Goal: Feedback & Contribution: Submit feedback/report problem

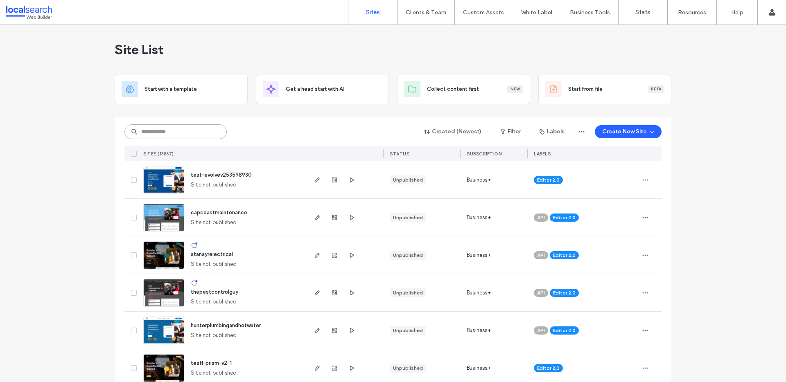
click at [170, 135] on input at bounding box center [175, 131] width 102 height 15
paste input "********"
type input "********"
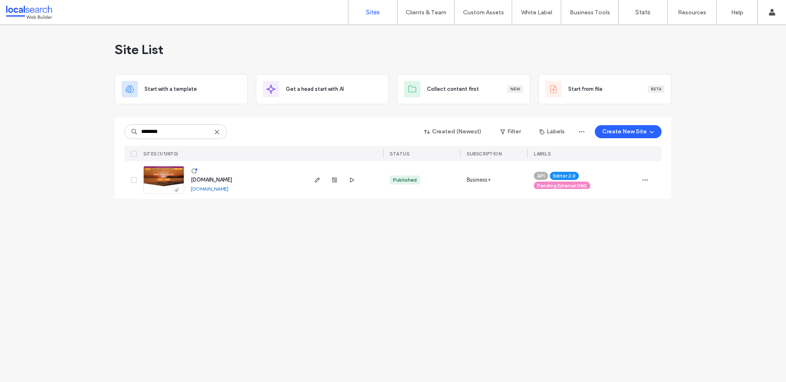
click at [232, 180] on span "www.alchemywellnessbyronbay.com.au" at bounding box center [211, 180] width 41 height 6
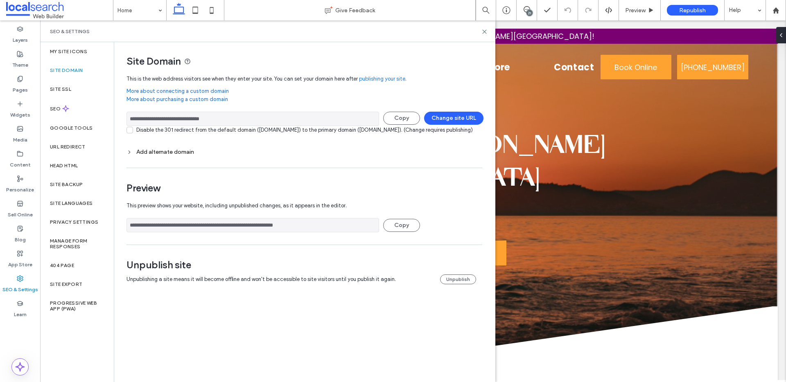
click at [129, 156] on div "Add alternate domain" at bounding box center [304, 151] width 356 height 11
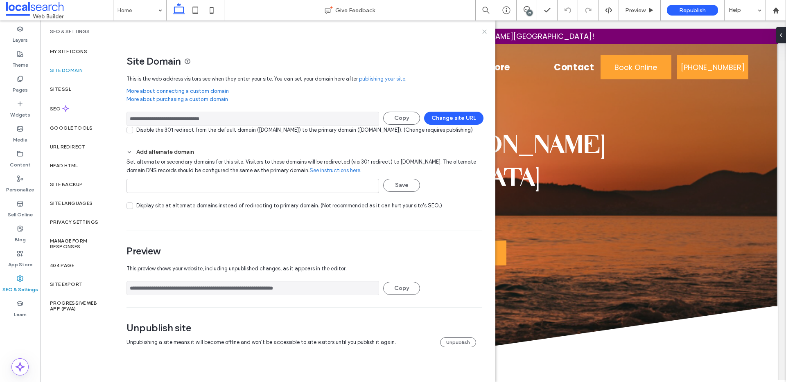
drag, startPoint x: 483, startPoint y: 28, endPoint x: 442, endPoint y: 135, distance: 114.0
click at [483, 29] on icon at bounding box center [484, 32] width 6 height 6
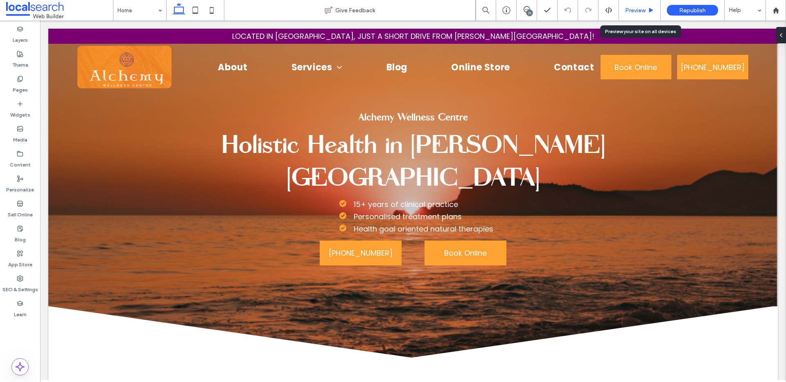
click at [644, 13] on span "Preview" at bounding box center [635, 10] width 20 height 7
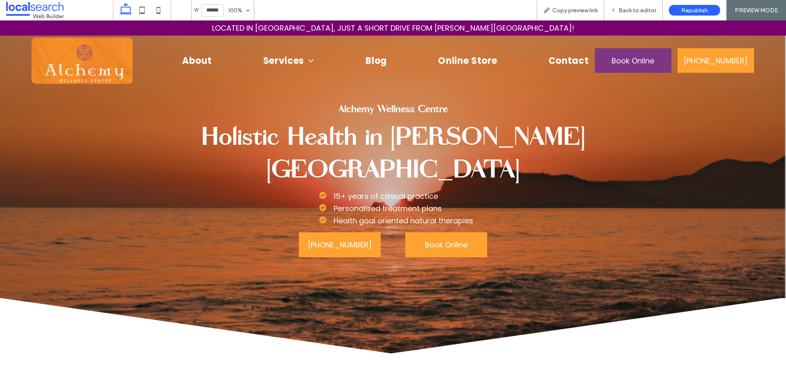
click at [644, 64] on span "Book Online" at bounding box center [632, 61] width 43 height 24
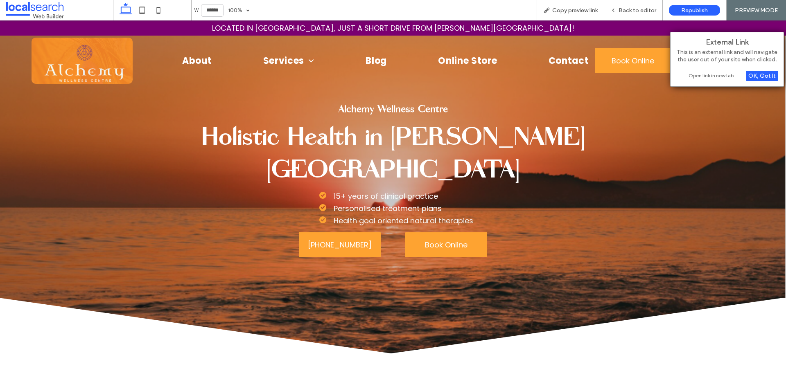
click at [722, 77] on div "Open link in new tab" at bounding box center [727, 75] width 102 height 9
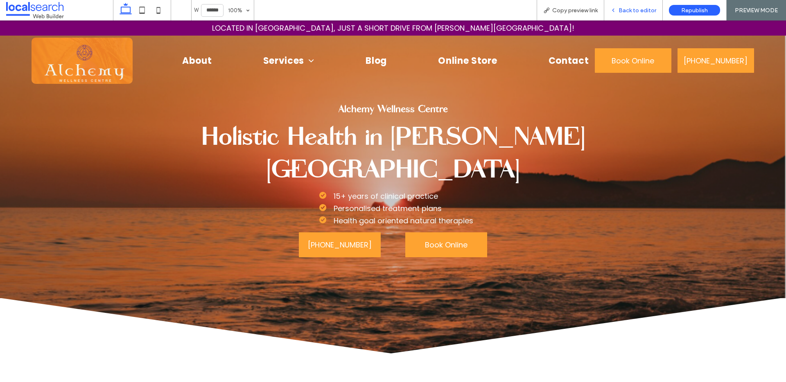
click at [618, 13] on div "Back to editor" at bounding box center [633, 10] width 58 height 7
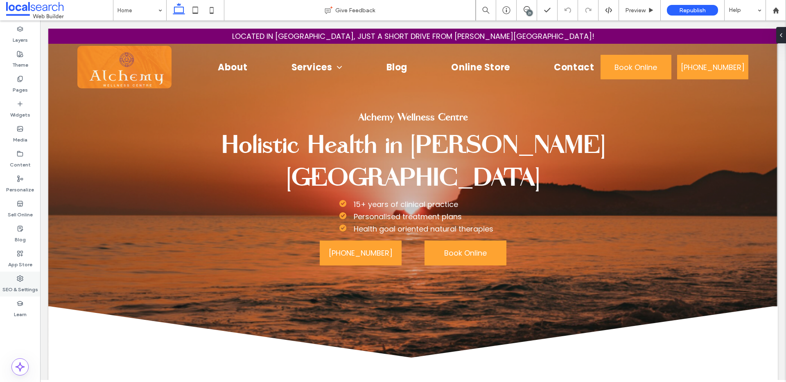
click at [32, 282] on label "SEO & Settings" at bounding box center [20, 287] width 36 height 11
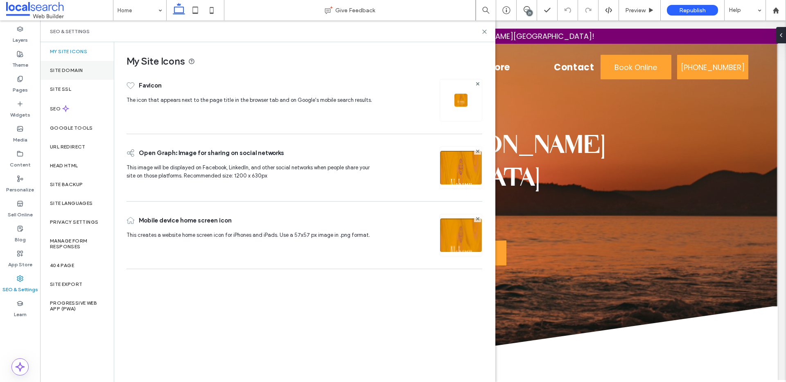
click at [97, 73] on div "Site Domain" at bounding box center [77, 70] width 74 height 19
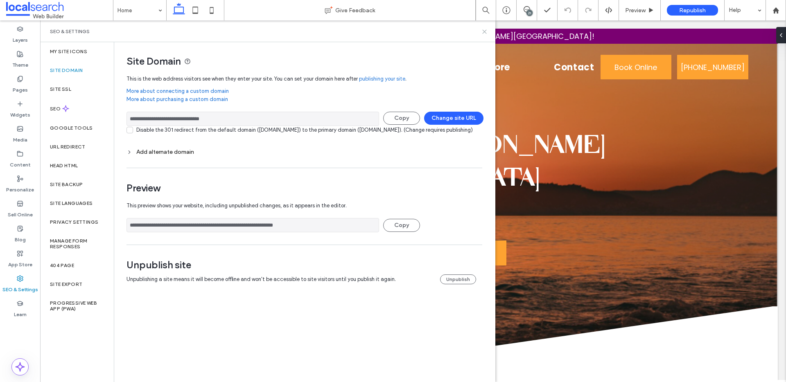
click at [487, 30] on icon at bounding box center [484, 32] width 6 height 6
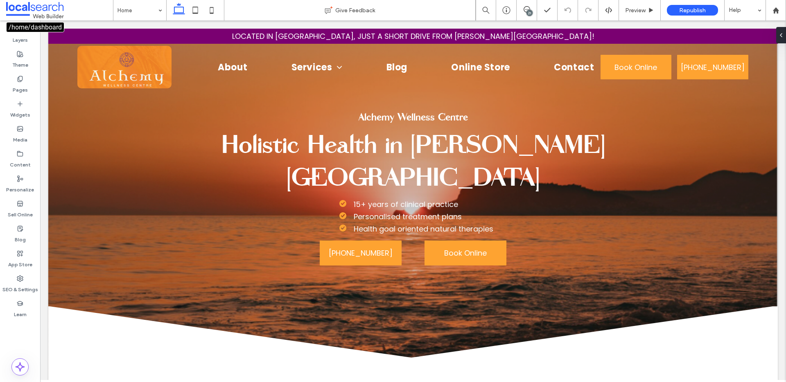
click at [53, 9] on span at bounding box center [59, 10] width 107 height 16
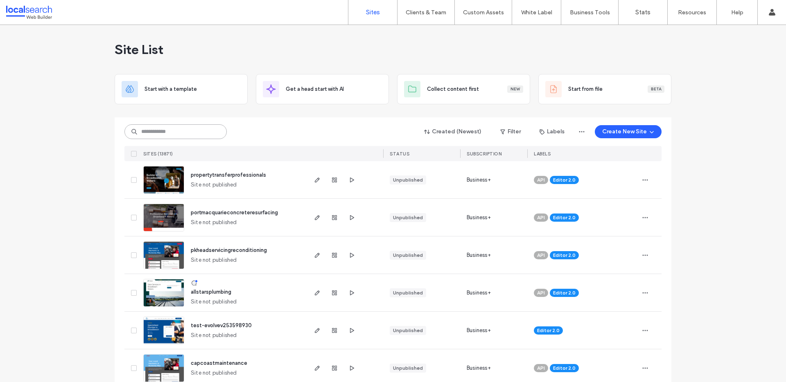
click at [178, 133] on input at bounding box center [175, 131] width 102 height 15
paste input "********"
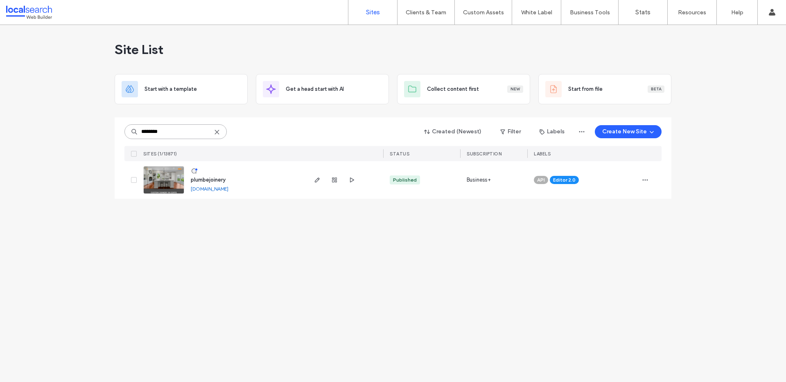
type input "********"
click at [207, 182] on span "plumbejoinery" at bounding box center [208, 180] width 35 height 6
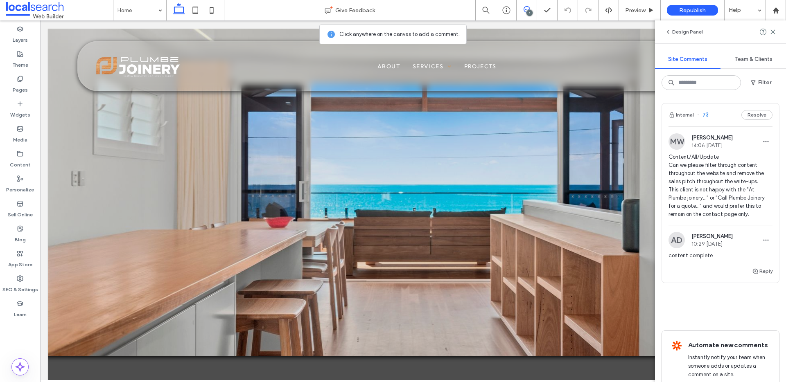
click at [753, 181] on span "Content/All/Update Can we please filter through content throughout the website …" at bounding box center [720, 185] width 104 height 65
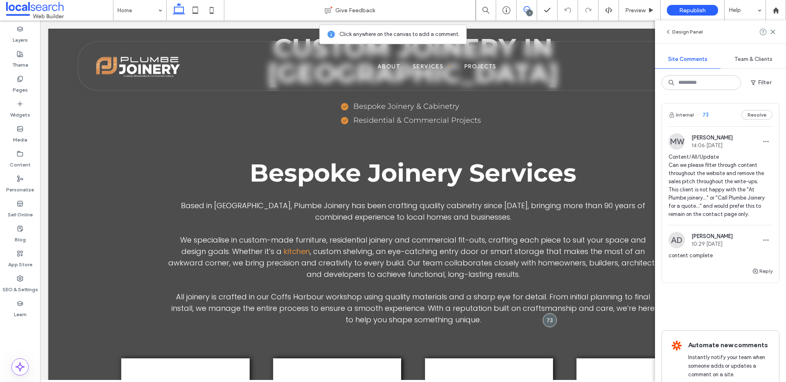
scroll to position [386, 0]
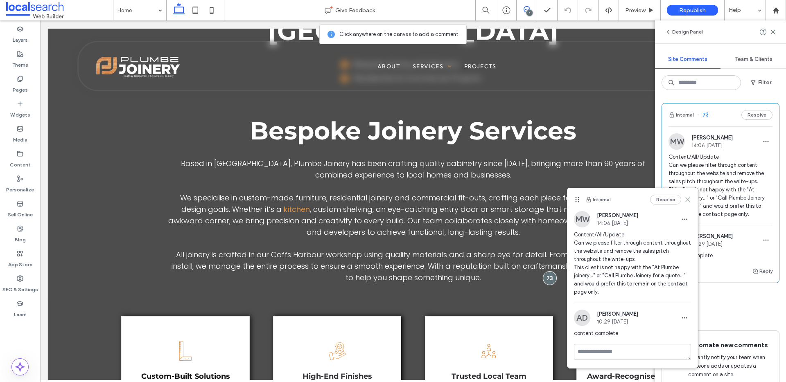
click at [690, 198] on icon at bounding box center [687, 199] width 7 height 7
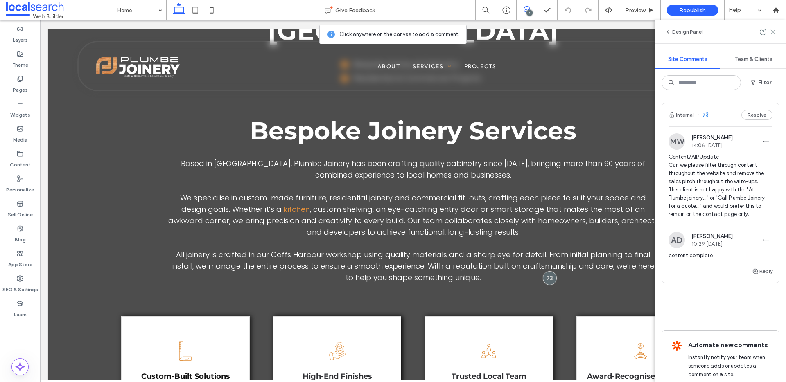
click at [775, 34] on icon at bounding box center [772, 32] width 7 height 7
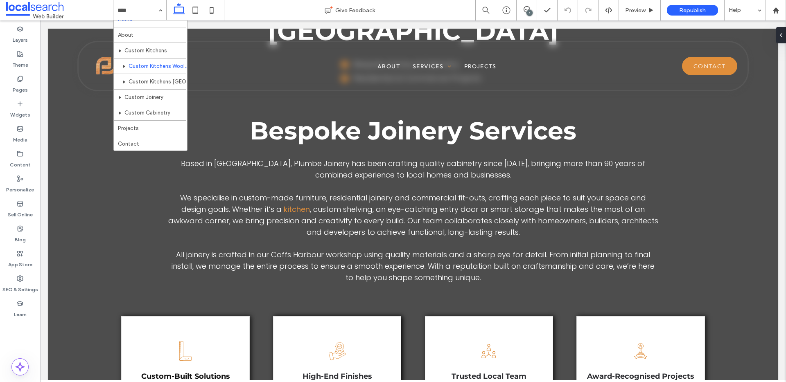
scroll to position [0, 0]
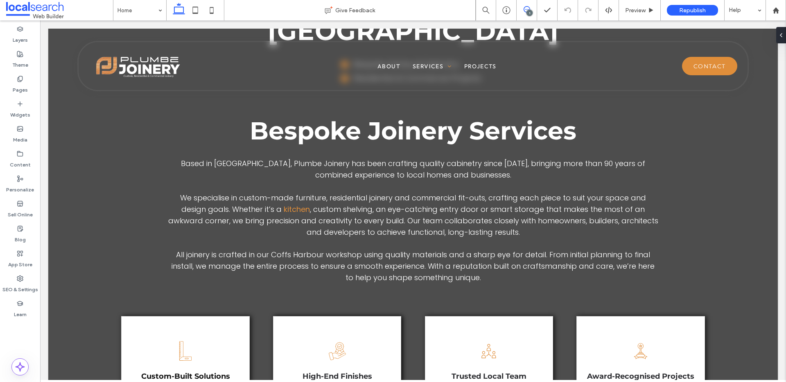
click at [525, 9] on icon at bounding box center [526, 9] width 7 height 7
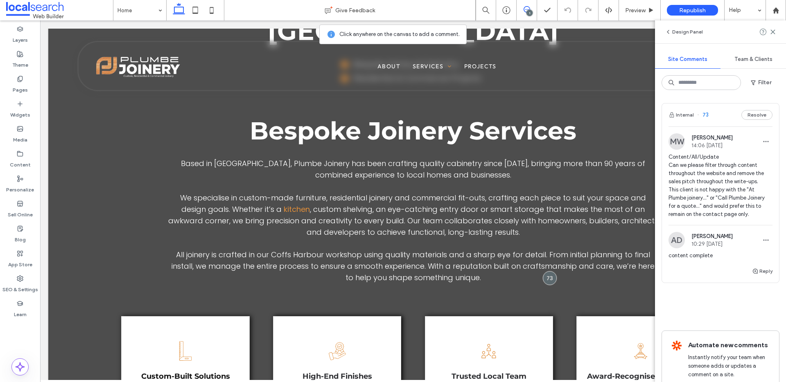
click at [768, 30] on div at bounding box center [767, 32] width 16 height 10
click at [774, 32] on icon at bounding box center [772, 32] width 7 height 7
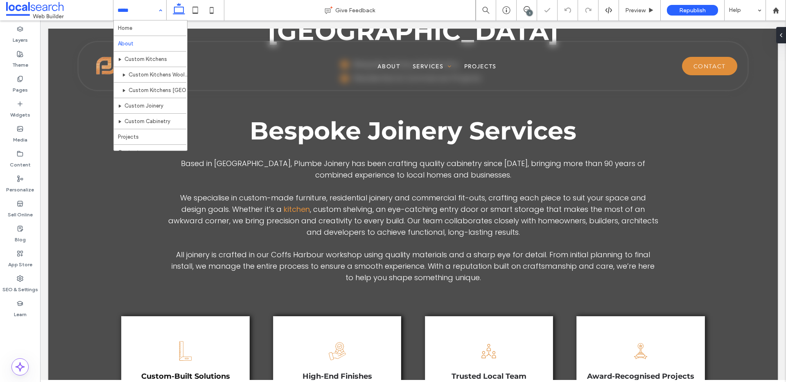
click at [130, 12] on input at bounding box center [137, 10] width 41 height 20
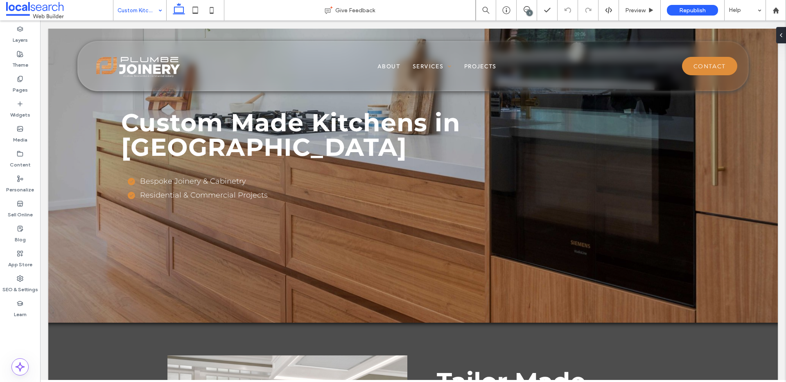
click at [139, 9] on input at bounding box center [137, 10] width 41 height 20
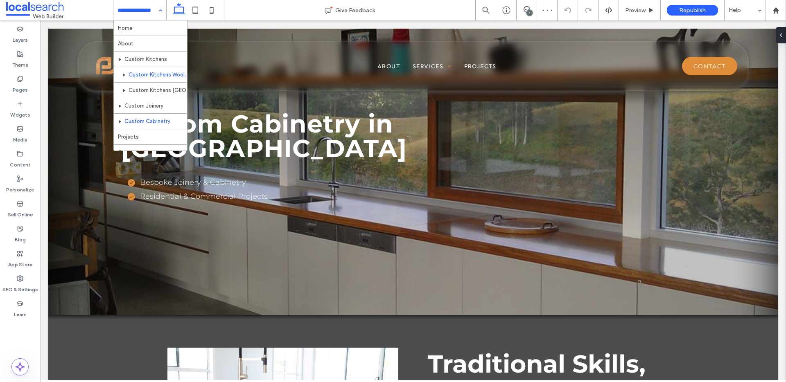
scroll to position [9, 0]
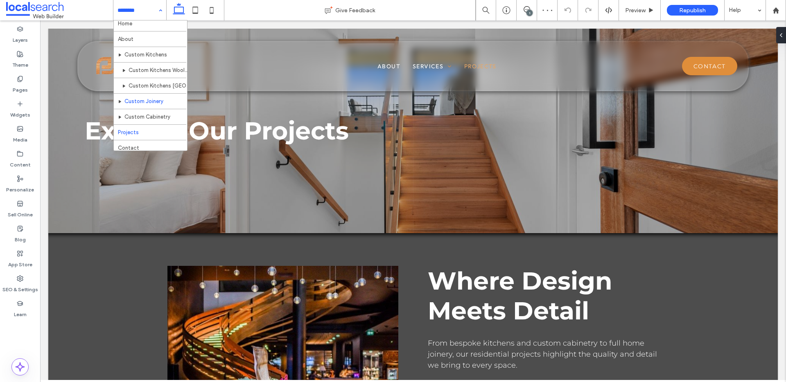
scroll to position [9, 0]
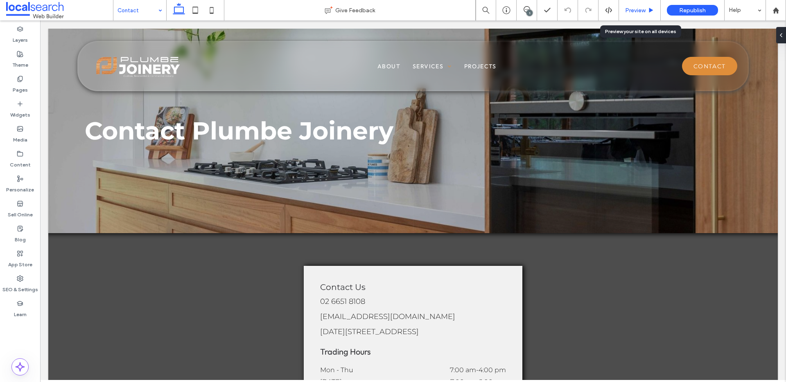
click at [645, 12] on div "Preview" at bounding box center [639, 10] width 41 height 7
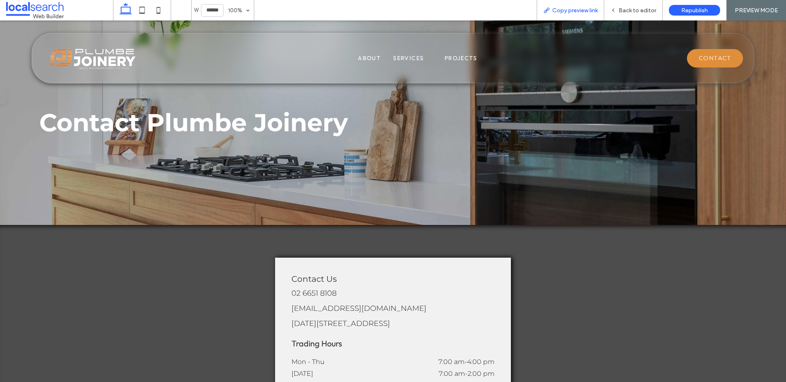
click at [578, 2] on div "Copy preview link" at bounding box center [570, 10] width 68 height 20
click at [579, 7] on span "Copy preview link" at bounding box center [574, 10] width 45 height 7
click at [640, 15] on div "Back to editor" at bounding box center [633, 10] width 59 height 20
click at [624, 7] on span "Back to editor" at bounding box center [637, 10] width 38 height 7
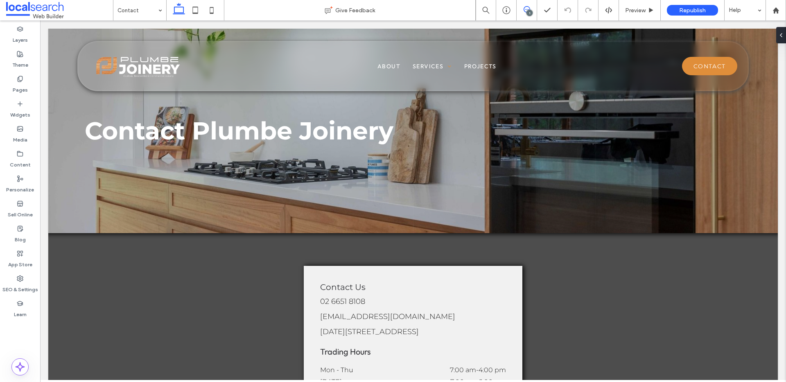
click at [527, 8] on icon at bounding box center [526, 9] width 7 height 7
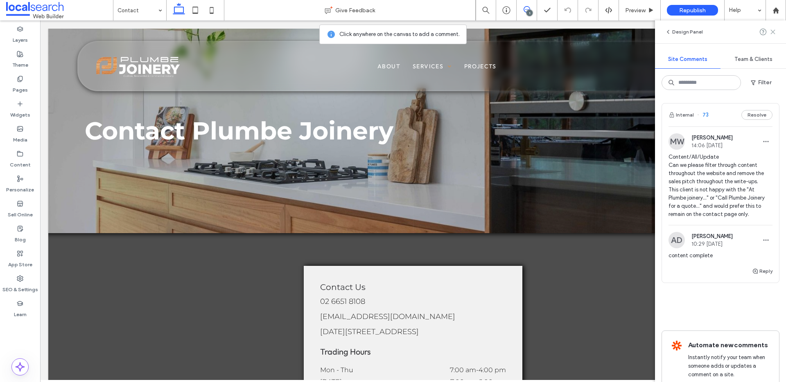
click at [773, 29] on icon at bounding box center [772, 32] width 7 height 7
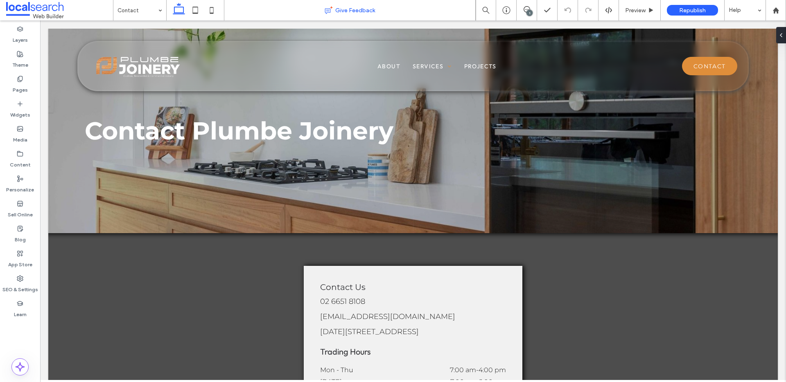
scroll to position [194, 0]
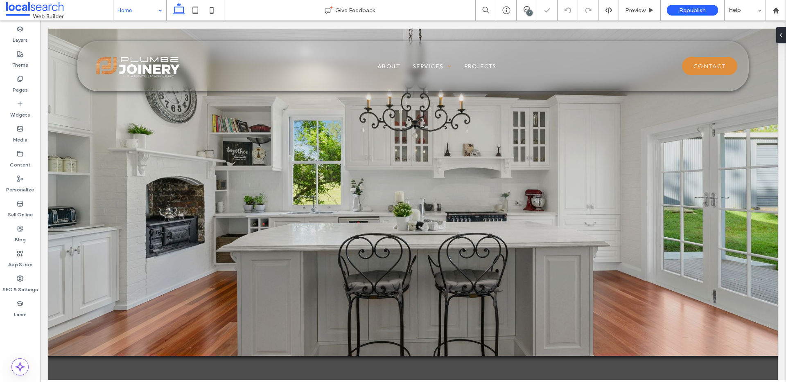
click at [149, 14] on input at bounding box center [137, 10] width 41 height 20
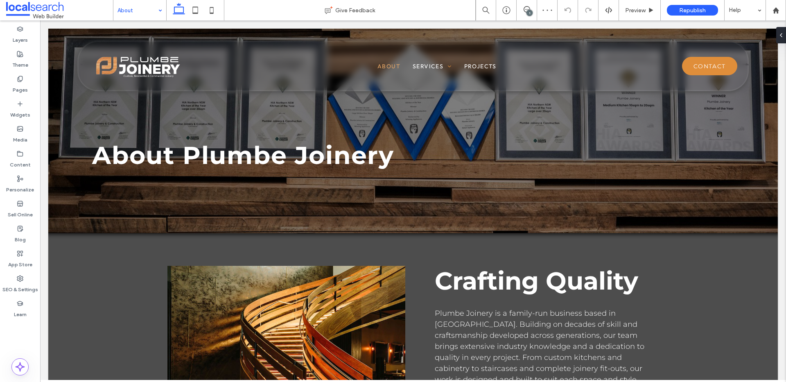
click at [136, 14] on input at bounding box center [137, 10] width 41 height 20
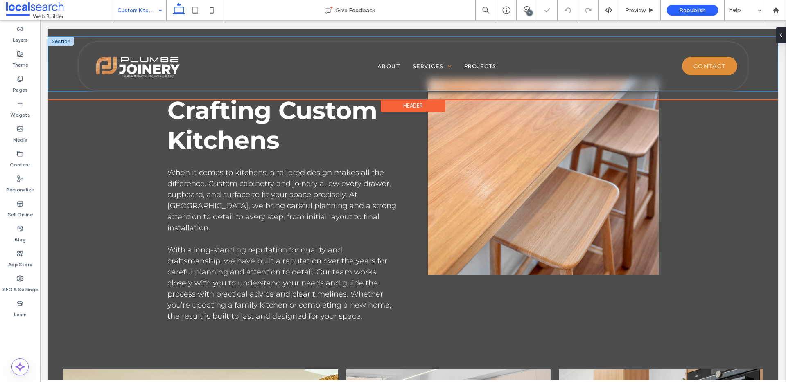
scroll to position [652, 0]
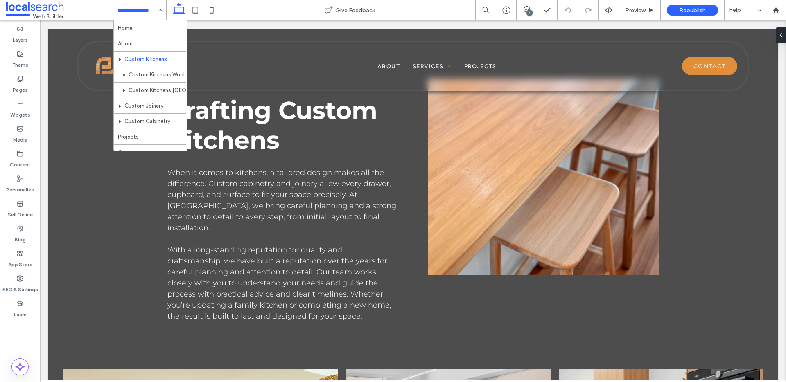
click at [126, 12] on input at bounding box center [137, 10] width 41 height 20
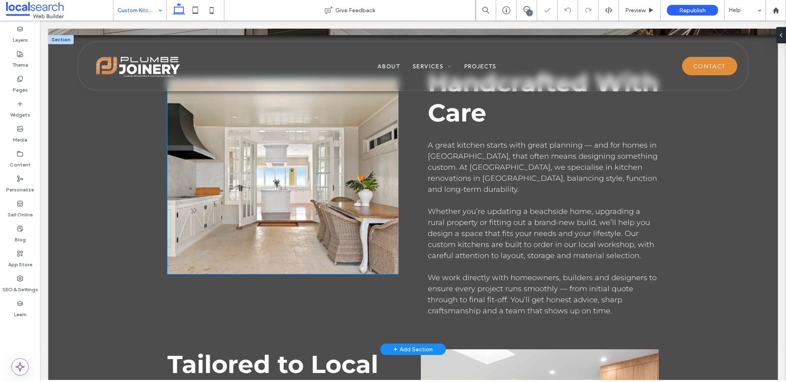
scroll to position [311, 0]
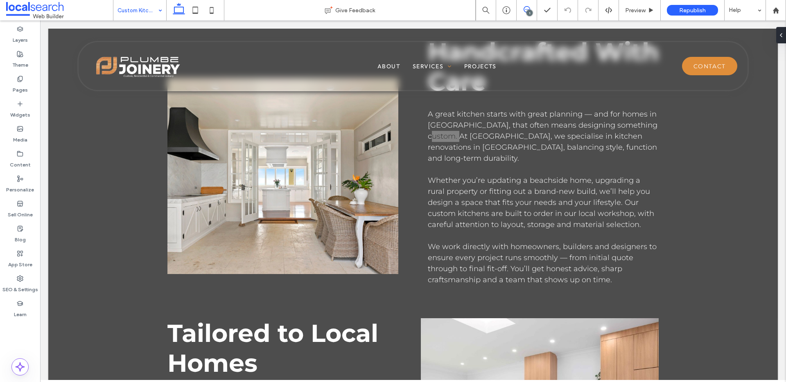
click at [526, 7] on icon at bounding box center [526, 9] width 7 height 7
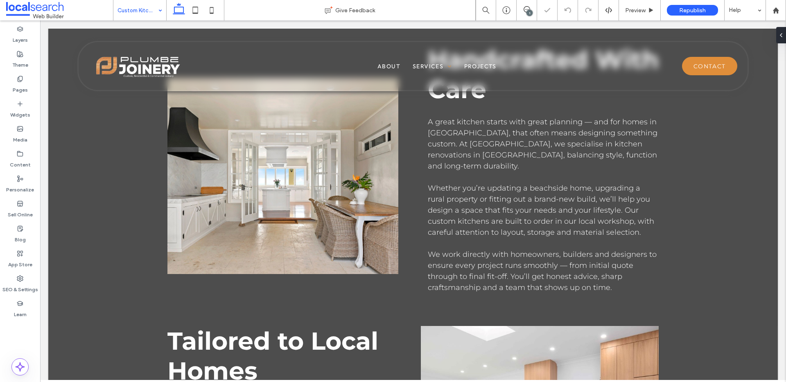
scroll to position [293, 0]
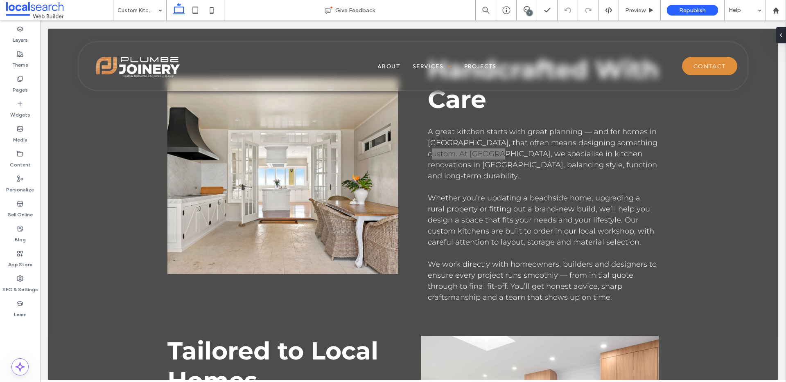
click at [529, 10] on div "1" at bounding box center [529, 13] width 6 height 6
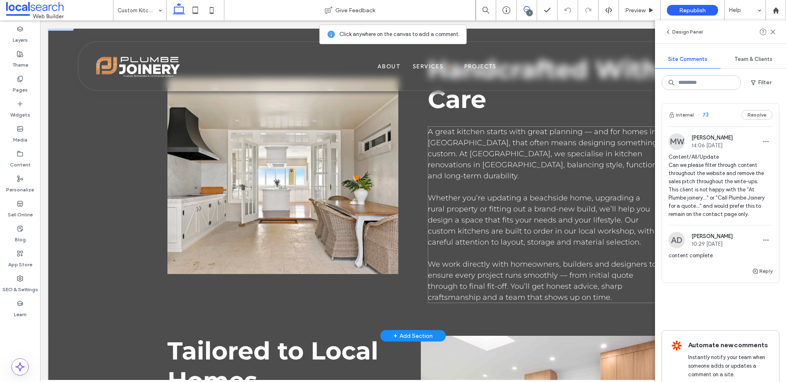
click at [459, 182] on p at bounding box center [543, 187] width 231 height 11
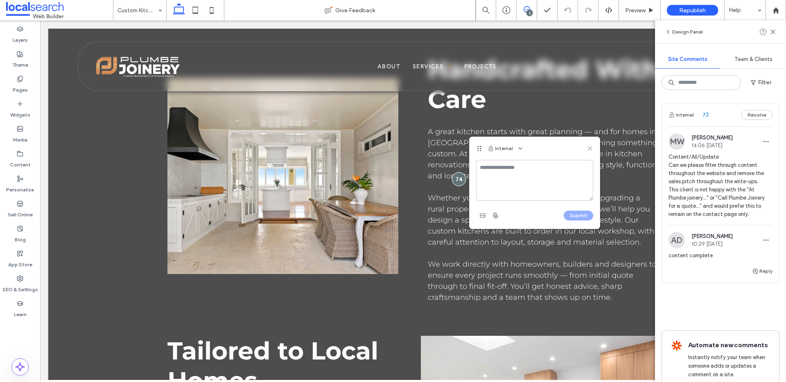
click at [589, 146] on icon at bounding box center [589, 148] width 7 height 7
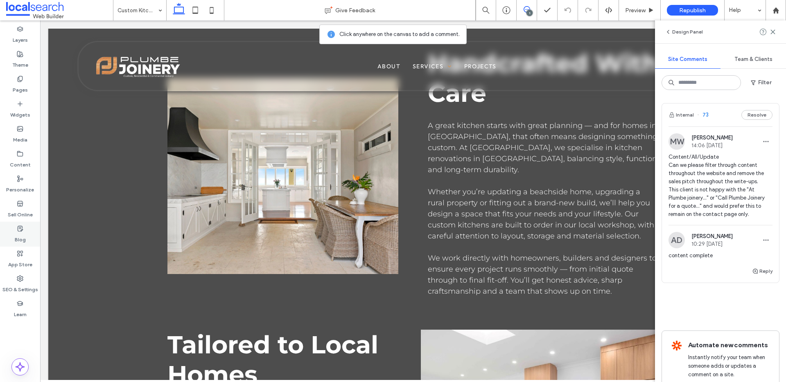
scroll to position [269, 0]
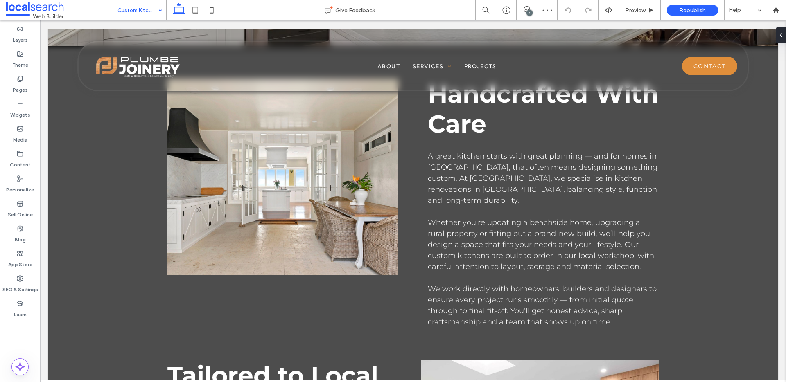
click at [137, 11] on input at bounding box center [137, 10] width 41 height 20
click at [151, 17] on input at bounding box center [137, 10] width 41 height 20
click at [149, 14] on input at bounding box center [137, 10] width 41 height 20
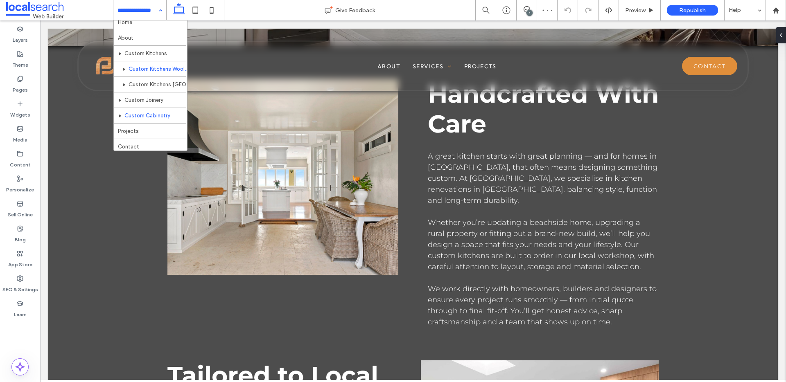
scroll to position [9, 0]
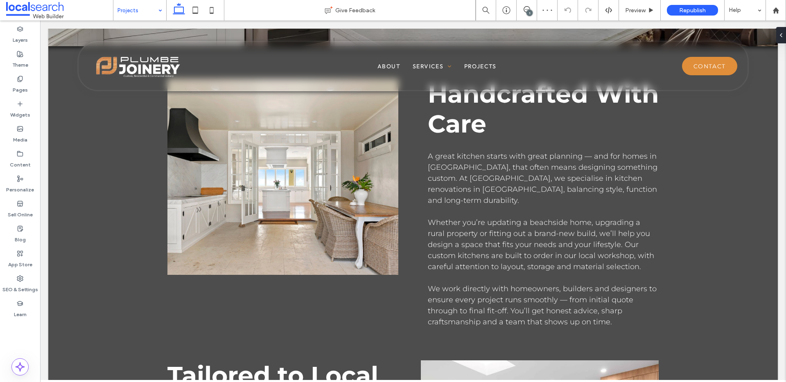
click at [154, 3] on input at bounding box center [137, 10] width 41 height 20
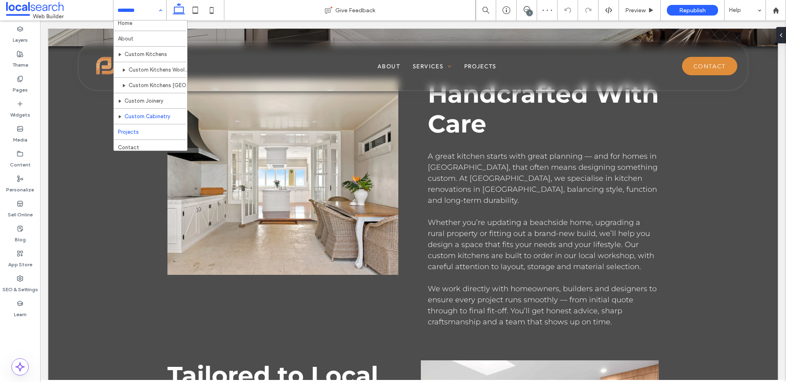
scroll to position [9, 0]
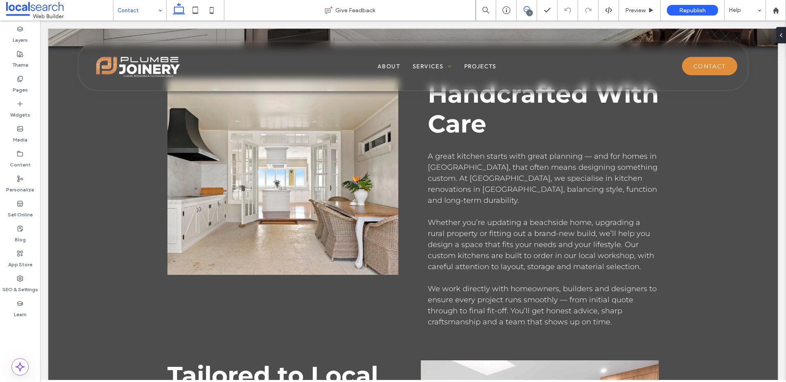
click at [527, 7] on icon at bounding box center [526, 9] width 7 height 7
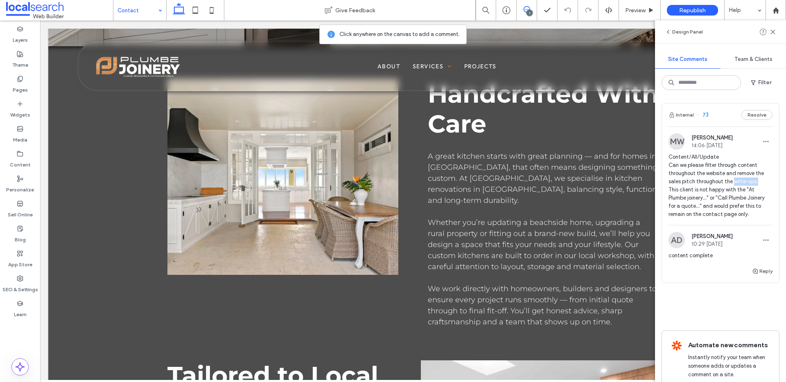
drag, startPoint x: 732, startPoint y: 182, endPoint x: 757, endPoint y: 184, distance: 25.0
click at [757, 184] on span "Content/All/Update Can we please filter through content throughout the website …" at bounding box center [720, 185] width 104 height 65
click at [739, 211] on div at bounding box center [393, 191] width 786 height 382
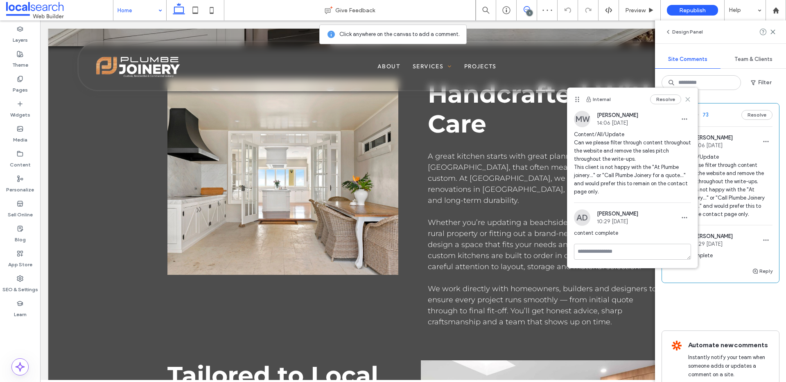
click at [687, 100] on use at bounding box center [687, 100] width 4 height 4
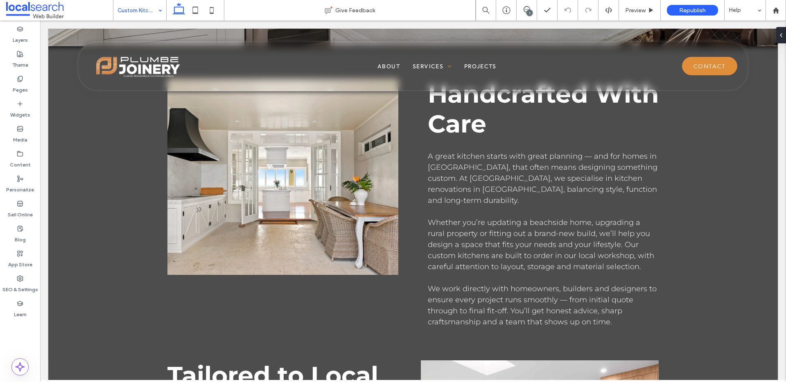
click at [529, 11] on div "1" at bounding box center [529, 13] width 6 height 6
click at [146, 7] on input at bounding box center [137, 10] width 41 height 20
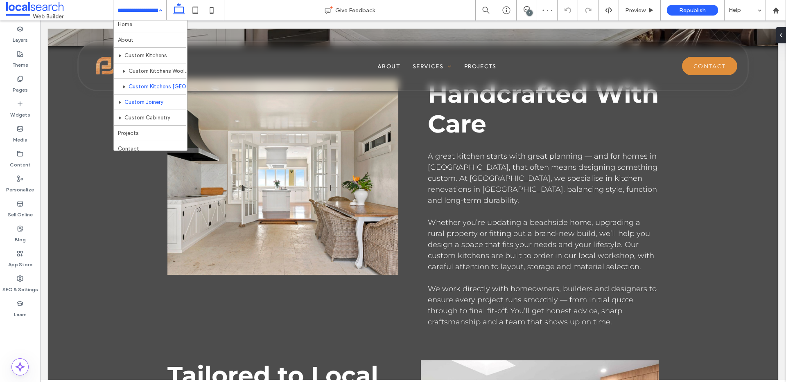
scroll to position [9, 0]
click at [143, 14] on input at bounding box center [137, 10] width 41 height 20
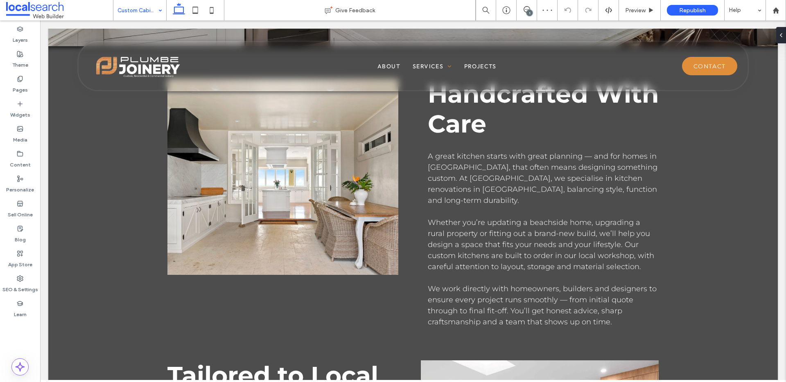
click at [157, 16] on div "Custom Cabinetry" at bounding box center [139, 10] width 53 height 20
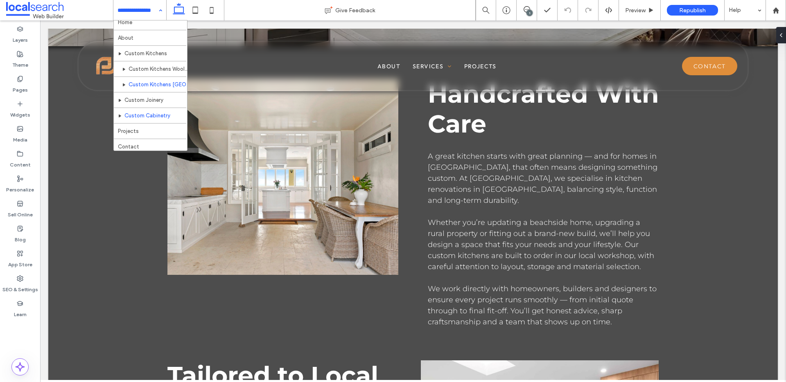
scroll to position [9, 0]
click at [143, 8] on input at bounding box center [137, 10] width 41 height 20
click at [149, 16] on input at bounding box center [137, 10] width 41 height 20
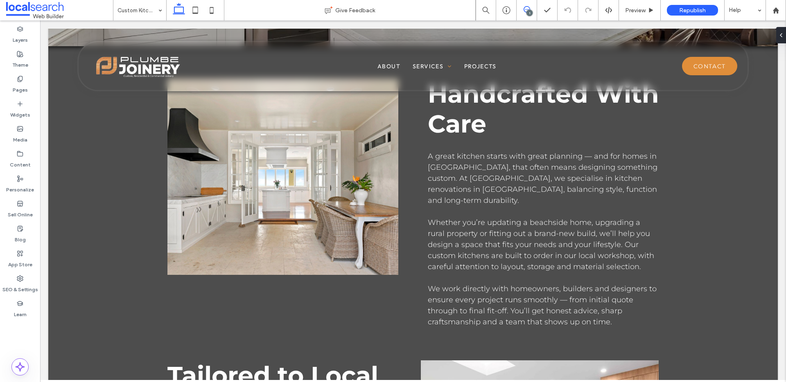
click at [526, 9] on icon at bounding box center [526, 9] width 7 height 7
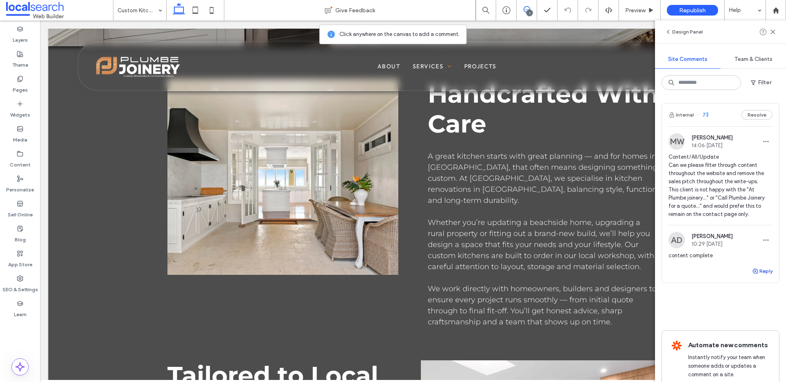
click at [764, 274] on button "Reply" at bounding box center [762, 271] width 20 height 10
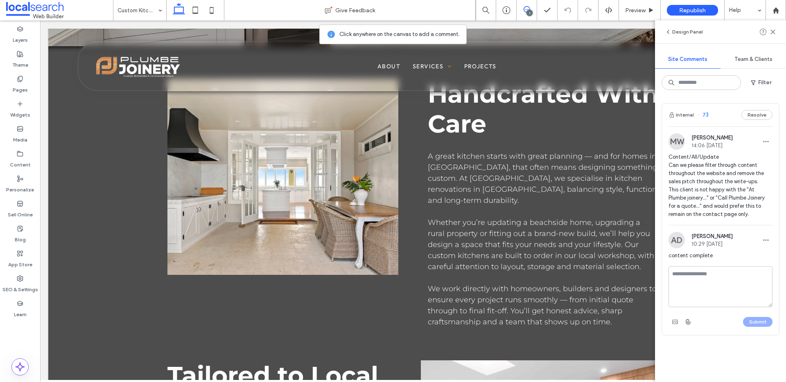
click at [731, 283] on textarea at bounding box center [720, 286] width 104 height 41
click at [735, 292] on textarea at bounding box center [720, 286] width 104 height 41
click at [740, 288] on textarea at bounding box center [720, 286] width 104 height 41
click at [710, 269] on textarea at bounding box center [720, 286] width 104 height 41
click at [714, 284] on textarea at bounding box center [720, 286] width 104 height 41
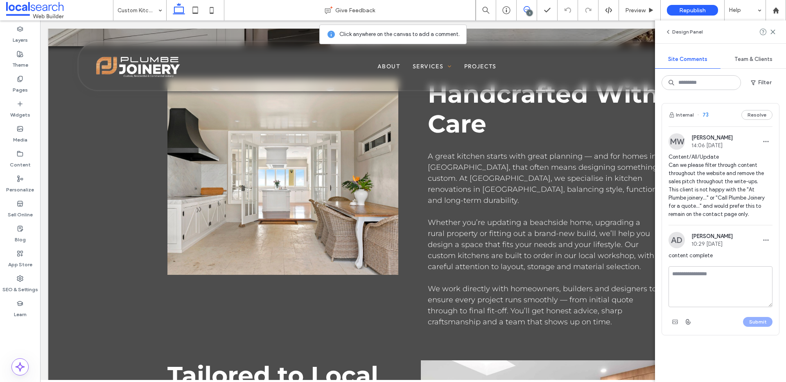
click at [714, 284] on textarea at bounding box center [720, 286] width 104 height 41
click at [683, 274] on textarea at bounding box center [720, 286] width 104 height 41
type textarea "*"
click at [715, 272] on textarea "*********" at bounding box center [720, 286] width 104 height 41
type textarea "**********"
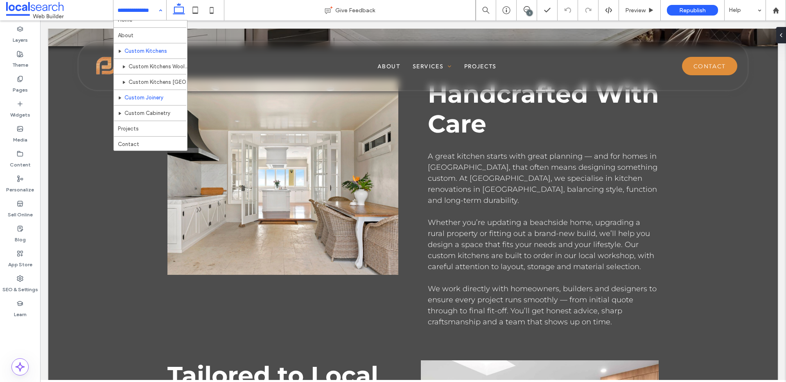
scroll to position [9, 0]
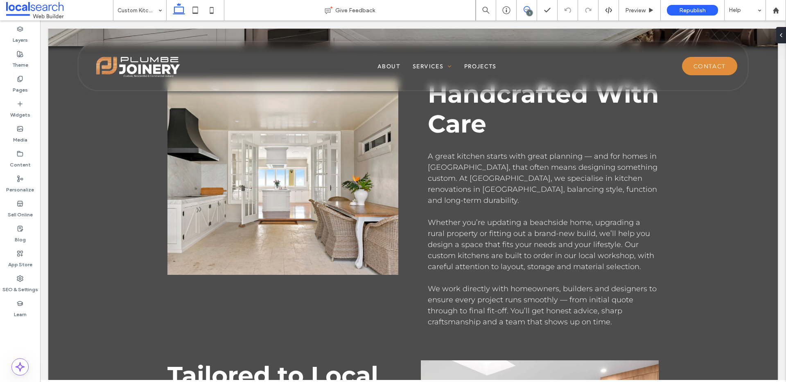
click at [527, 7] on icon at bounding box center [526, 9] width 7 height 7
click at [151, 15] on input at bounding box center [137, 10] width 41 height 20
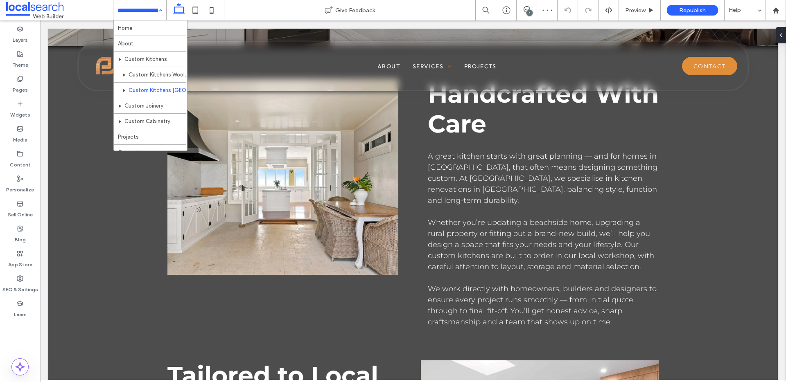
click at [135, 14] on input at bounding box center [137, 10] width 41 height 20
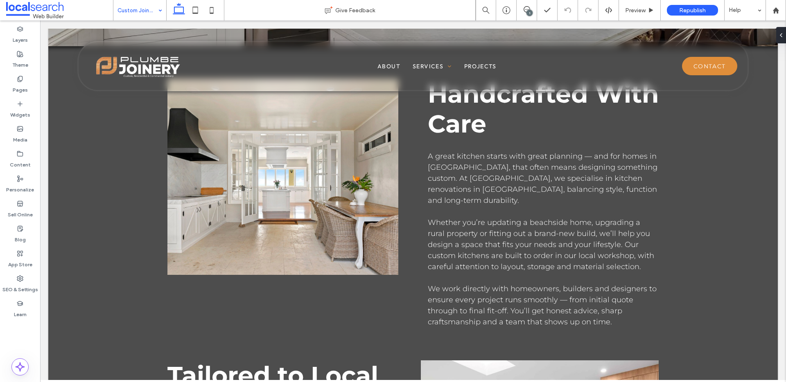
click at [150, 13] on input at bounding box center [137, 10] width 41 height 20
click at [525, 7] on use at bounding box center [526, 9] width 7 height 7
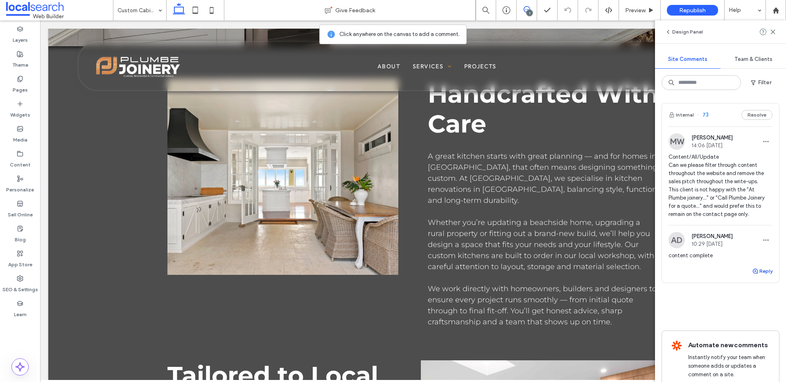
click at [755, 267] on span "button" at bounding box center [755, 271] width 7 height 9
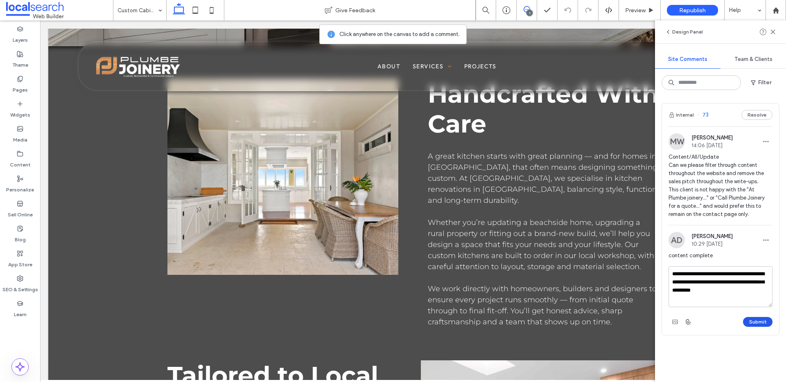
type textarea "**********"
click at [763, 322] on button "Submit" at bounding box center [757, 322] width 29 height 10
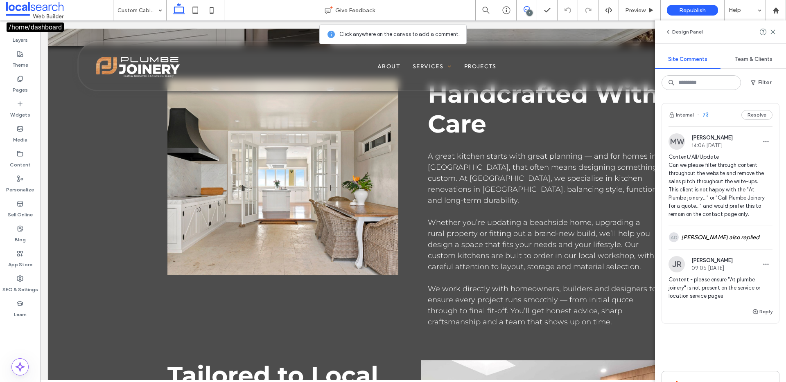
click at [38, 10] on span at bounding box center [59, 10] width 107 height 16
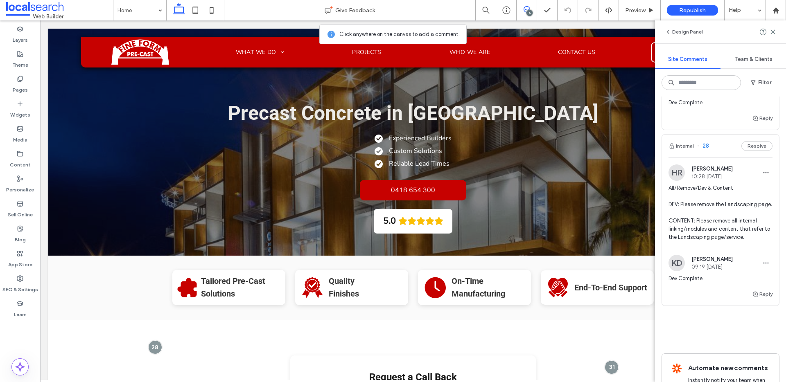
scroll to position [984, 0]
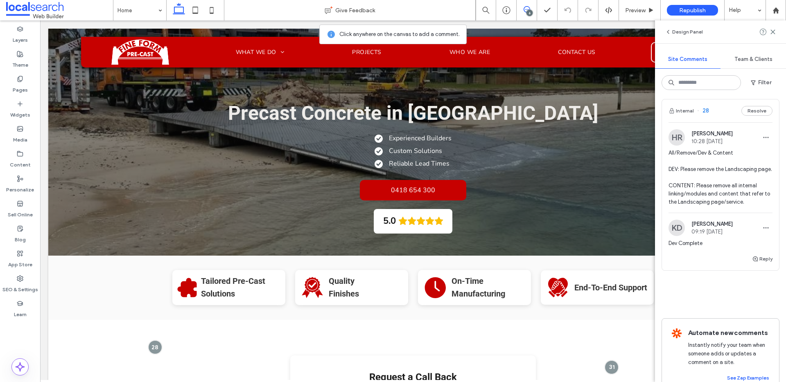
click at [749, 171] on span "All/Remove/Dev & Content DEV: Please remove the Landscaping page. CONTENT: Plea…" at bounding box center [720, 177] width 104 height 57
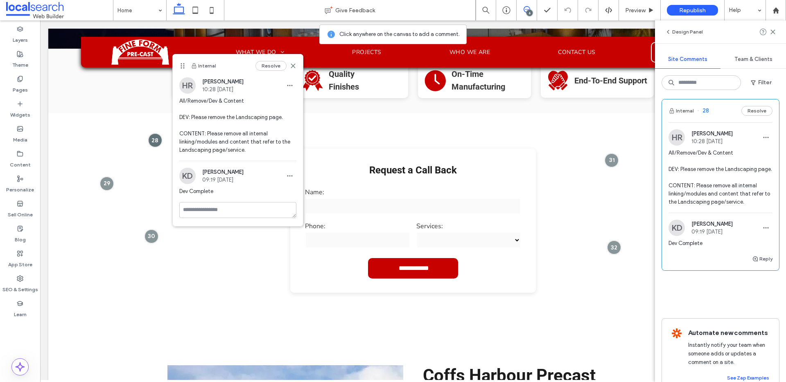
scroll to position [985, 0]
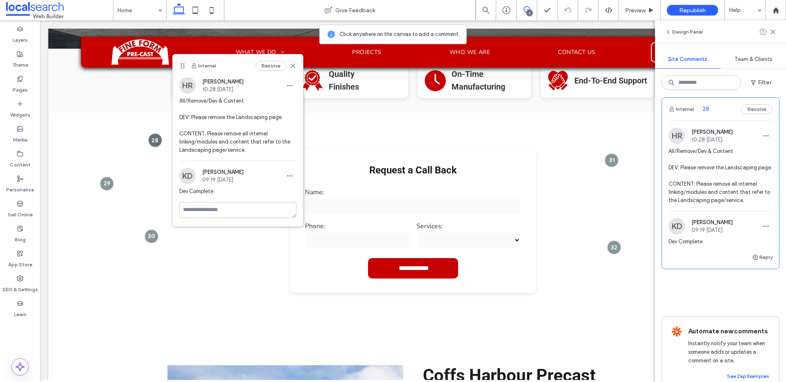
click at [716, 191] on span "All/Remove/Dev & Content DEV: Please remove the Landscaping page. CONTENT: Plea…" at bounding box center [720, 175] width 104 height 57
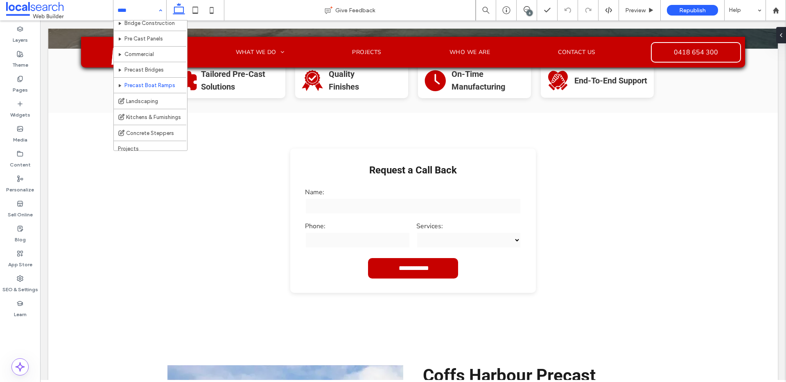
scroll to position [56, 0]
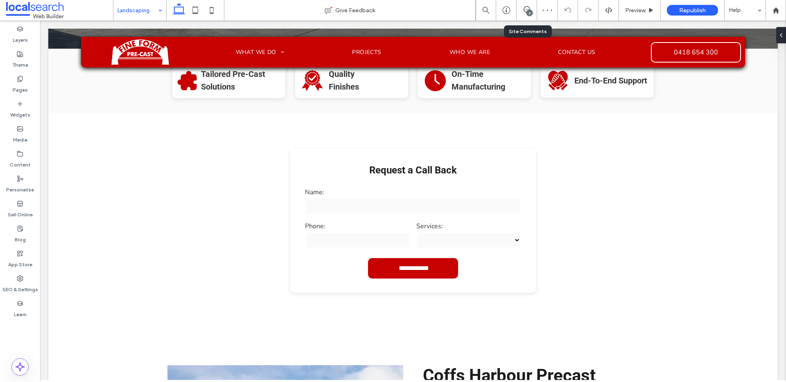
click at [521, 14] on div "6" at bounding box center [526, 10] width 20 height 8
click at [524, 11] on icon at bounding box center [526, 9] width 7 height 7
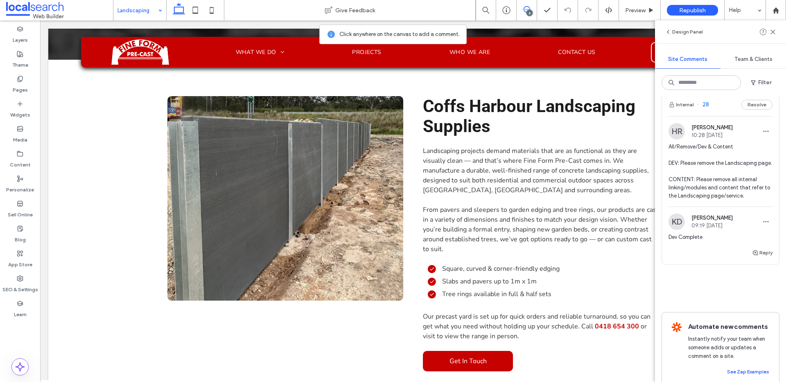
scroll to position [988, 0]
click at [761, 259] on button "Reply" at bounding box center [762, 255] width 20 height 10
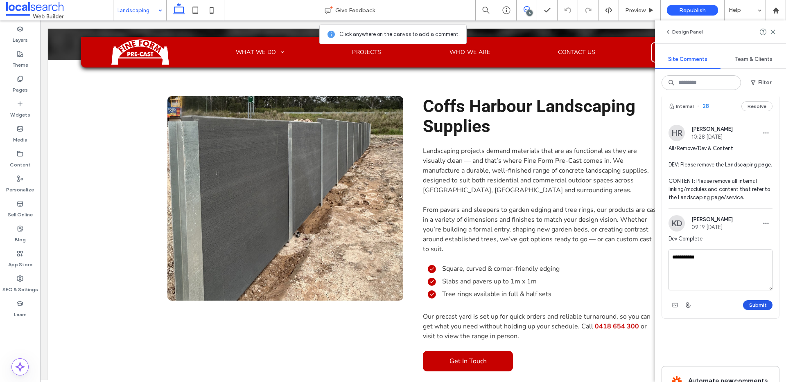
type textarea "**********"
click at [757, 310] on button "Submit" at bounding box center [757, 305] width 29 height 10
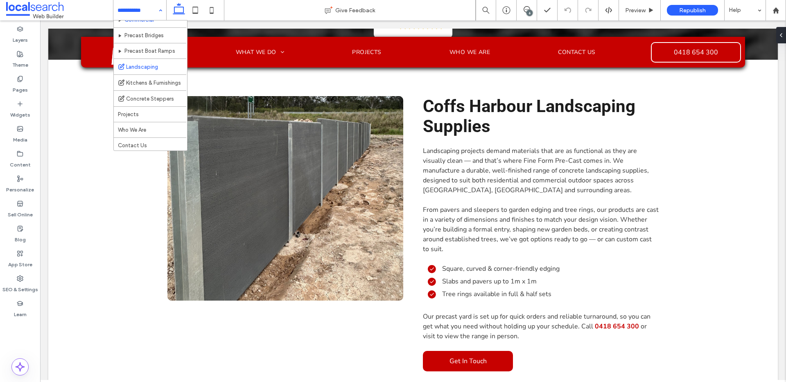
scroll to position [56, 0]
click at [521, 7] on span at bounding box center [526, 9] width 20 height 7
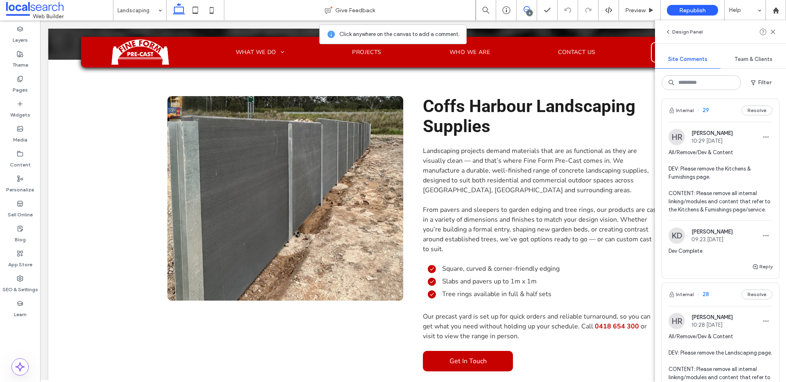
scroll to position [799, 0]
click at [758, 270] on icon "button" at bounding box center [755, 268] width 7 height 7
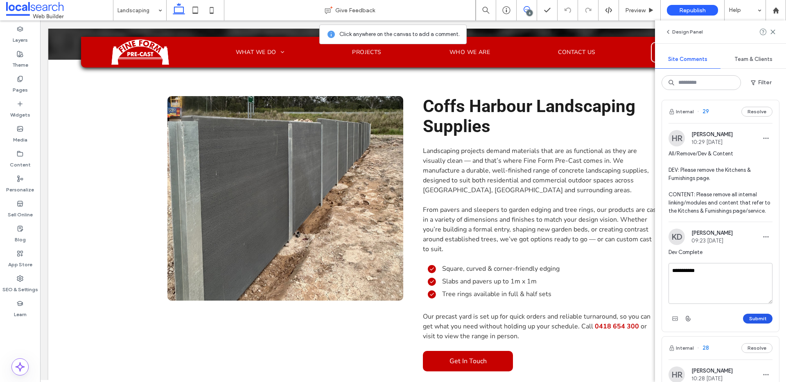
type textarea "**********"
click at [760, 315] on button "Submit" at bounding box center [757, 319] width 29 height 10
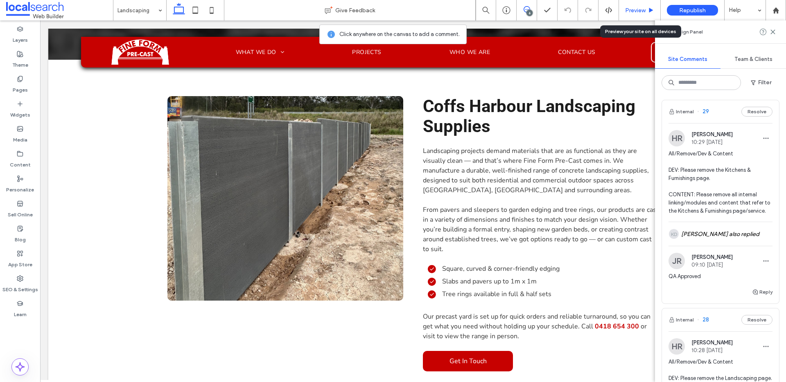
click at [635, 11] on span "Preview" at bounding box center [635, 10] width 20 height 7
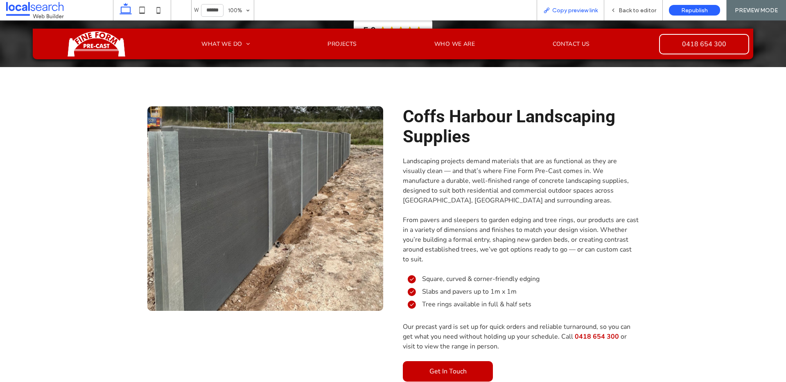
click at [586, 14] on span "Copy preview link" at bounding box center [574, 10] width 45 height 7
click at [535, 167] on span "Landscaping projects demand materials that are as functional as they are visual…" at bounding box center [516, 181] width 226 height 48
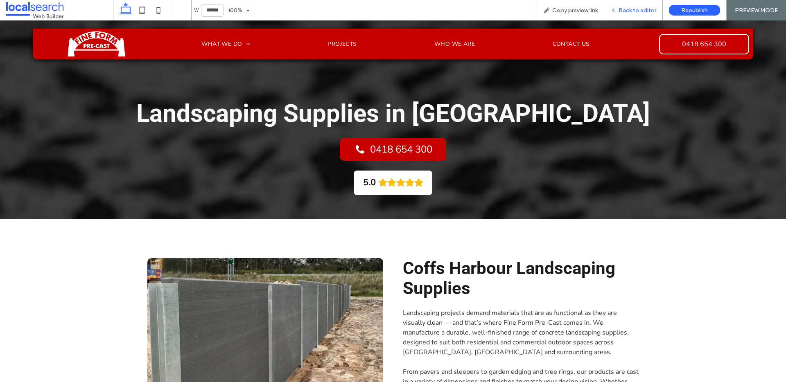
click at [624, 14] on div "Back to editor" at bounding box center [633, 10] width 59 height 20
click at [621, 11] on span "Back to editor" at bounding box center [637, 10] width 38 height 7
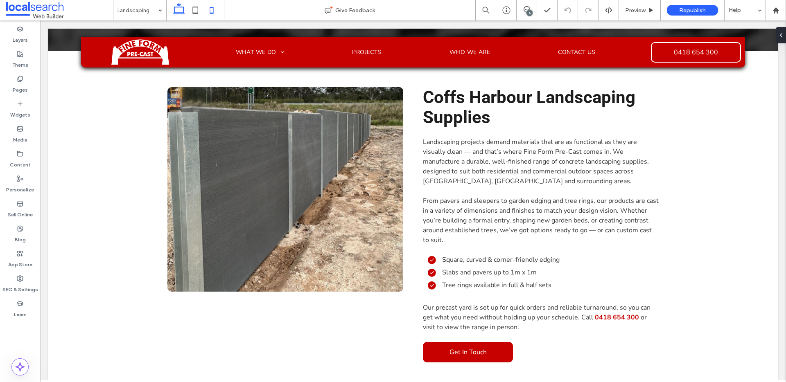
scroll to position [217, 0]
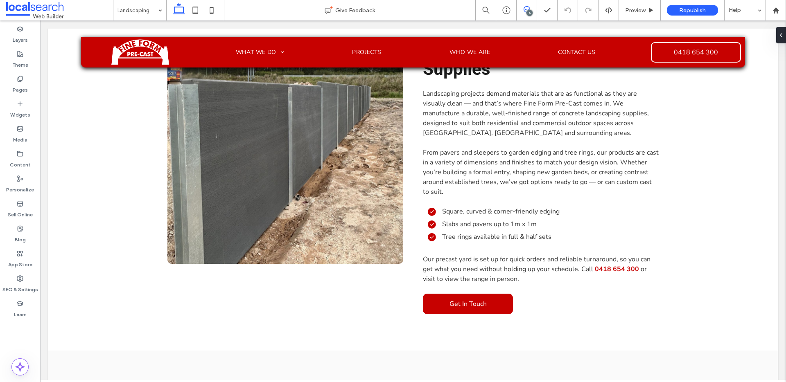
click at [529, 8] on use at bounding box center [526, 9] width 7 height 7
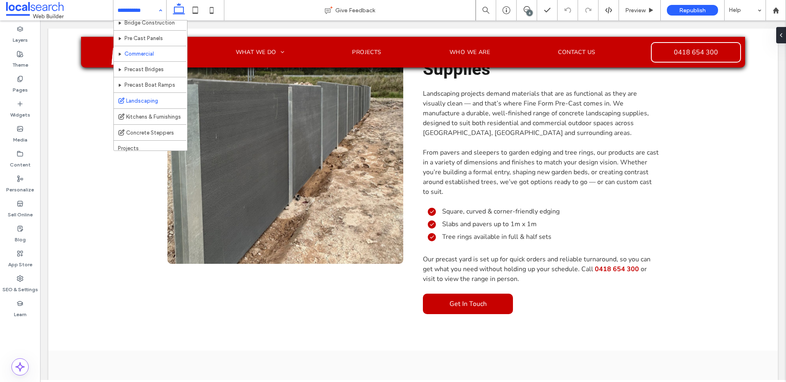
scroll to position [56, 0]
click at [523, 7] on icon at bounding box center [526, 9] width 7 height 7
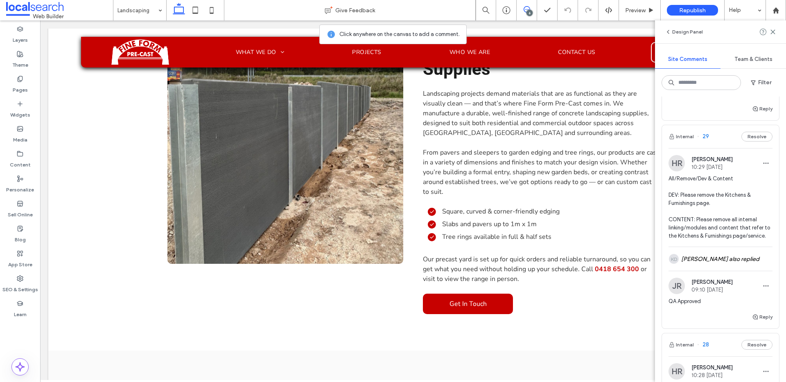
scroll to position [590, 0]
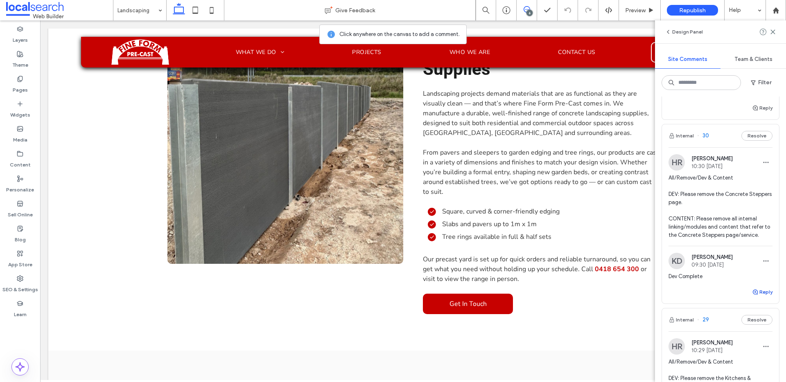
click at [759, 291] on button "Reply" at bounding box center [762, 292] width 20 height 10
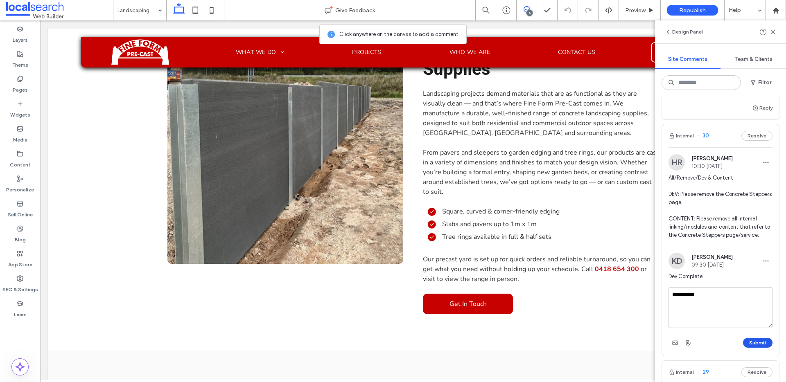
type textarea "**********"
drag, startPoint x: 766, startPoint y: 338, endPoint x: 719, endPoint y: 317, distance: 51.8
click at [766, 338] on button "Submit" at bounding box center [757, 343] width 29 height 10
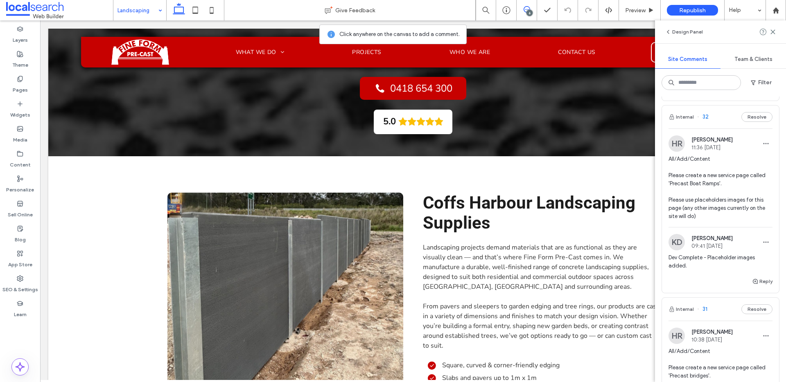
scroll to position [0, 0]
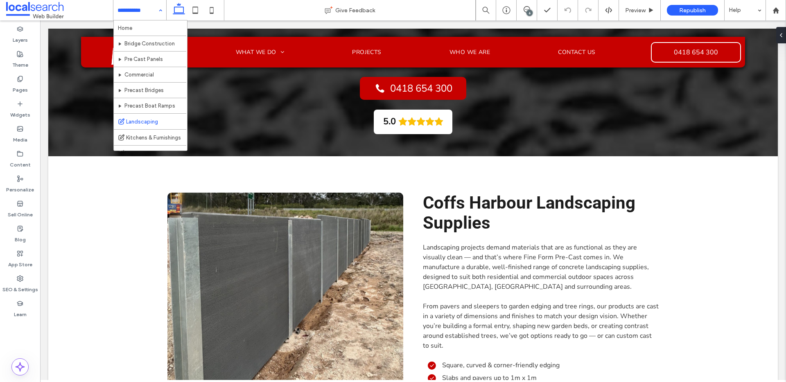
click at [140, 5] on input at bounding box center [137, 10] width 41 height 20
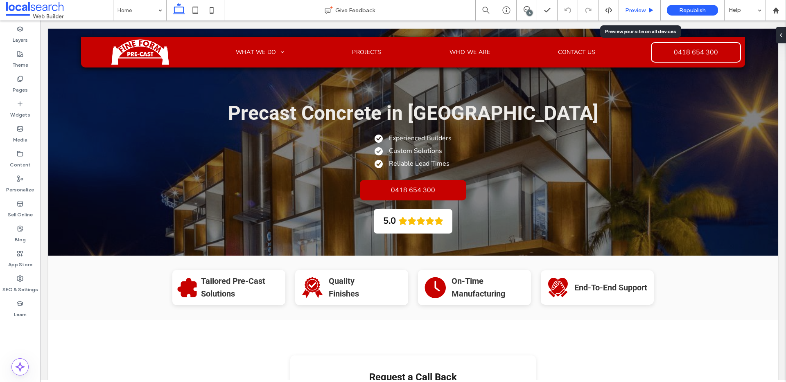
click at [640, 16] on div "Preview" at bounding box center [640, 10] width 42 height 20
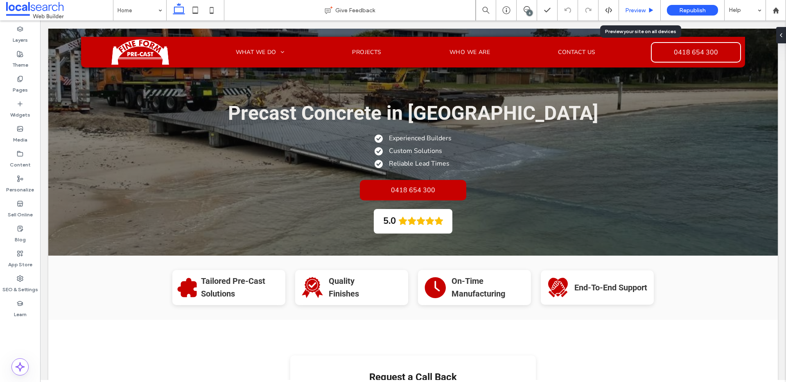
drag, startPoint x: 615, startPoint y: 9, endPoint x: 622, endPoint y: 9, distance: 6.5
click at [622, 9] on div "6 Preview Republish Help" at bounding box center [630, 10] width 310 height 20
click at [649, 9] on icon at bounding box center [651, 10] width 6 height 6
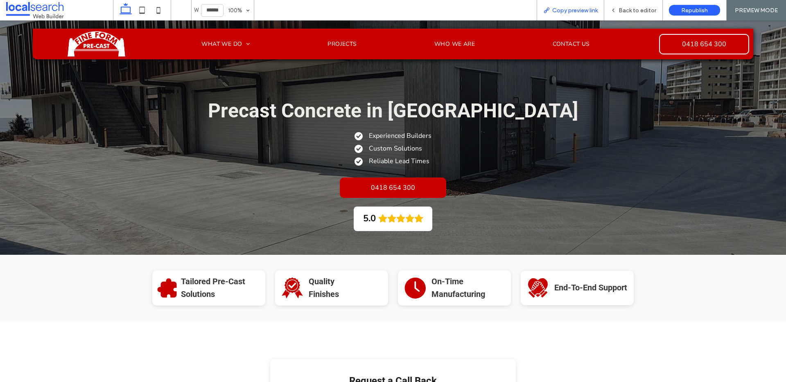
click at [592, 5] on div "Copy preview link" at bounding box center [570, 10] width 68 height 20
click at [584, 9] on span "Copy preview link" at bounding box center [574, 10] width 45 height 7
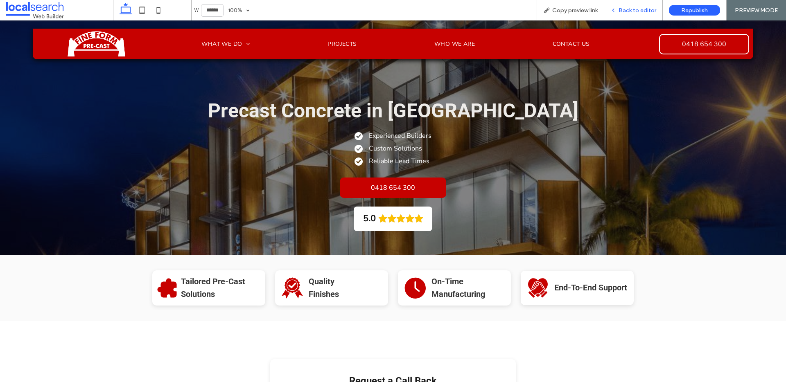
click at [617, 10] on div "Back to editor" at bounding box center [633, 10] width 58 height 7
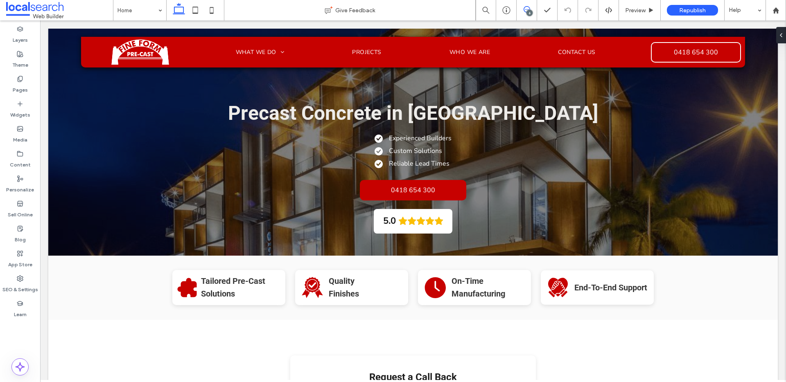
click at [518, 7] on span at bounding box center [526, 9] width 20 height 7
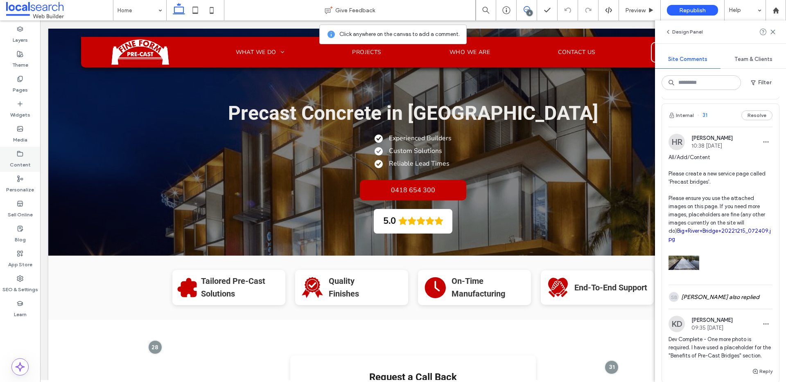
scroll to position [327, 0]
click at [769, 29] on icon at bounding box center [772, 32] width 7 height 7
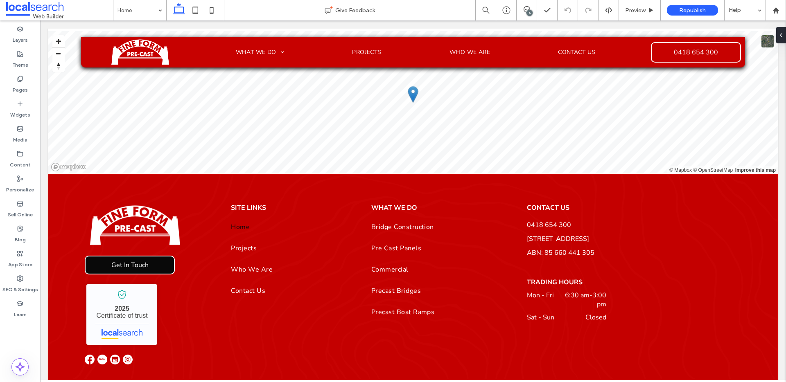
scroll to position [1924, 0]
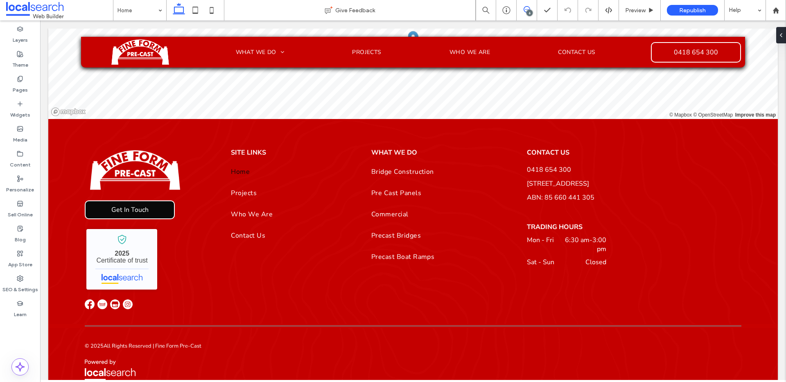
click at [522, 7] on span at bounding box center [526, 9] width 20 height 7
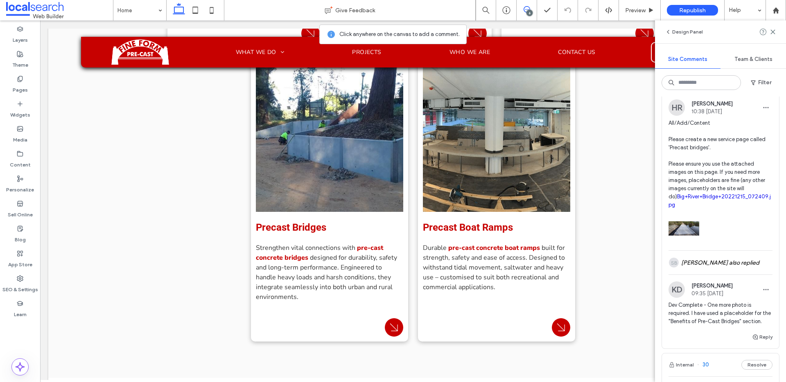
scroll to position [372, 0]
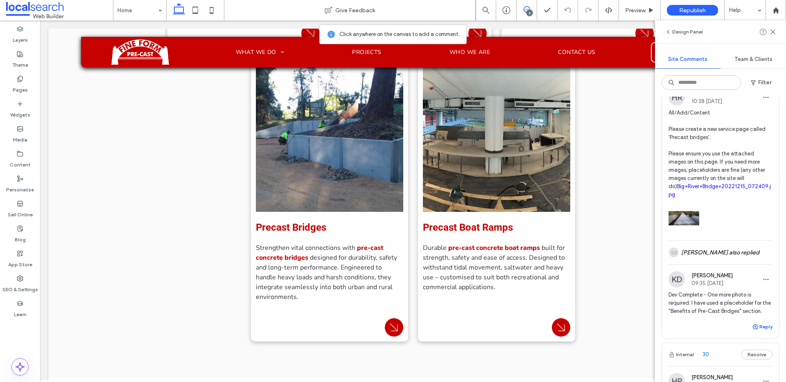
click at [757, 331] on span "button" at bounding box center [755, 326] width 7 height 9
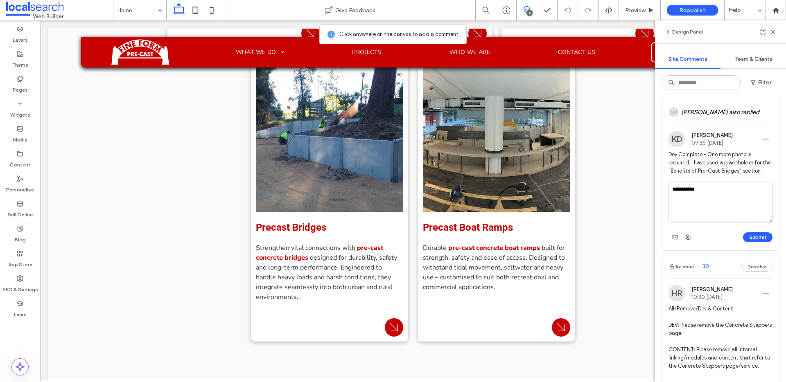
scroll to position [491, 0]
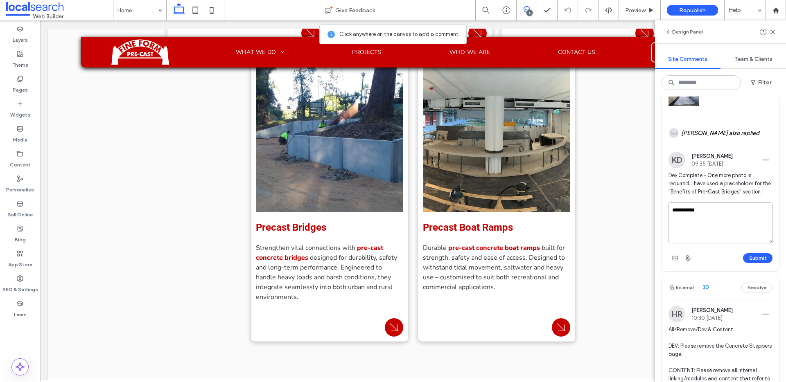
drag, startPoint x: 723, startPoint y: 217, endPoint x: 682, endPoint y: 208, distance: 41.8
click at [682, 208] on textarea "**********" at bounding box center [720, 223] width 104 height 41
drag, startPoint x: 727, startPoint y: 212, endPoint x: 711, endPoint y: 210, distance: 16.1
click at [711, 210] on textarea "**********" at bounding box center [720, 223] width 104 height 41
drag, startPoint x: 706, startPoint y: 209, endPoint x: 682, endPoint y: 210, distance: 23.8
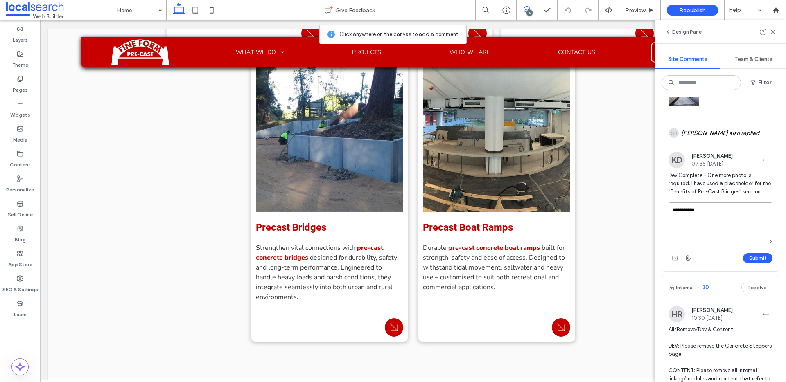
click at [682, 210] on textarea "**********" at bounding box center [720, 223] width 104 height 41
type textarea "**********"
click at [755, 257] on button "Submit" at bounding box center [757, 258] width 29 height 10
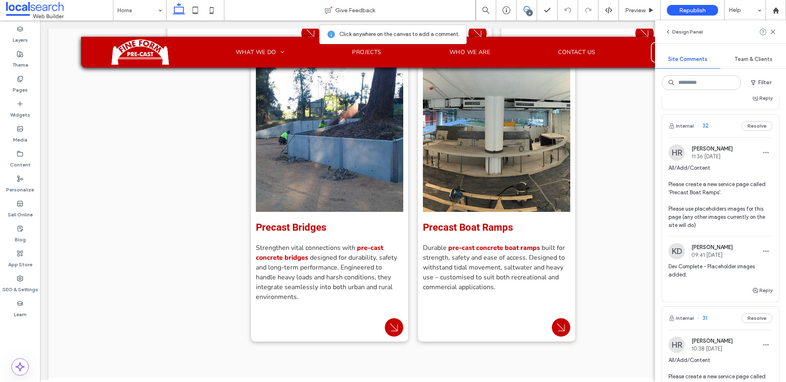
scroll to position [120, 0]
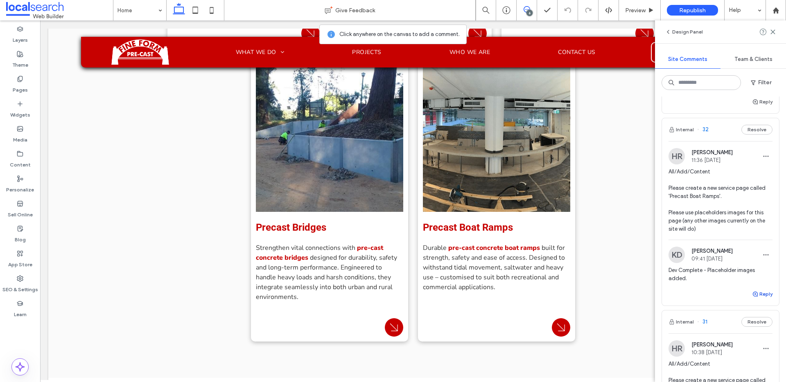
click at [768, 292] on button "Reply" at bounding box center [762, 294] width 20 height 10
type textarea "**********"
click at [746, 342] on button "Submit" at bounding box center [757, 345] width 29 height 10
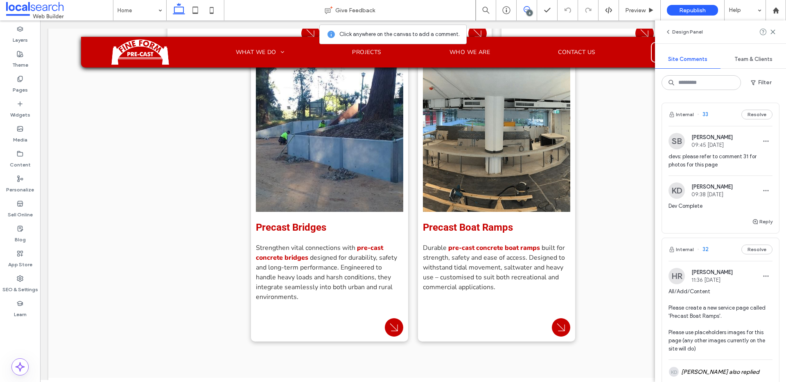
scroll to position [0, 0]
click at [722, 161] on span "devs: please refer to comment 31 for photos for this page" at bounding box center [720, 161] width 104 height 16
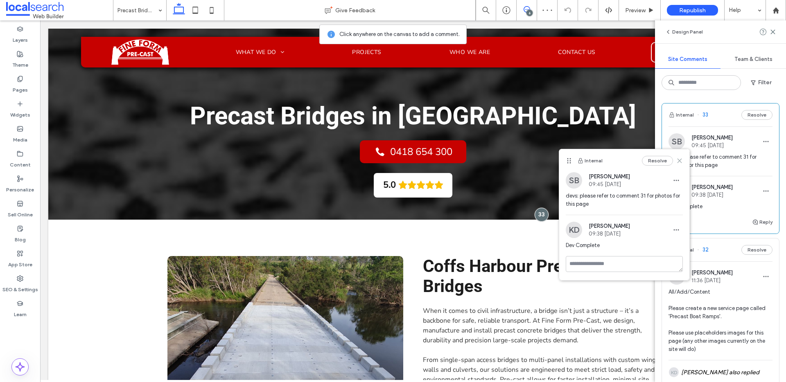
click at [680, 158] on icon at bounding box center [679, 161] width 7 height 7
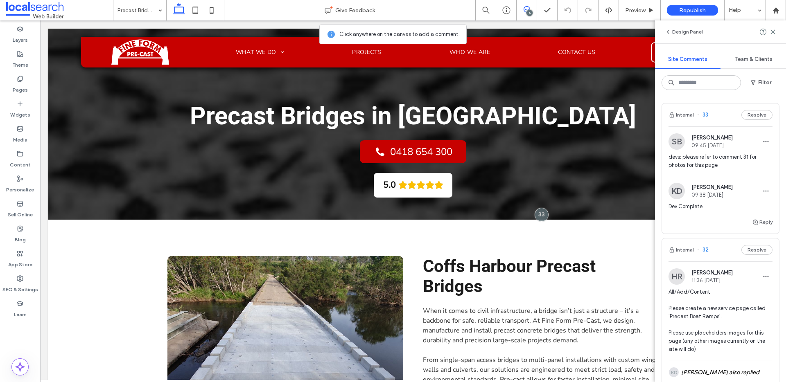
click at [107, 0] on link at bounding box center [59, 10] width 107 height 20
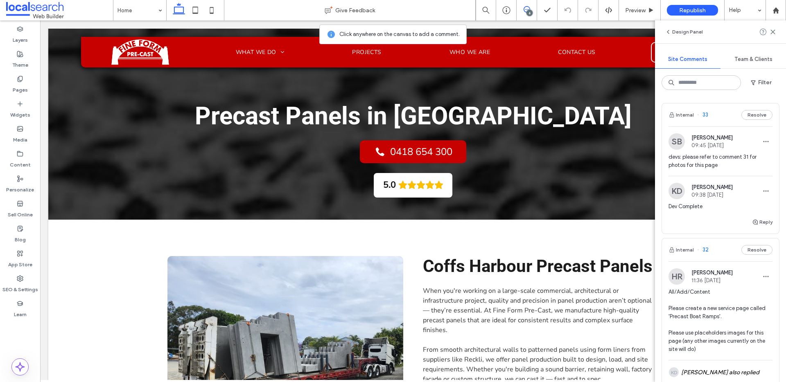
click at [745, 204] on span "Dev Complete" at bounding box center [720, 207] width 104 height 8
click at [744, 193] on div at bounding box center [393, 191] width 786 height 382
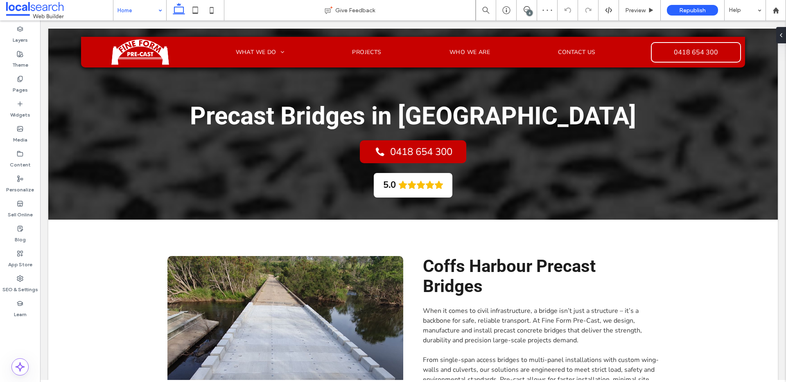
click at [139, 11] on input at bounding box center [137, 10] width 41 height 20
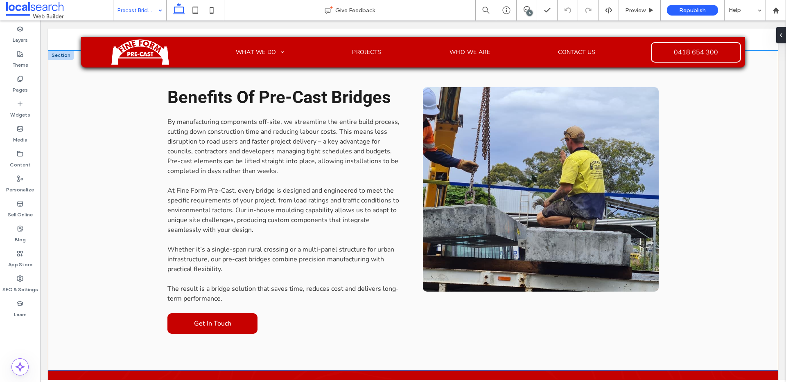
scroll to position [484, 0]
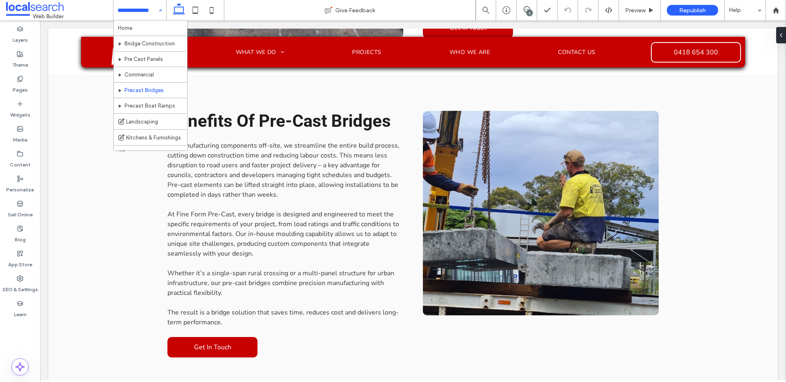
click at [144, 8] on input at bounding box center [137, 10] width 41 height 20
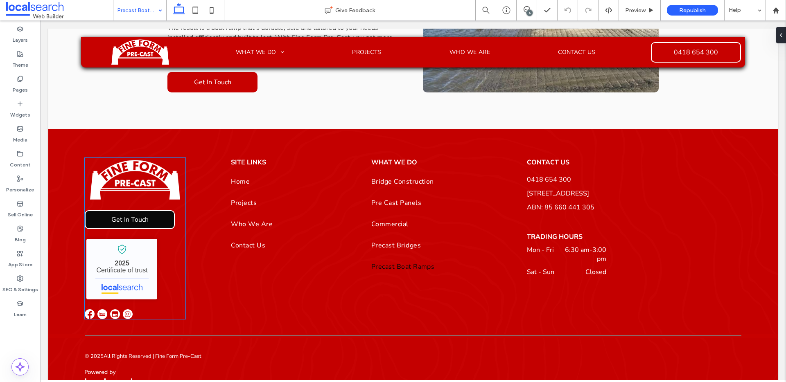
scroll to position [320, 0]
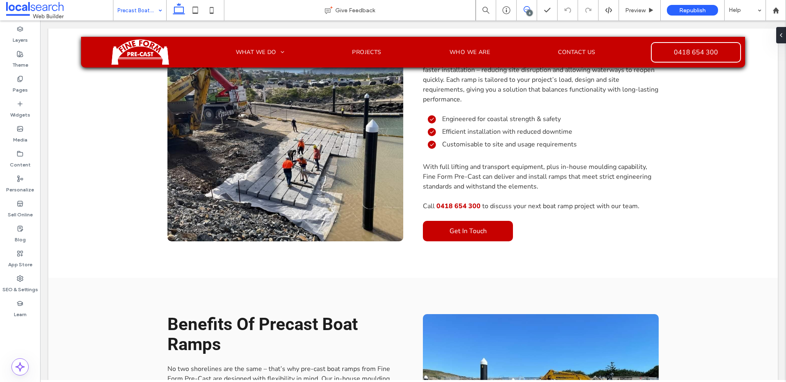
click at [526, 6] on use at bounding box center [526, 9] width 7 height 7
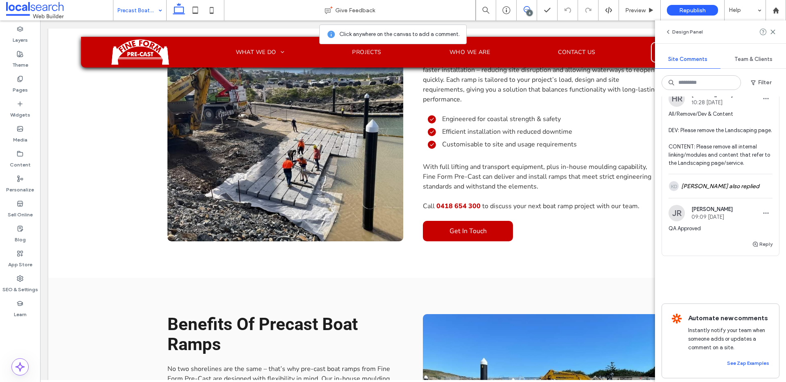
scroll to position [1106, 0]
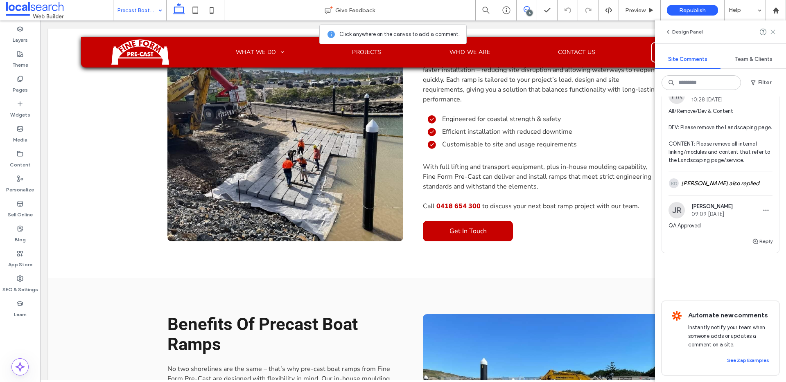
drag, startPoint x: 773, startPoint y: 29, endPoint x: 598, endPoint y: 3, distance: 177.0
click at [773, 29] on icon at bounding box center [772, 32] width 7 height 7
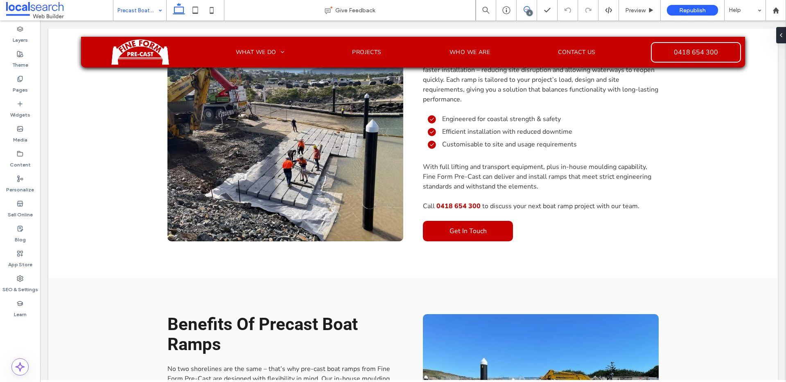
click at [529, 7] on icon at bounding box center [526, 9] width 7 height 7
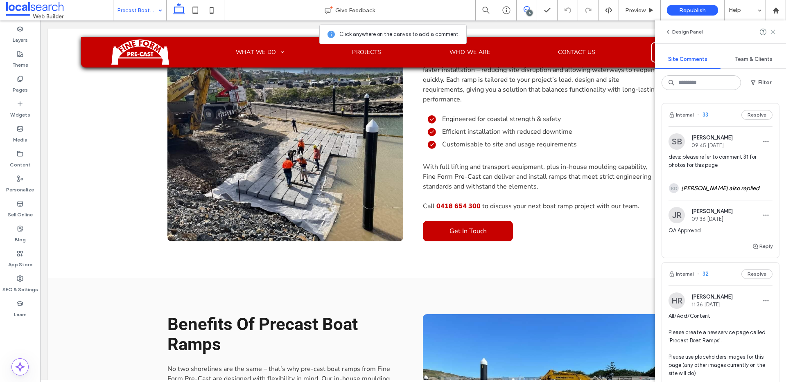
click at [771, 32] on icon at bounding box center [772, 32] width 7 height 7
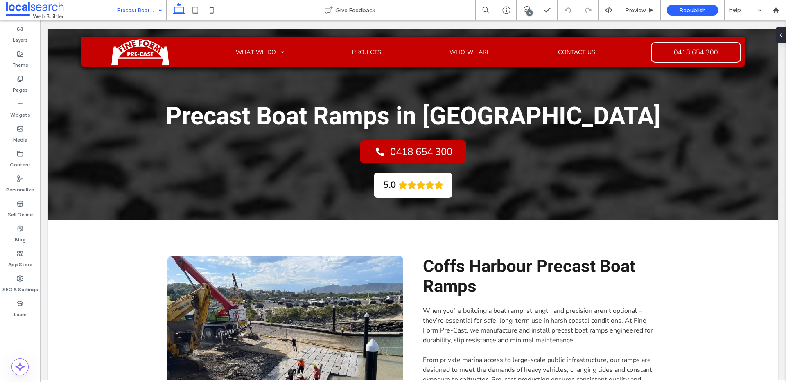
click at [529, 10] on div "6" at bounding box center [529, 13] width 6 height 6
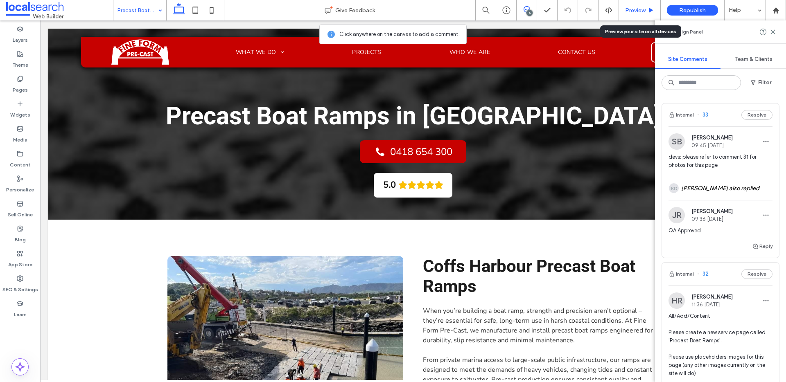
click at [644, 10] on span "Preview" at bounding box center [635, 10] width 20 height 7
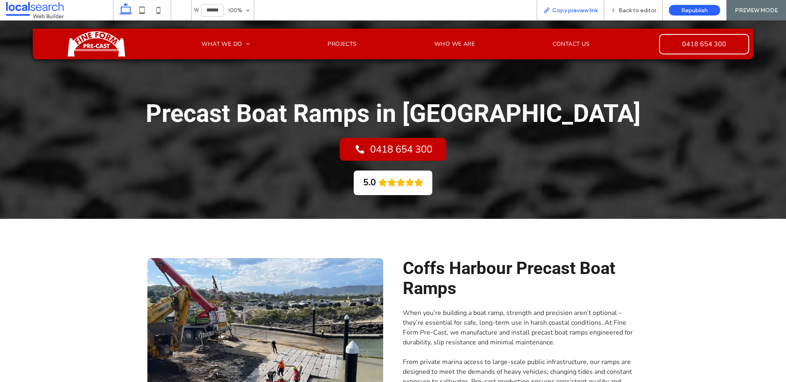
click at [580, 7] on span "Copy preview link" at bounding box center [574, 10] width 45 height 7
click at [623, 10] on span "Back to editor" at bounding box center [637, 10] width 38 height 7
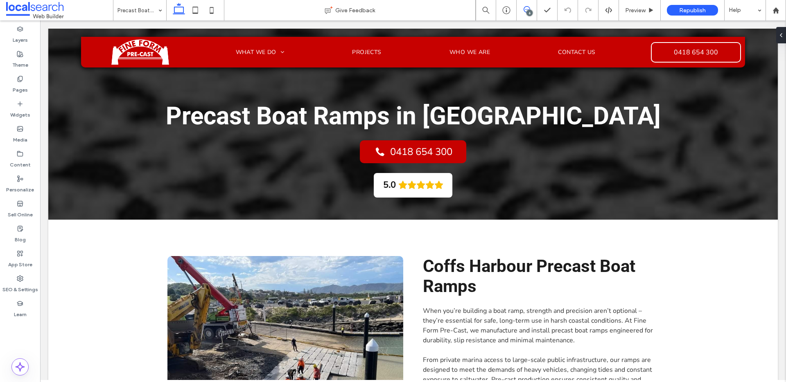
click at [522, 9] on span at bounding box center [526, 9] width 20 height 7
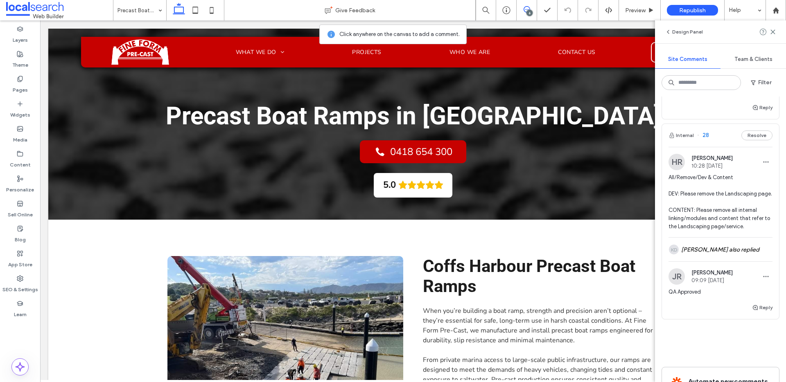
scroll to position [1032, 0]
click at [27, 14] on span at bounding box center [59, 10] width 107 height 16
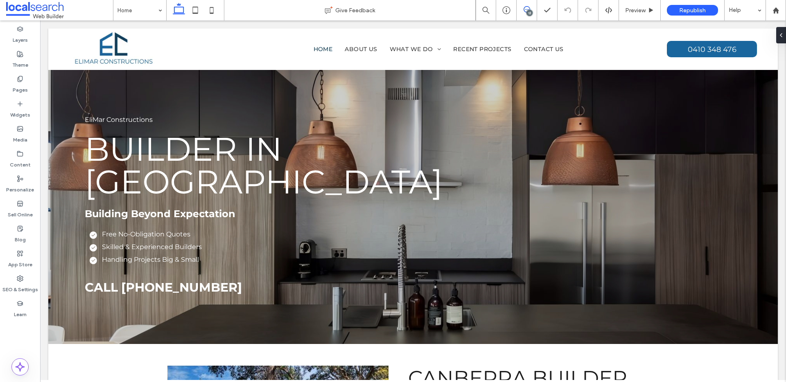
click at [521, 6] on span at bounding box center [526, 9] width 20 height 7
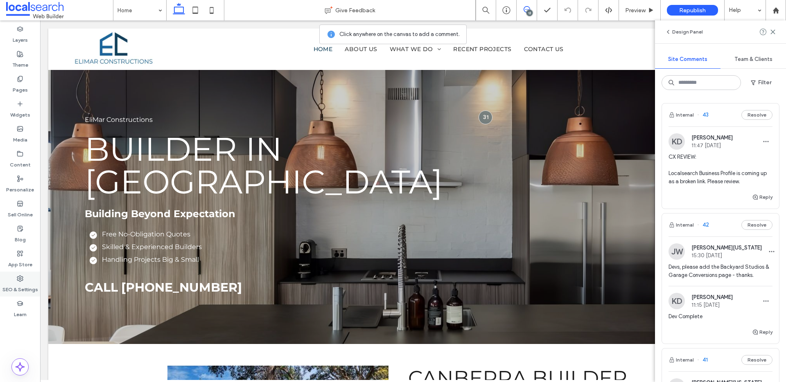
click at [19, 275] on icon at bounding box center [20, 278] width 7 height 7
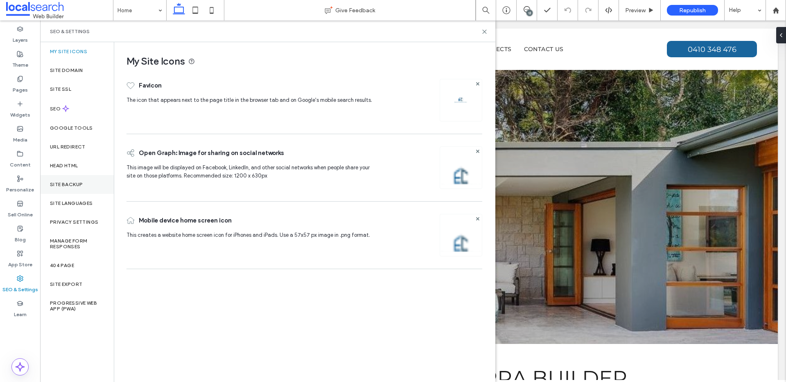
click at [70, 178] on div "Site Backup" at bounding box center [77, 184] width 74 height 19
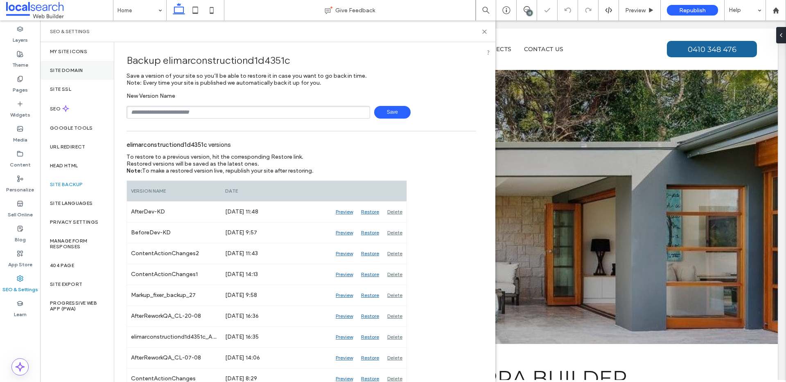
click at [82, 74] on div "Site Domain" at bounding box center [77, 70] width 74 height 19
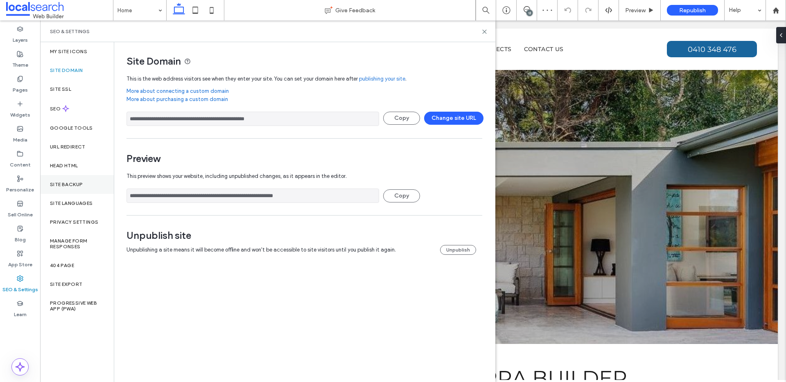
click at [84, 191] on div "Site Backup" at bounding box center [77, 184] width 74 height 19
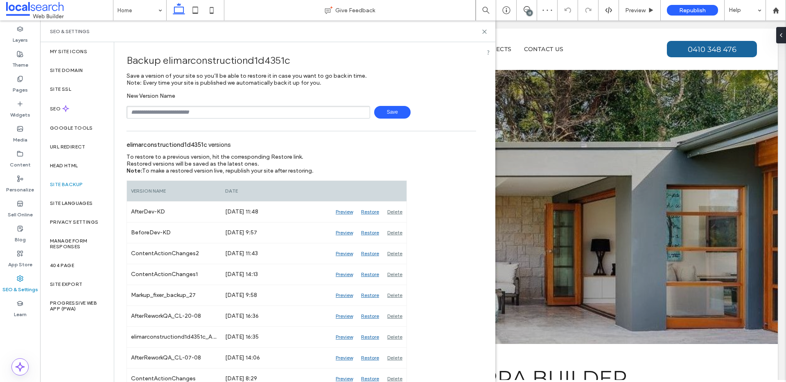
click at [204, 108] on input "text" at bounding box center [247, 112] width 243 height 13
type input "**********"
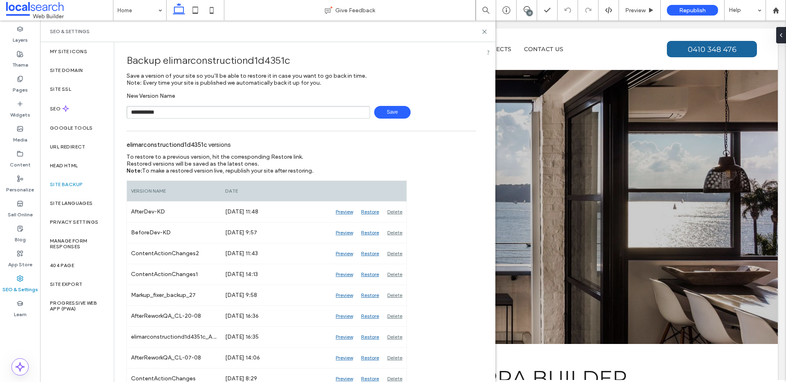
click at [394, 112] on span "Save" at bounding box center [392, 112] width 36 height 13
click at [486, 33] on use at bounding box center [484, 32] width 4 height 4
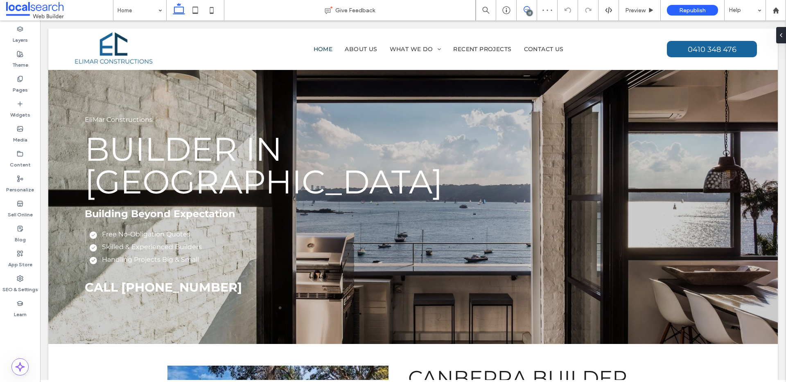
click at [529, 8] on icon at bounding box center [526, 9] width 7 height 7
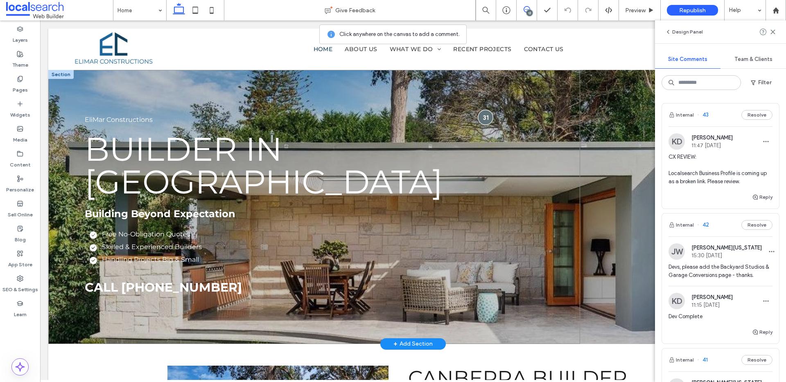
click at [491, 118] on div at bounding box center [485, 117] width 15 height 15
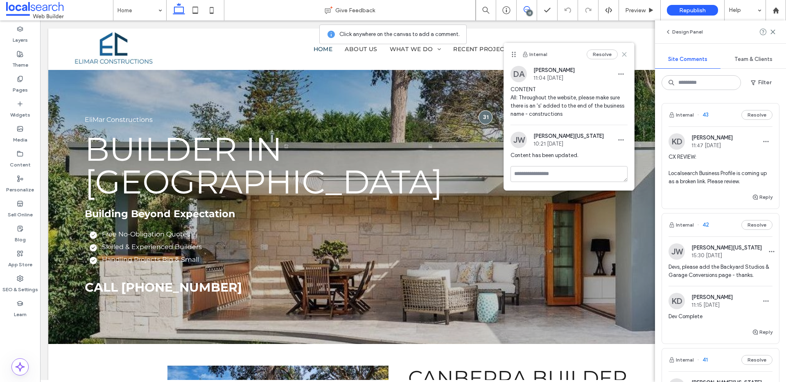
click at [625, 54] on icon at bounding box center [624, 54] width 7 height 7
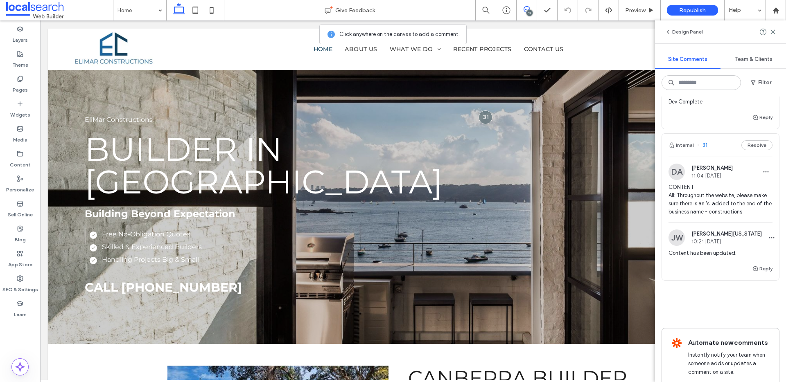
scroll to position [1812, 0]
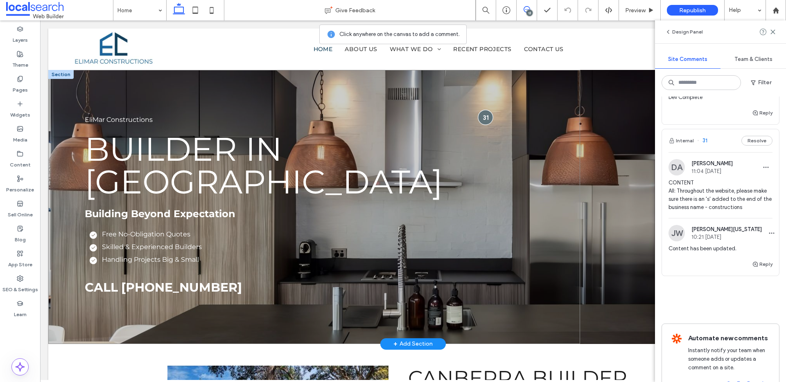
click at [488, 120] on div at bounding box center [485, 117] width 15 height 15
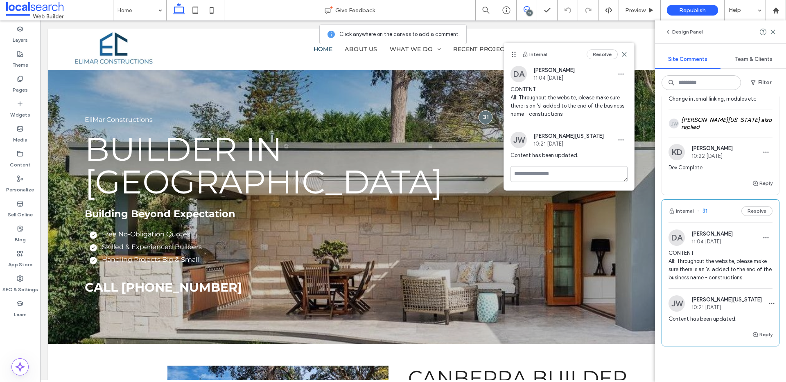
scroll to position [1695, 0]
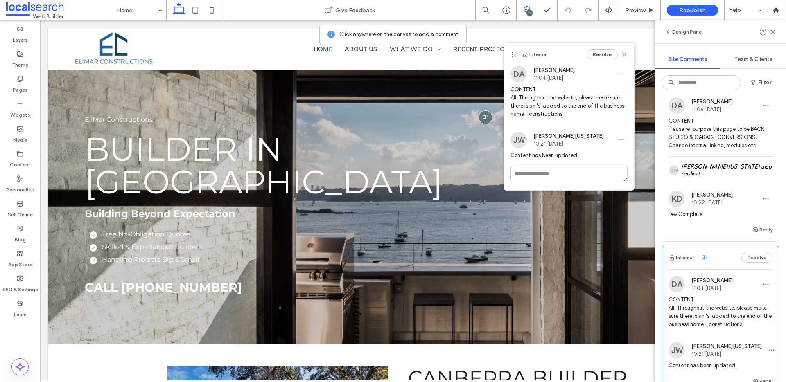
click at [624, 55] on use at bounding box center [624, 55] width 4 height 4
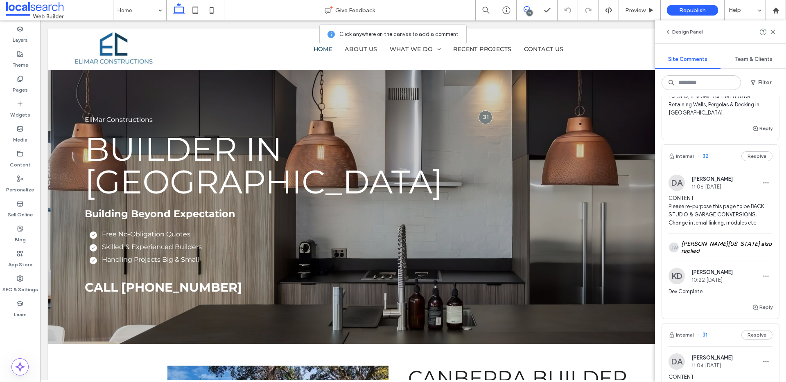
scroll to position [1613, 0]
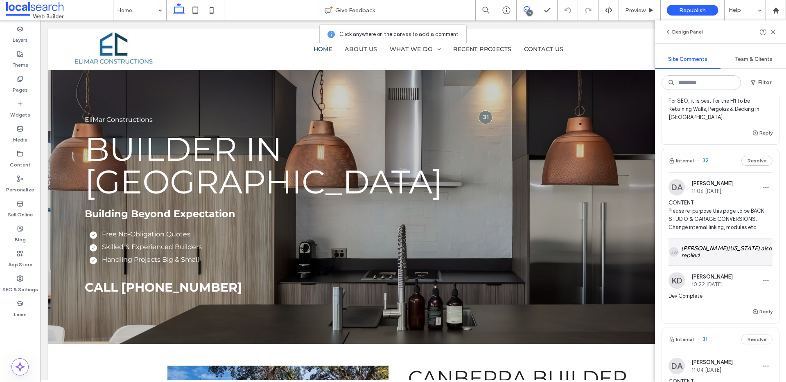
click at [696, 241] on div "JW Jackie Washington also replied" at bounding box center [720, 252] width 104 height 27
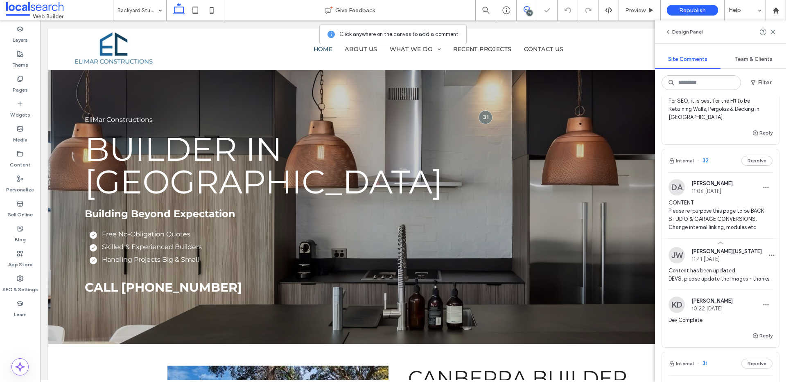
click at [703, 199] on span "CONTENT Please re-purpose this page to be BACK STUDIO & GARAGE CONVERSIONS. Cha…" at bounding box center [720, 215] width 104 height 33
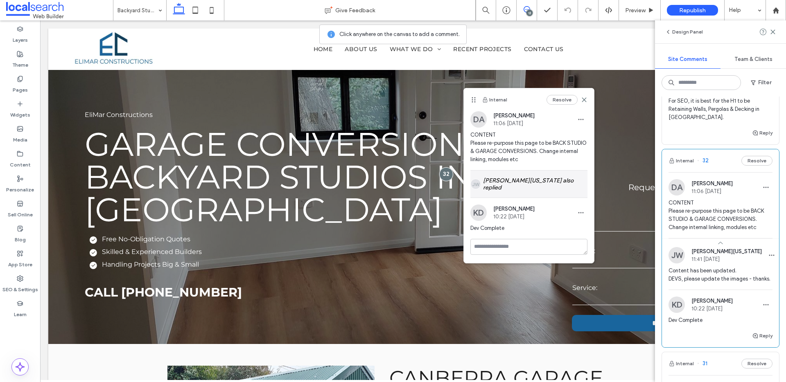
click at [534, 182] on div "JW Jackie Washington also replied" at bounding box center [528, 184] width 117 height 27
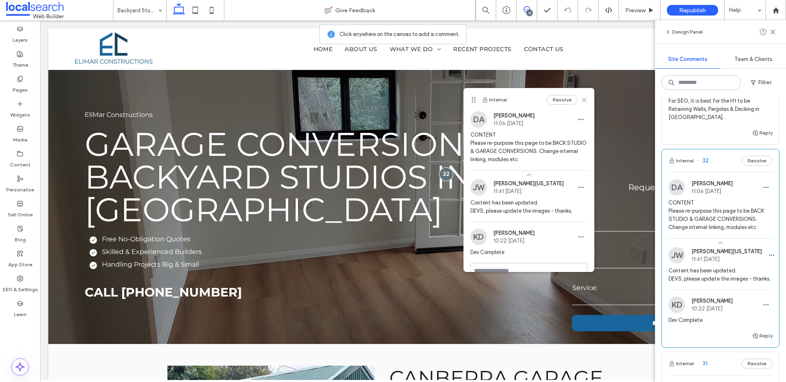
click at [586, 99] on icon at bounding box center [584, 100] width 7 height 7
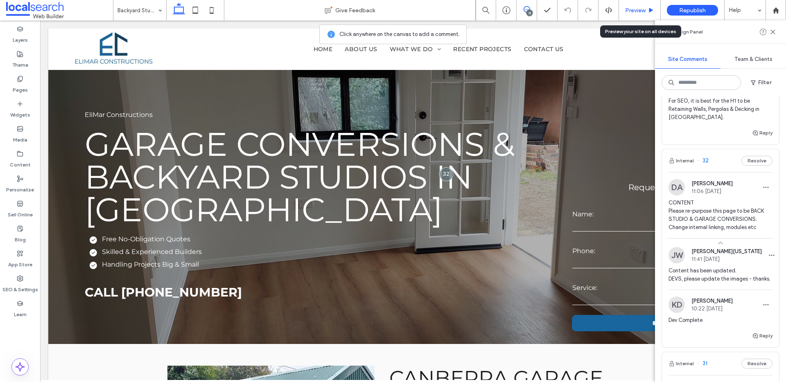
click at [646, 13] on div "Preview" at bounding box center [639, 10] width 41 height 7
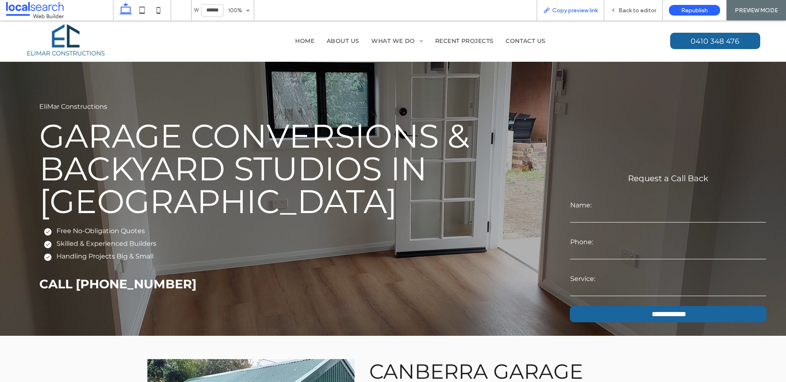
click at [561, 8] on span "Copy preview link" at bounding box center [574, 10] width 45 height 7
click at [619, 8] on div "Back to editor" at bounding box center [633, 10] width 58 height 7
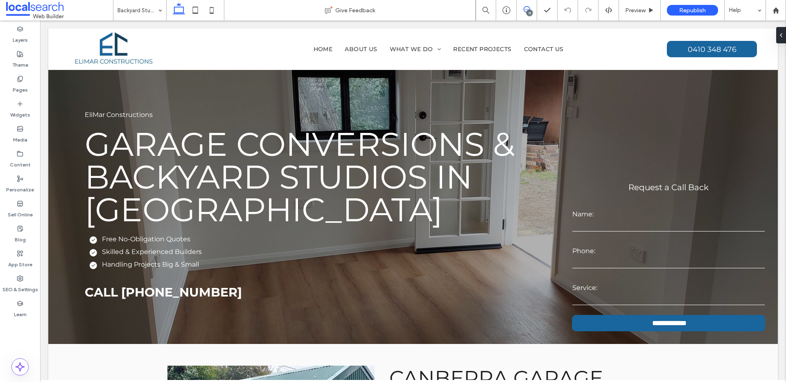
click at [525, 8] on icon at bounding box center [526, 9] width 7 height 7
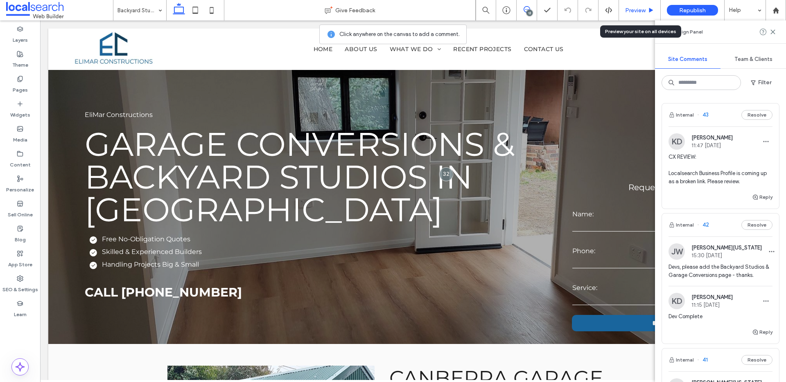
click at [644, 9] on span "Preview" at bounding box center [635, 10] width 20 height 7
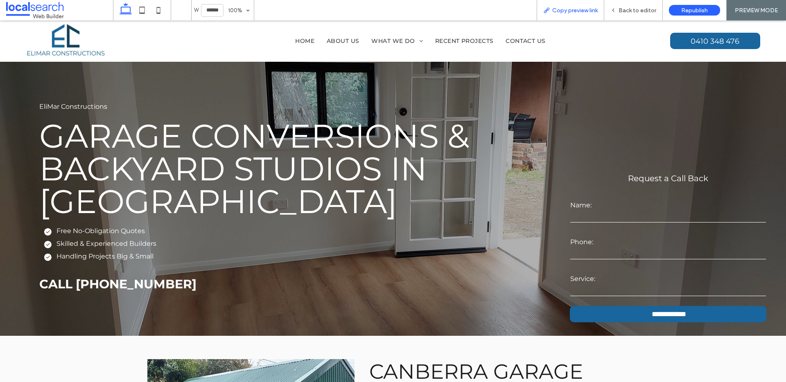
click at [575, 4] on div "Copy preview link" at bounding box center [570, 10] width 68 height 20
click at [572, 6] on div "Copy preview link" at bounding box center [570, 10] width 68 height 20
click at [574, 12] on span "Copy preview link" at bounding box center [574, 10] width 45 height 7
click at [641, 9] on span "Back to editor" at bounding box center [637, 10] width 38 height 7
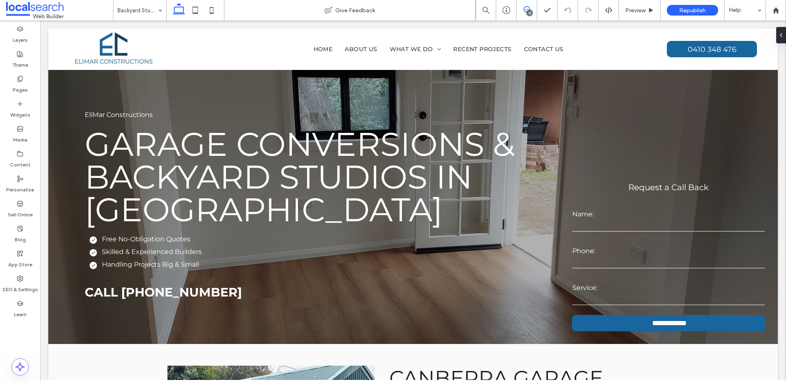
click at [526, 9] on icon at bounding box center [526, 9] width 7 height 7
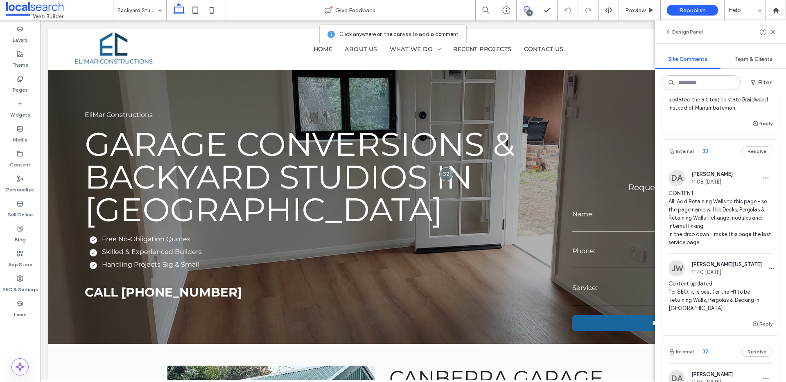
scroll to position [1599, 0]
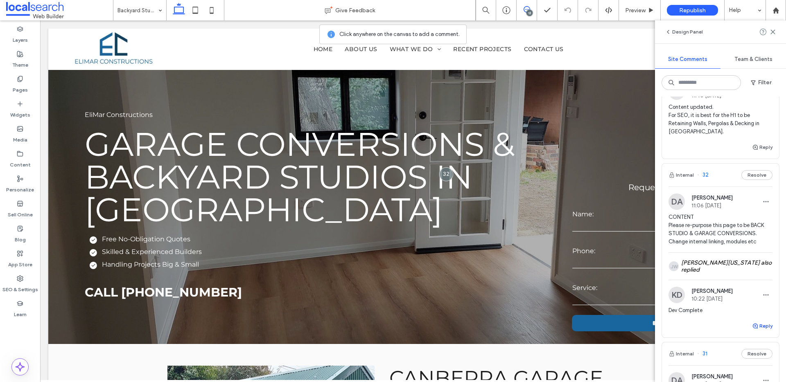
click at [764, 321] on button "Reply" at bounding box center [762, 326] width 20 height 10
type textarea "**********"
click at [757, 372] on button "Submit" at bounding box center [757, 377] width 29 height 10
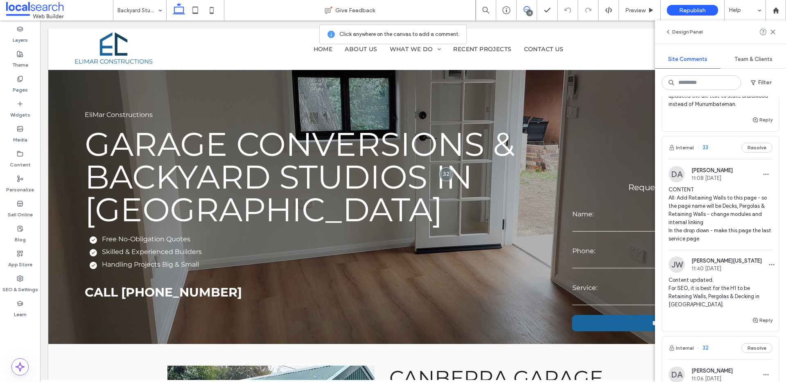
scroll to position [1426, 0]
click at [716, 186] on span "CONTENT All: Add Retaining Walls to this page - so the page name will be Decks,…" at bounding box center [720, 213] width 104 height 57
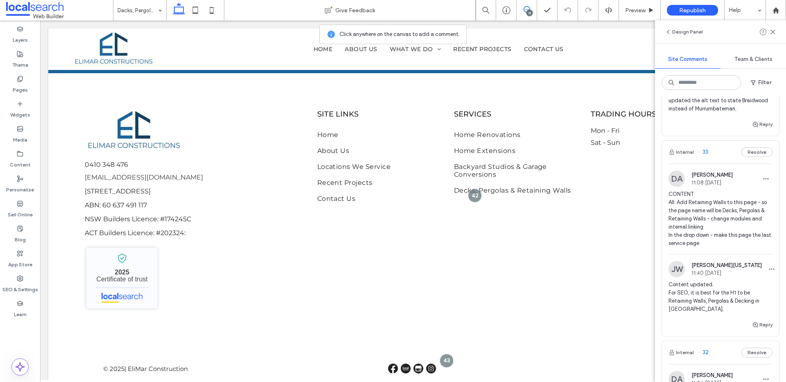
scroll to position [1416, 0]
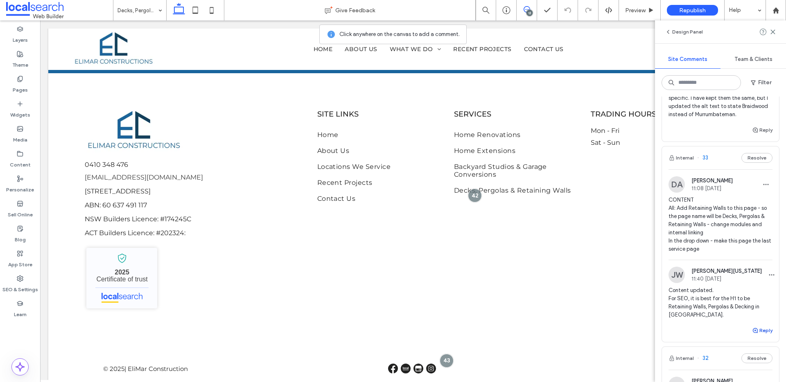
click at [764, 326] on button "Reply" at bounding box center [762, 331] width 20 height 10
type textarea "**********"
click at [765, 376] on button "Submit" at bounding box center [757, 381] width 29 height 10
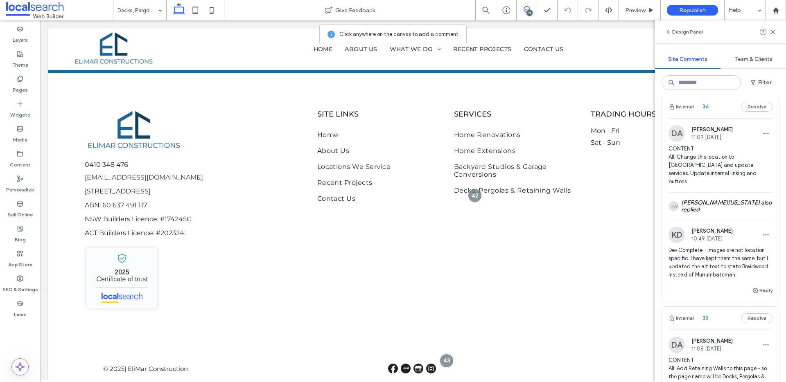
scroll to position [1254, 0]
click at [686, 201] on div "JW Jackie Washington also replied" at bounding box center [720, 207] width 104 height 27
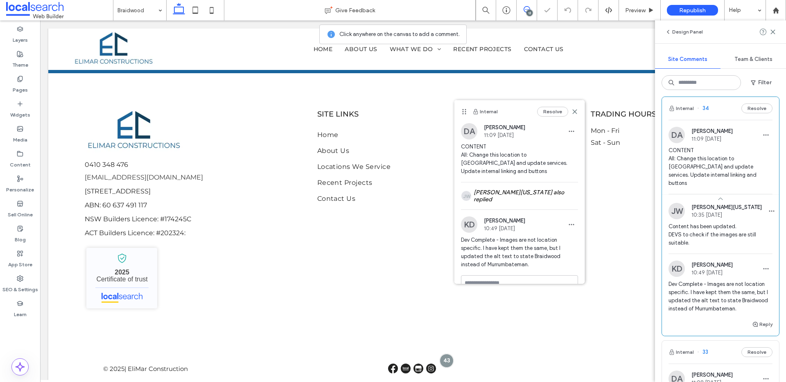
click at [695, 163] on span "CONTENT All: Change this location to Braidwood and update services. Update inte…" at bounding box center [720, 166] width 104 height 41
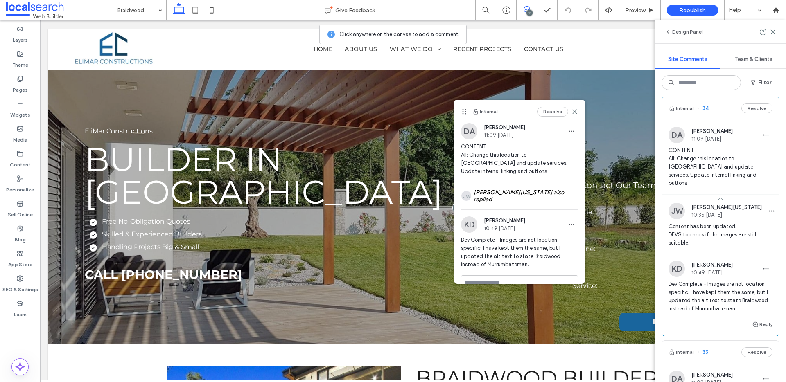
scroll to position [13, 0]
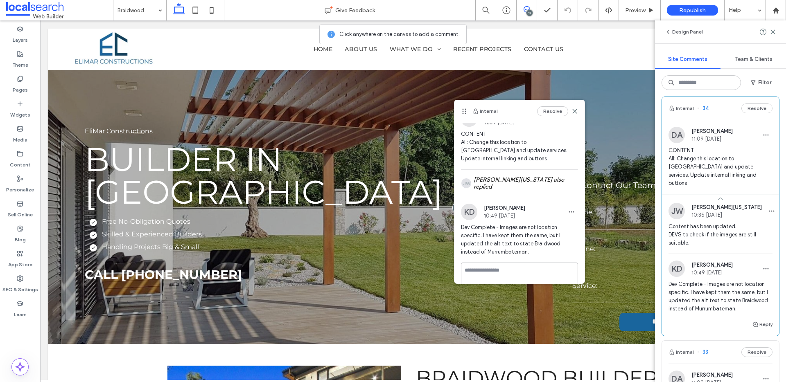
click at [527, 271] on textarea at bounding box center [519, 283] width 117 height 41
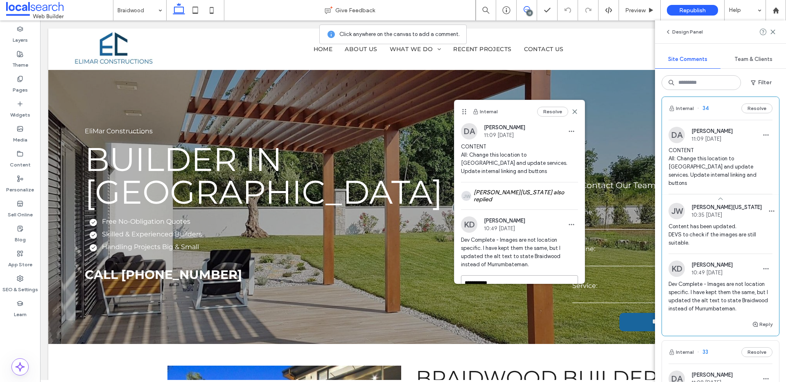
scroll to position [2, 0]
type textarea "**********"
click at [518, 197] on div "JW Jackie Washington also replied" at bounding box center [519, 194] width 117 height 27
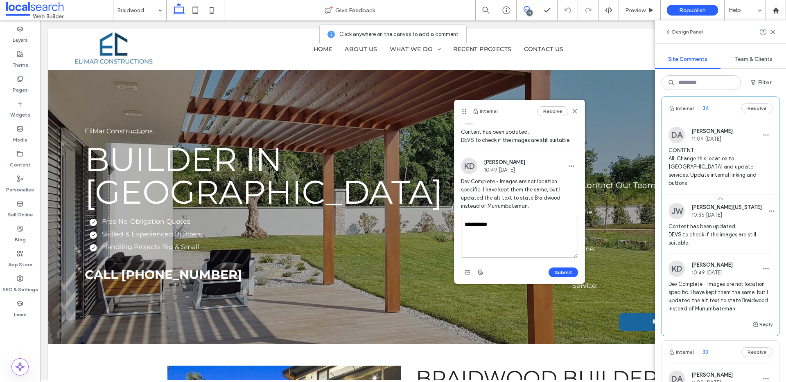
scroll to position [85, 0]
click at [560, 270] on button "Submit" at bounding box center [562, 271] width 29 height 10
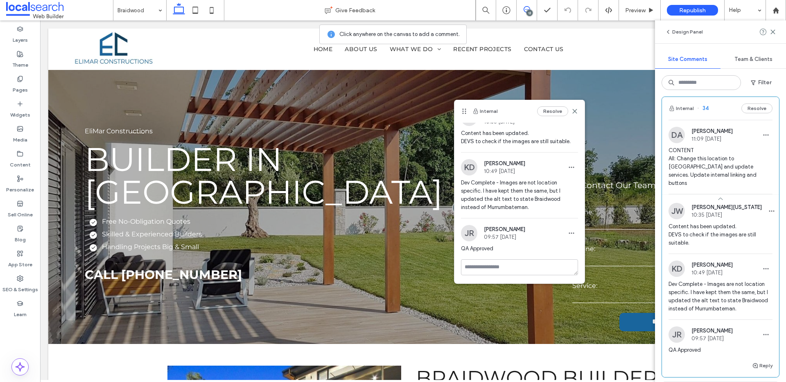
scroll to position [81, 0]
click at [572, 111] on icon at bounding box center [574, 111] width 7 height 7
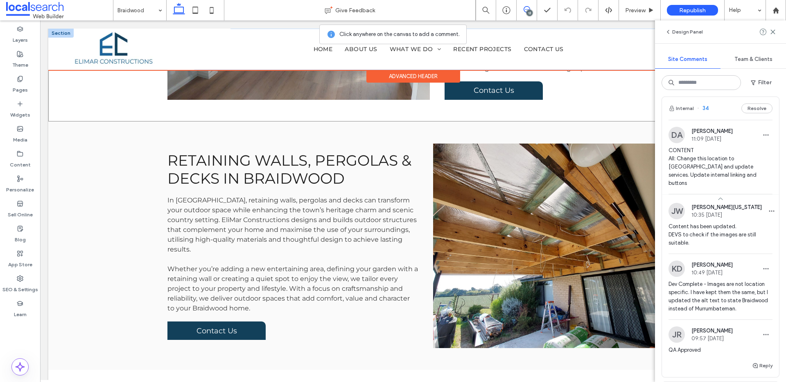
scroll to position [1535, 0]
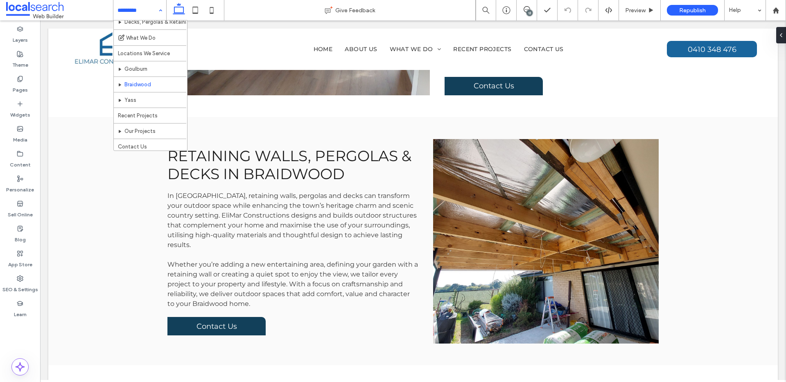
scroll to position [87, 0]
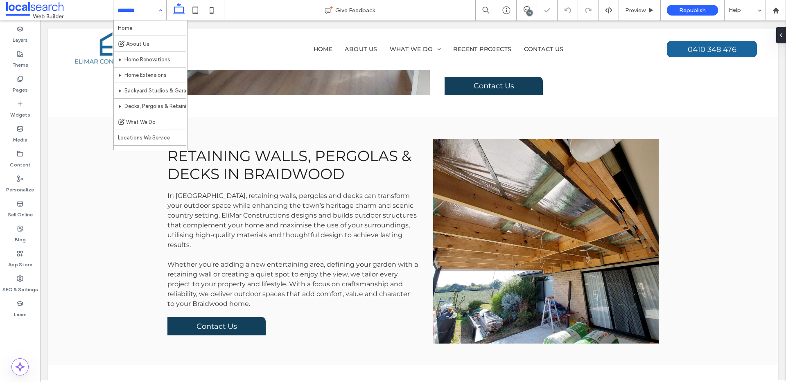
click at [142, 7] on input at bounding box center [137, 10] width 41 height 20
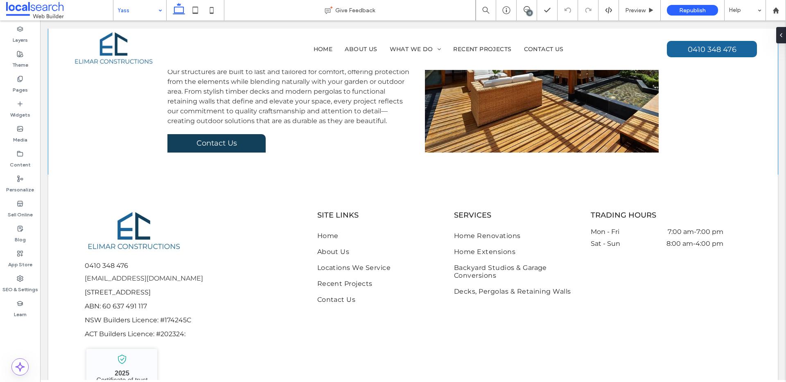
scroll to position [1814, 0]
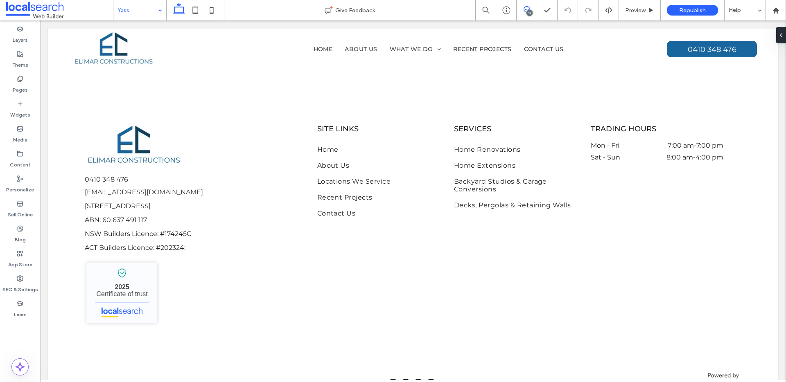
click at [534, 9] on span at bounding box center [526, 9] width 20 height 7
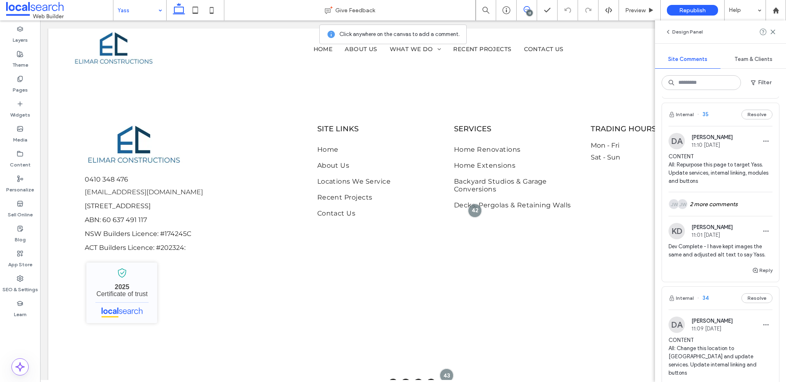
scroll to position [1049, 0]
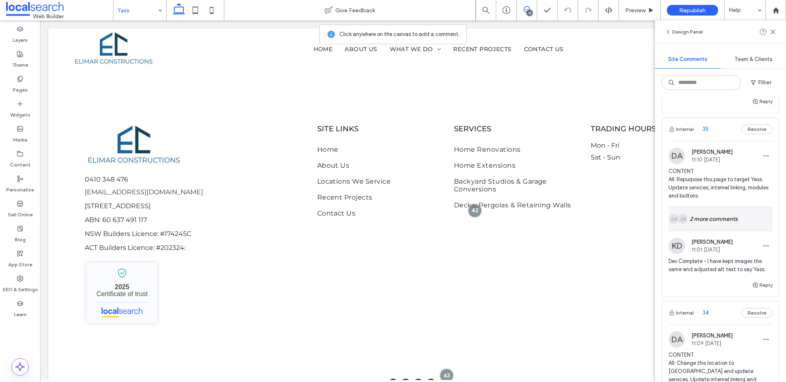
click at [711, 220] on div "JW JW 2 more comments" at bounding box center [720, 219] width 104 height 24
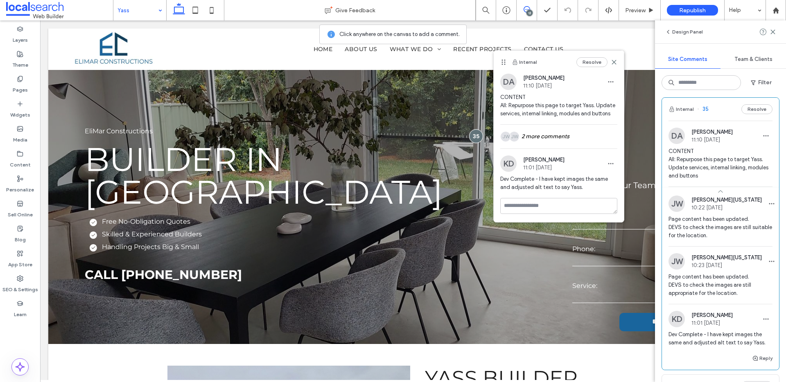
scroll to position [1071, 0]
click at [704, 162] on span "CONTENT All: Repurpose this page to target Yass. Update services, internal link…" at bounding box center [720, 162] width 104 height 33
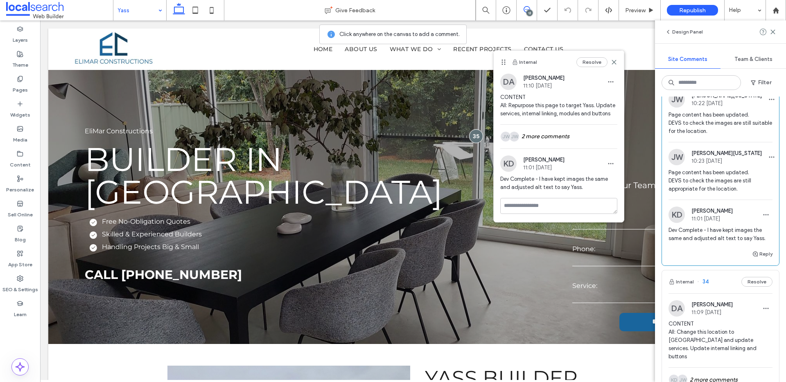
scroll to position [1130, 0]
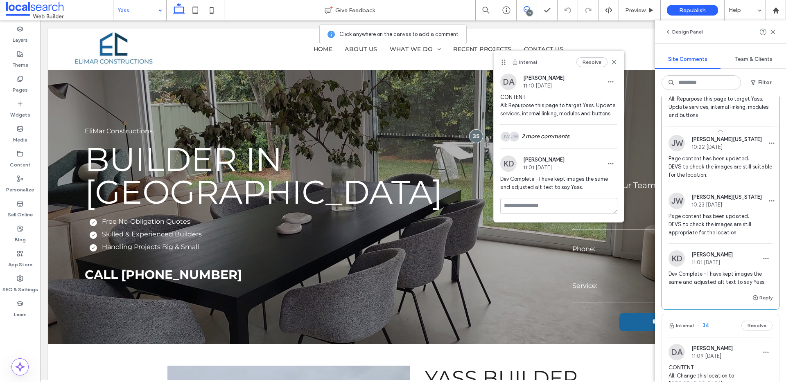
click at [773, 298] on div "Reply" at bounding box center [720, 301] width 117 height 16
click at [768, 299] on button "Reply" at bounding box center [762, 298] width 20 height 10
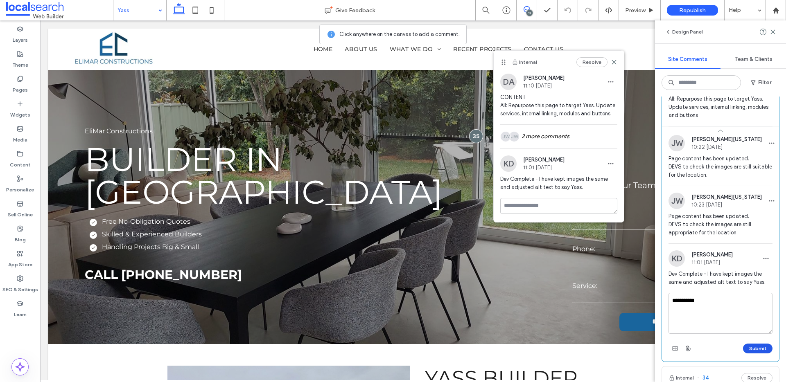
type textarea "**********"
click at [749, 348] on button "Submit" at bounding box center [757, 349] width 29 height 10
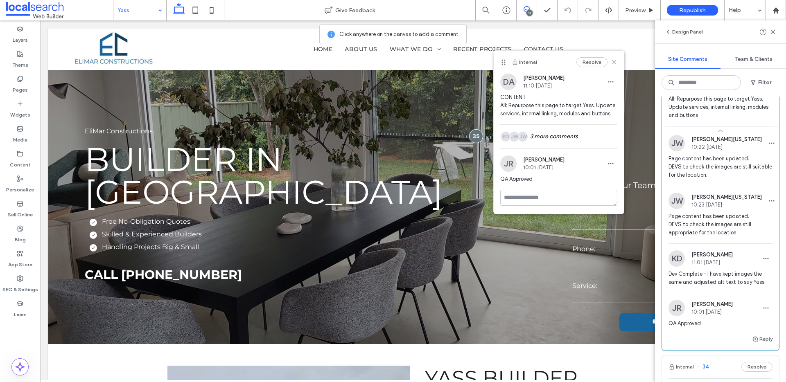
click at [616, 62] on icon at bounding box center [613, 62] width 7 height 7
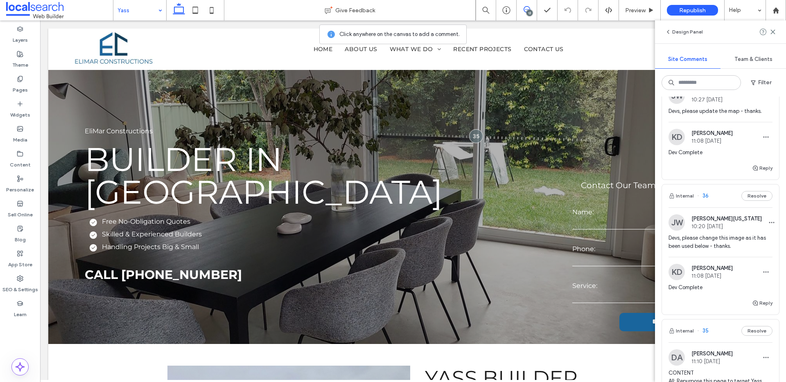
scroll to position [831, 0]
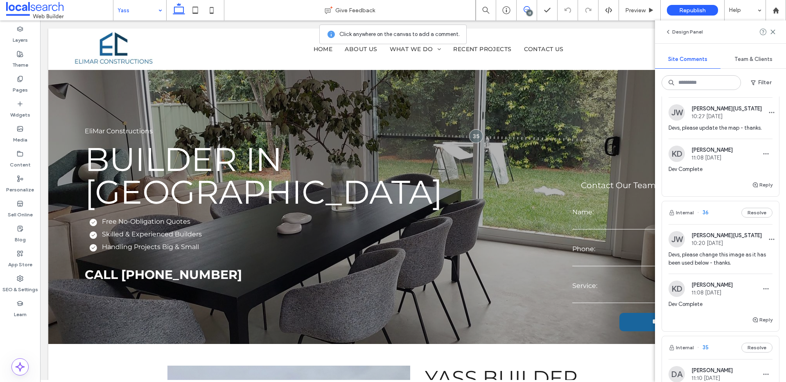
click at [711, 252] on span "Devs, please change this image as it has been used below - thanks." at bounding box center [720, 259] width 104 height 16
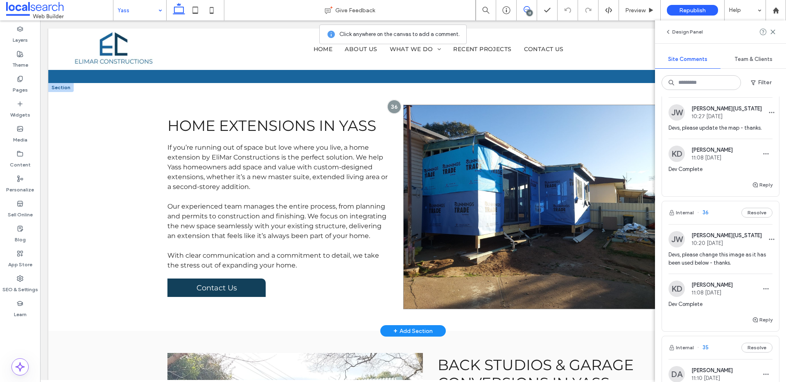
scroll to position [1051, 0]
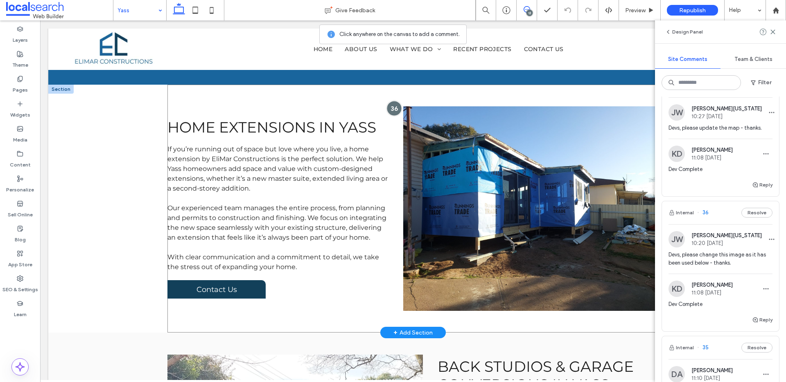
click at [395, 101] on div at bounding box center [393, 108] width 15 height 15
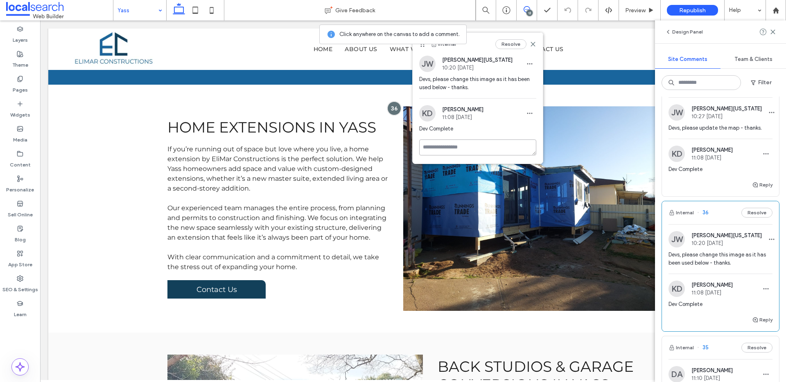
click at [479, 153] on textarea at bounding box center [477, 148] width 117 height 16
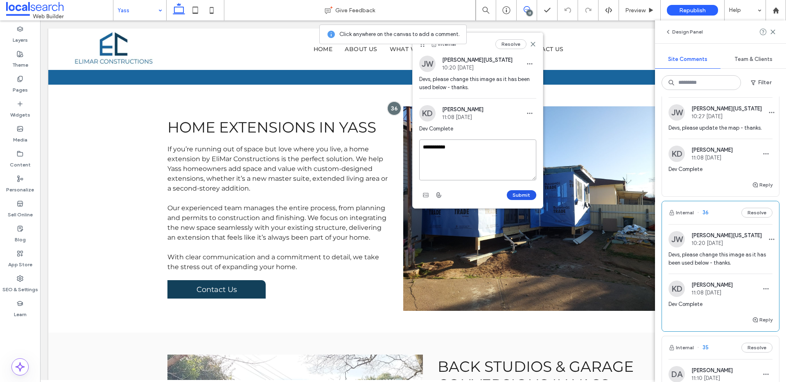
type textarea "**********"
click at [519, 198] on button "Submit" at bounding box center [521, 195] width 29 height 10
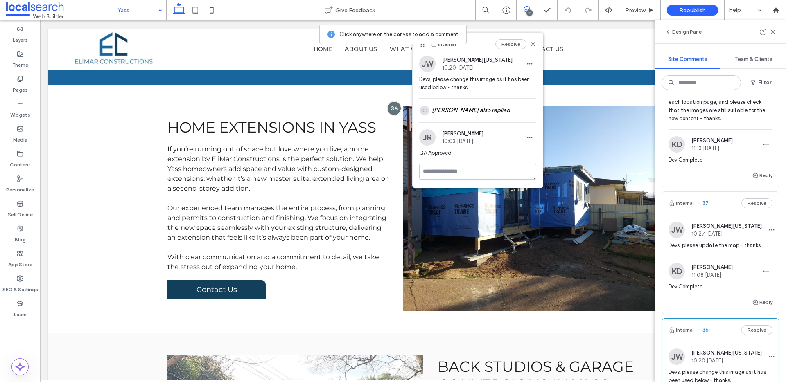
scroll to position [715, 0]
click at [716, 242] on span "Devs, please update the map - thanks." at bounding box center [720, 244] width 104 height 8
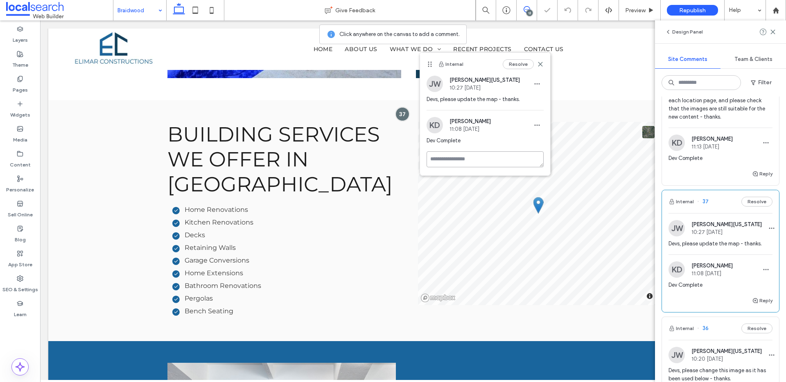
click at [481, 158] on textarea at bounding box center [484, 159] width 117 height 16
type textarea "**********"
drag, startPoint x: 526, startPoint y: 205, endPoint x: 500, endPoint y: 184, distance: 33.6
click at [526, 205] on button "Submit" at bounding box center [528, 207] width 29 height 10
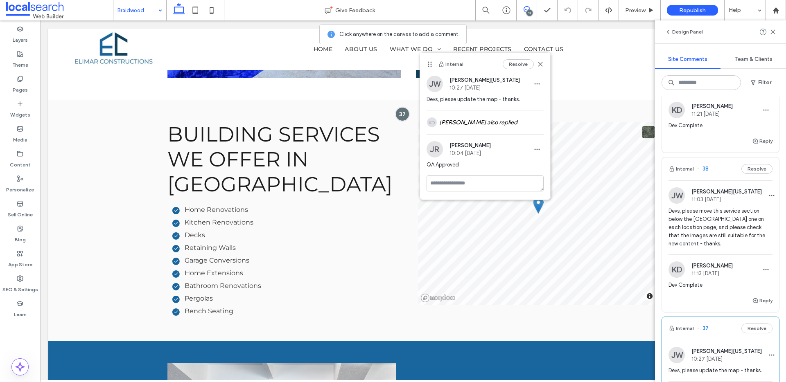
scroll to position [588, 0]
click at [712, 221] on span "Devs, please move this service section below the Backyard Studios one on each l…" at bounding box center [720, 227] width 104 height 41
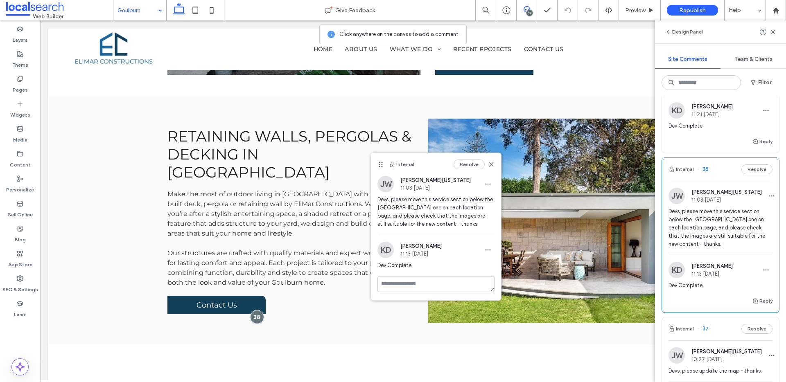
drag, startPoint x: 286, startPoint y: 243, endPoint x: 383, endPoint y: 165, distance: 123.4
click at [383, 165] on icon at bounding box center [380, 164] width 7 height 7
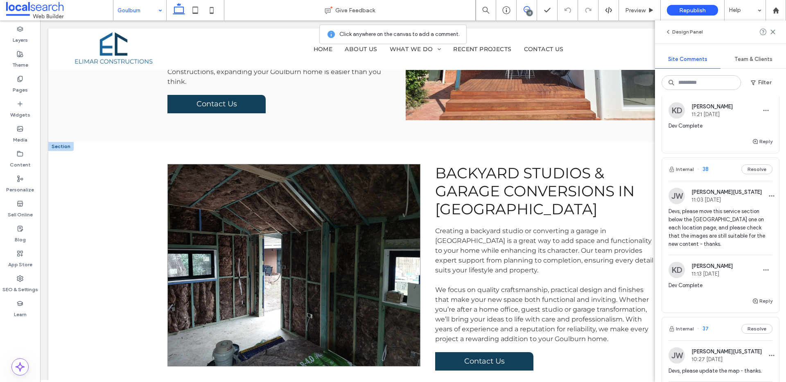
scroll to position [1638, 0]
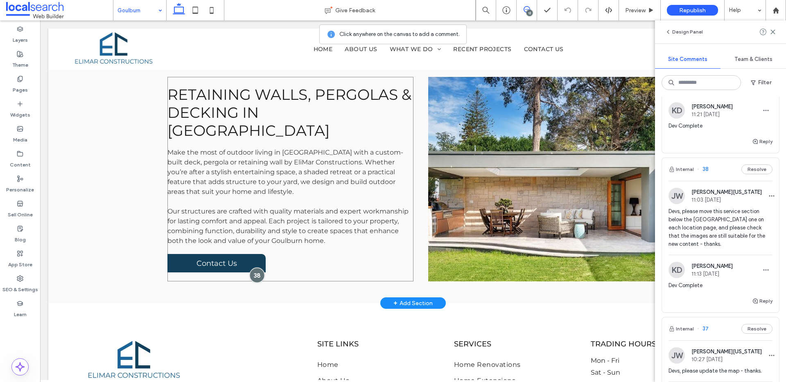
click at [255, 270] on div at bounding box center [256, 275] width 15 height 15
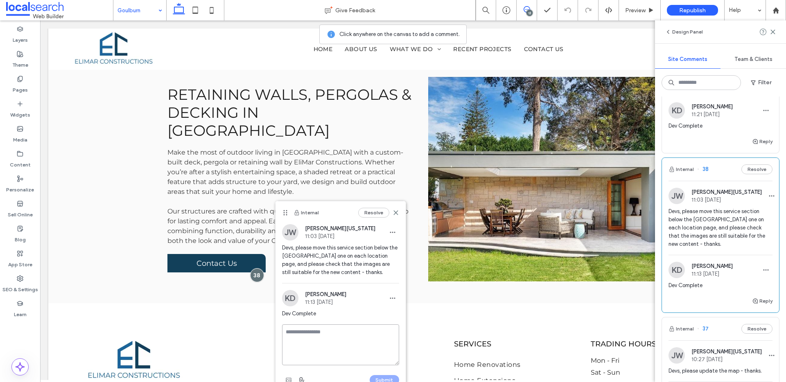
click at [329, 338] on textarea at bounding box center [340, 344] width 117 height 41
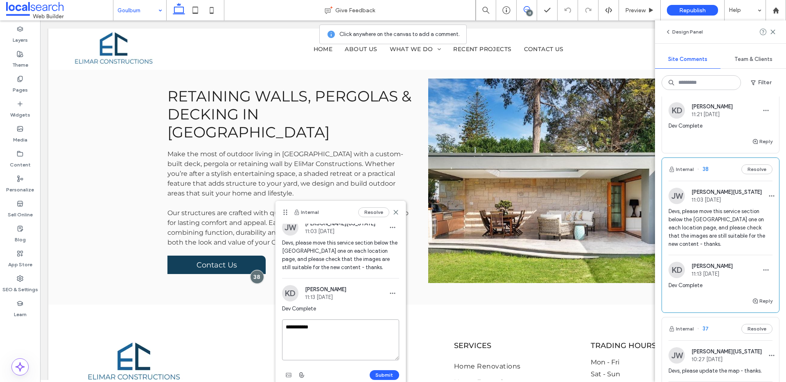
scroll to position [9, 0]
type textarea "**********"
click at [394, 372] on button "Submit" at bounding box center [383, 372] width 29 height 10
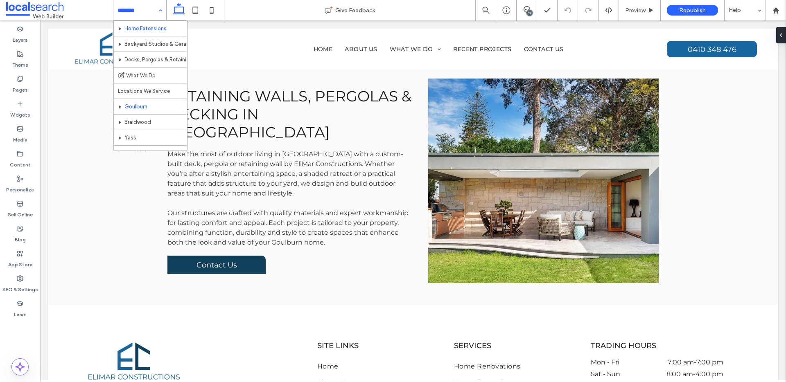
scroll to position [87, 0]
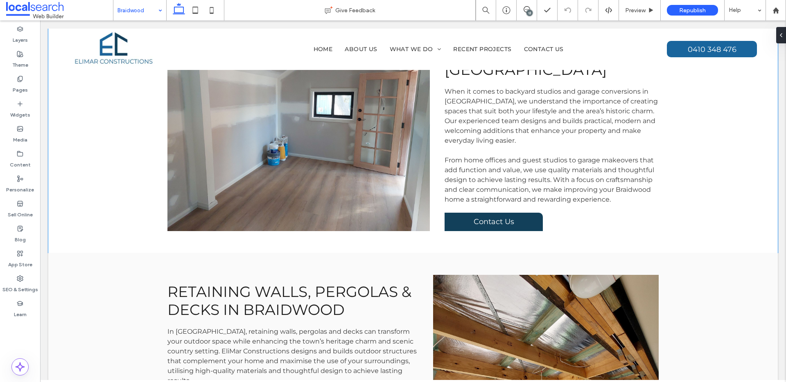
scroll to position [1582, 0]
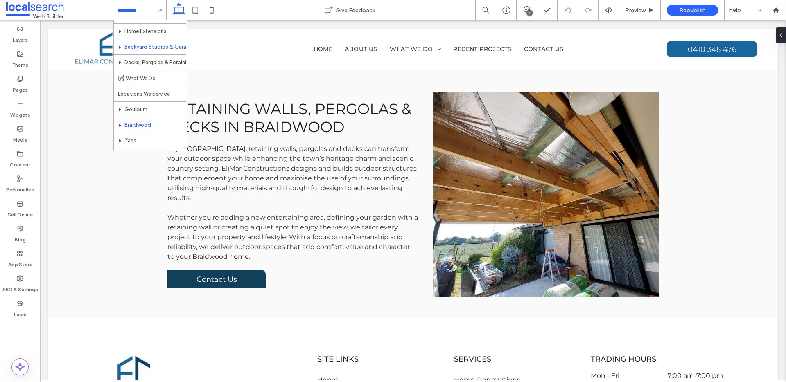
scroll to position [87, 0]
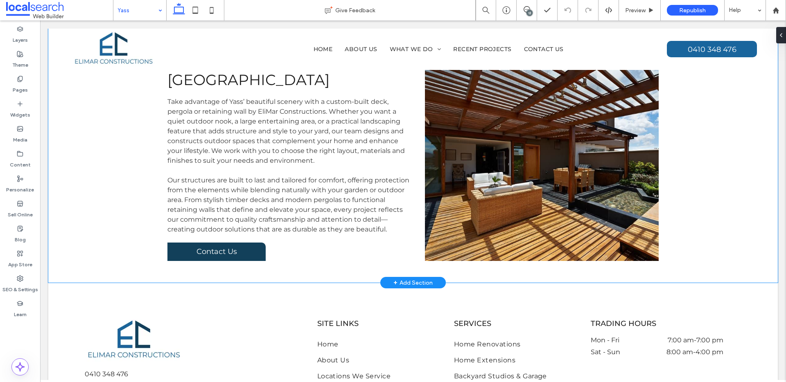
scroll to position [1521, 0]
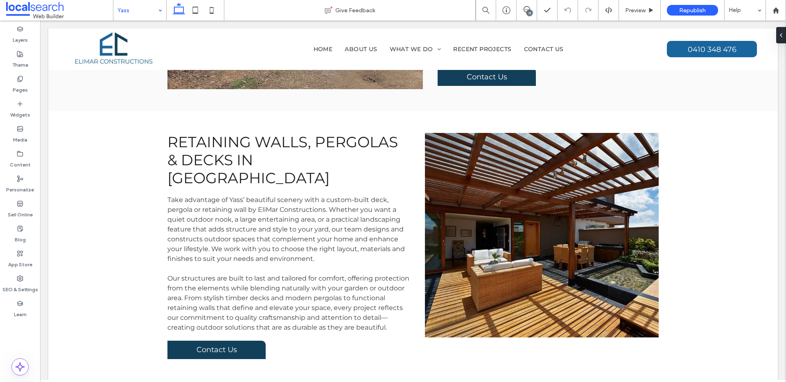
click at [132, 18] on input at bounding box center [137, 10] width 41 height 20
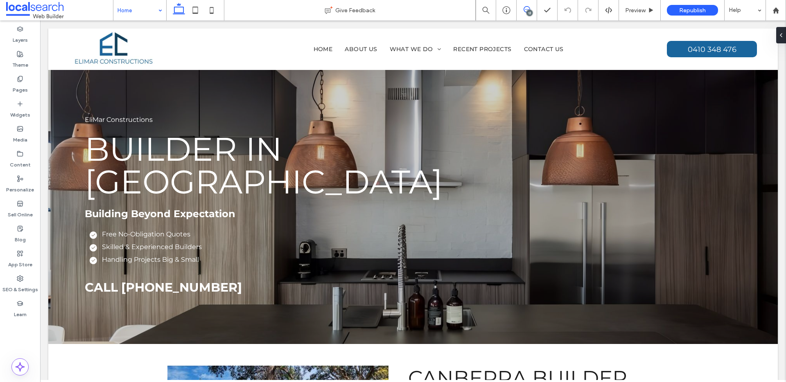
click at [530, 9] on span at bounding box center [526, 9] width 20 height 7
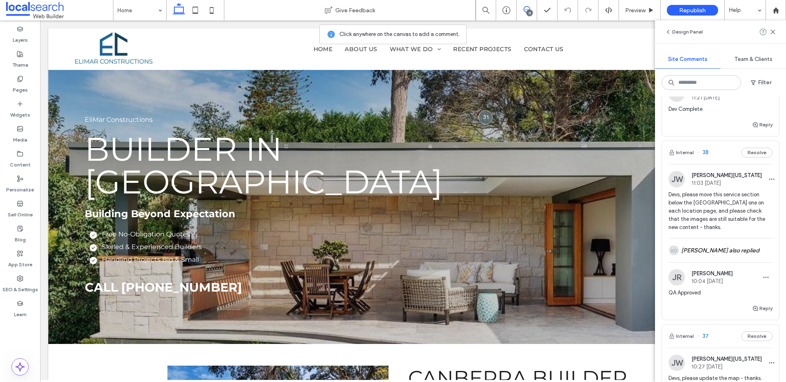
scroll to position [421, 0]
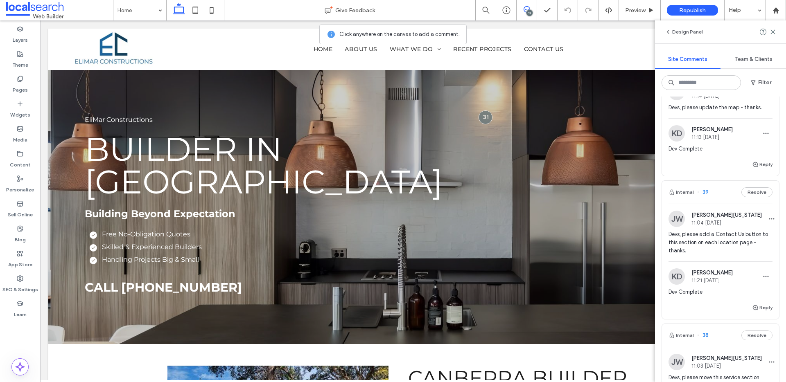
click at [712, 244] on span "Devs, please add a Contact Us button to this section on each location page - th…" at bounding box center [720, 242] width 104 height 25
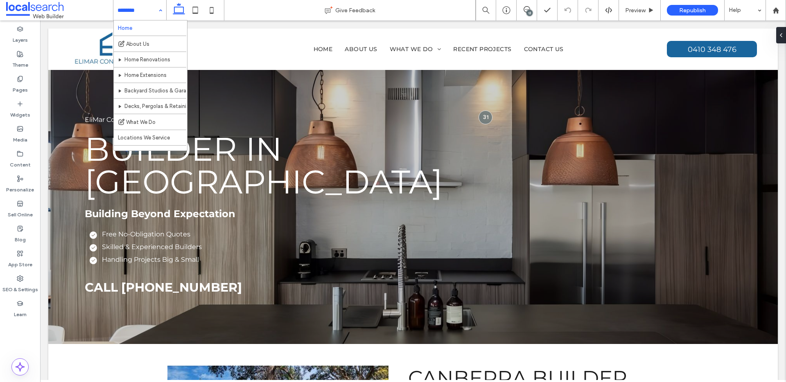
drag, startPoint x: 135, startPoint y: 13, endPoint x: 148, endPoint y: 22, distance: 15.6
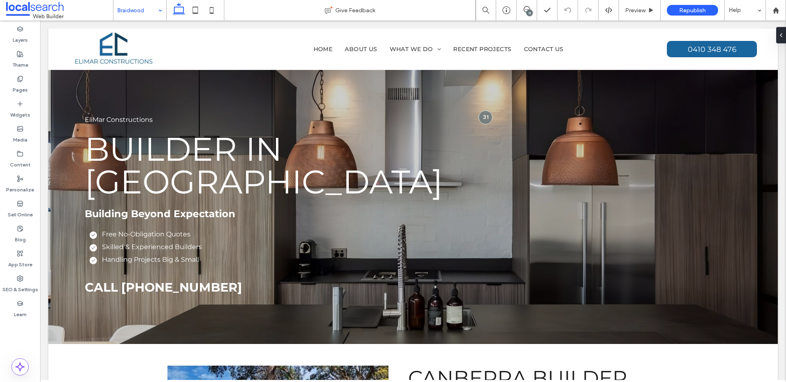
click at [131, 5] on input at bounding box center [137, 10] width 41 height 20
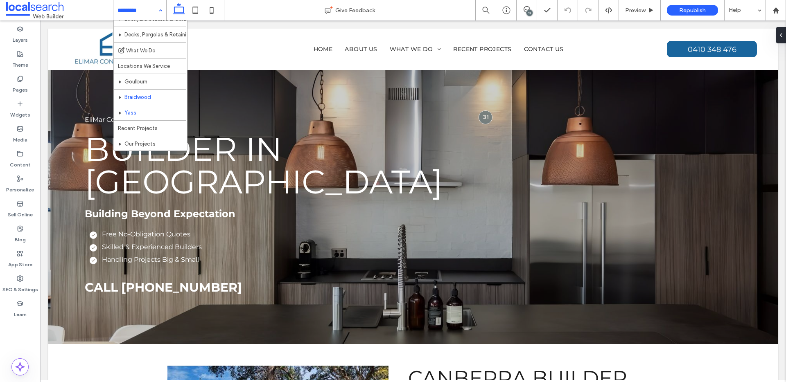
scroll to position [72, 0]
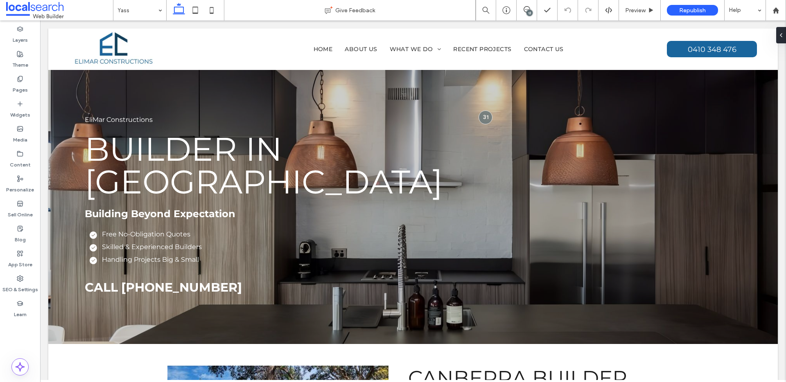
click at [527, 11] on div "13" at bounding box center [529, 13] width 6 height 6
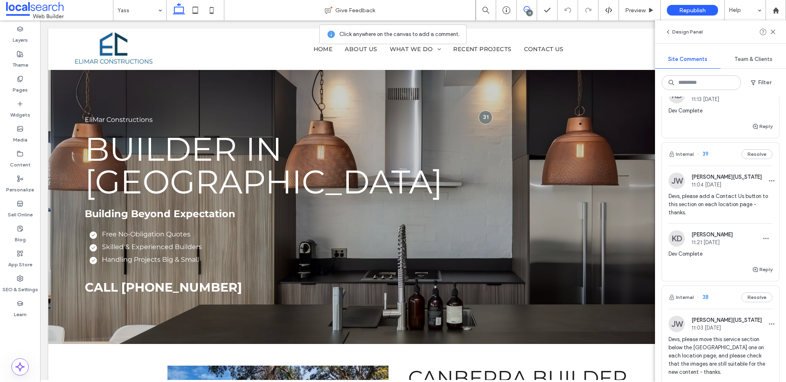
scroll to position [458, 0]
click at [759, 269] on button "Reply" at bounding box center [762, 271] width 20 height 10
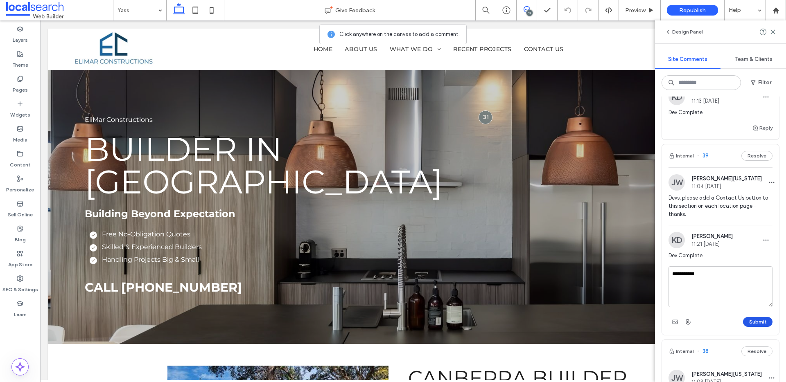
type textarea "**********"
click at [756, 319] on button "Submit" at bounding box center [757, 322] width 29 height 10
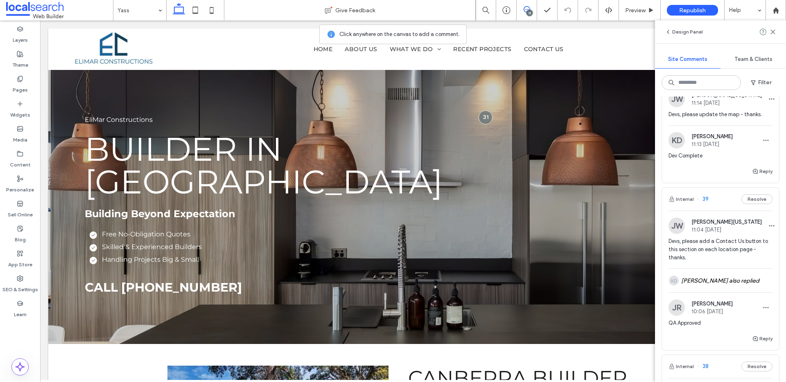
scroll to position [364, 0]
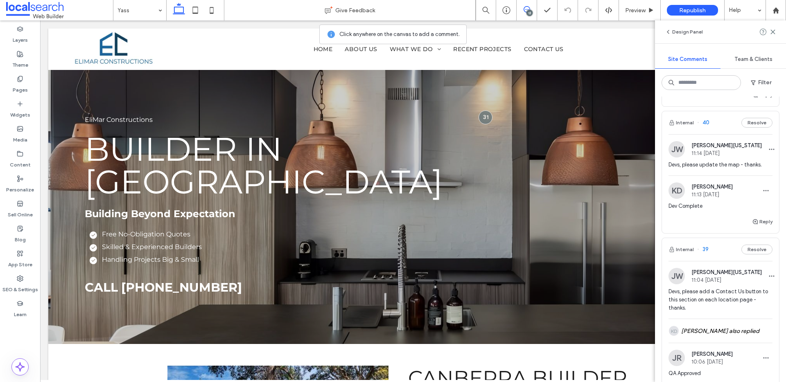
click at [731, 162] on span "Devs, please update the map - thanks." at bounding box center [720, 165] width 104 height 8
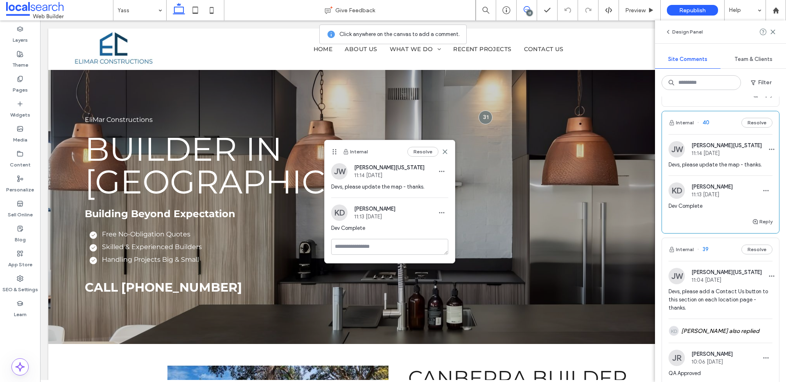
drag, startPoint x: 435, startPoint y: 158, endPoint x: 345, endPoint y: 152, distance: 90.7
click at [336, 149] on use at bounding box center [334, 151] width 4 height 5
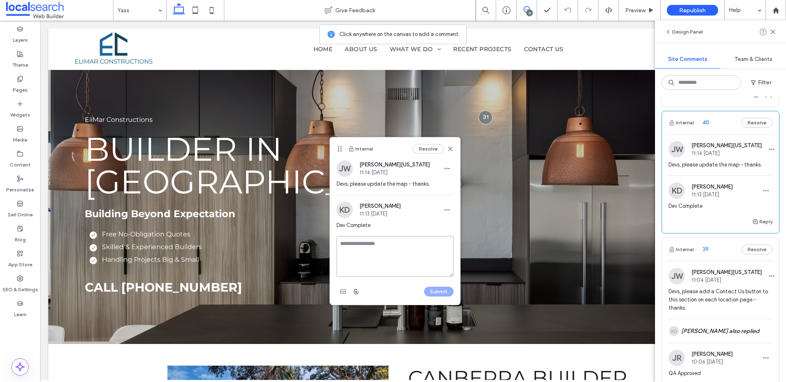
click at [376, 237] on textarea at bounding box center [394, 256] width 117 height 41
type textarea "**********"
click at [455, 293] on div "**********" at bounding box center [395, 270] width 130 height 69
click at [444, 288] on button "Submit" at bounding box center [438, 292] width 29 height 10
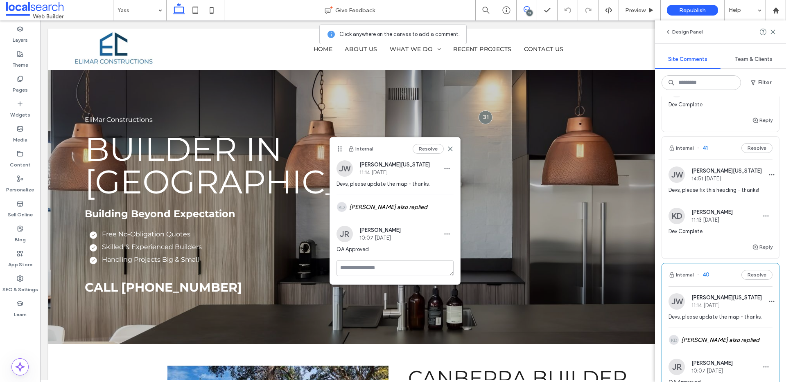
scroll to position [204, 0]
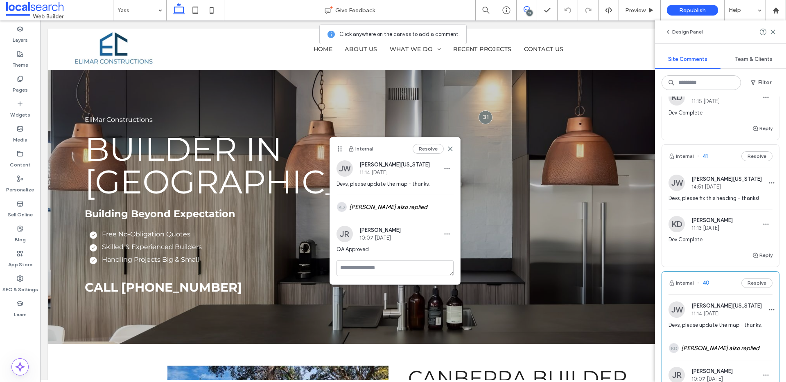
click at [717, 201] on span "Devs, please fix this heading - thanks!" at bounding box center [720, 198] width 104 height 8
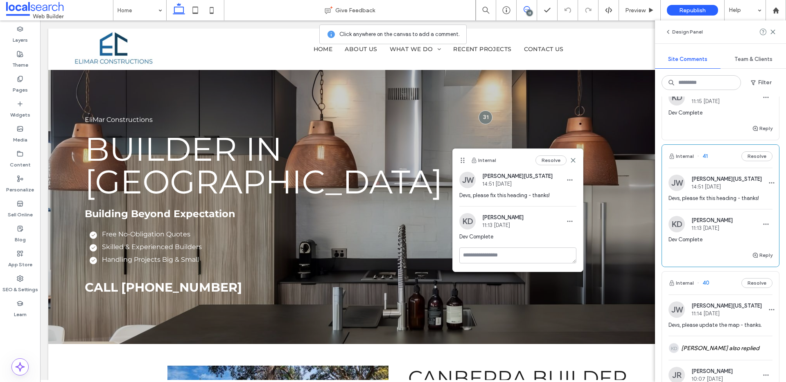
drag, startPoint x: 378, startPoint y: 159, endPoint x: 459, endPoint y: 160, distance: 81.4
click at [459, 160] on icon at bounding box center [462, 160] width 7 height 7
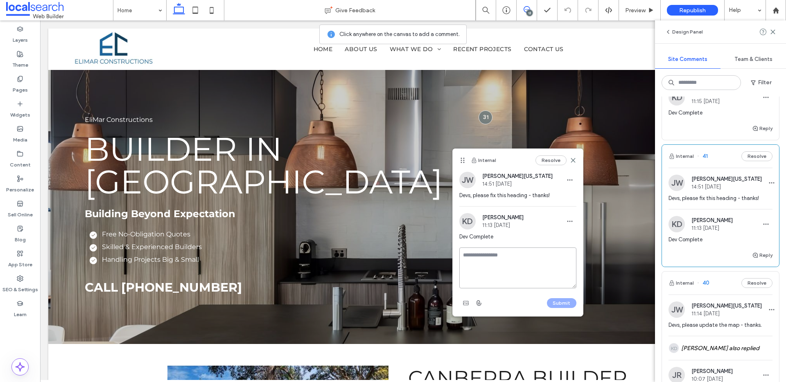
click at [502, 255] on textarea at bounding box center [517, 268] width 117 height 41
type textarea "**********"
click at [570, 300] on button "Submit" at bounding box center [561, 303] width 29 height 10
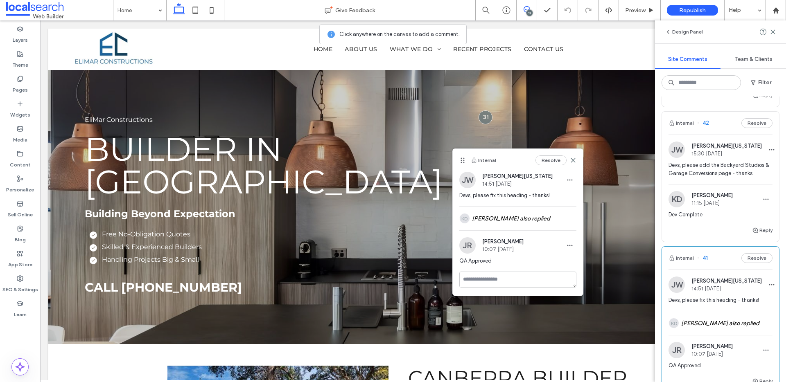
scroll to position [100, 0]
click at [733, 166] on span "Devs, please add the Backyard Studios & Garage Conversions page - thanks." at bounding box center [720, 171] width 104 height 16
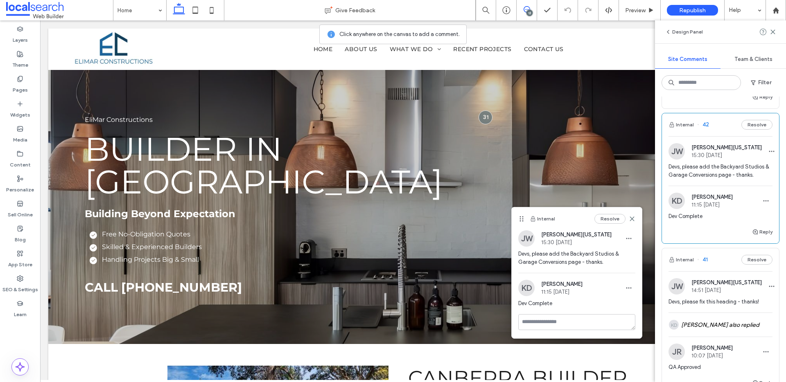
drag, startPoint x: 503, startPoint y: 153, endPoint x: 522, endPoint y: 219, distance: 69.0
click at [522, 219] on use at bounding box center [522, 218] width 4 height 5
click at [537, 320] on textarea at bounding box center [576, 334] width 117 height 41
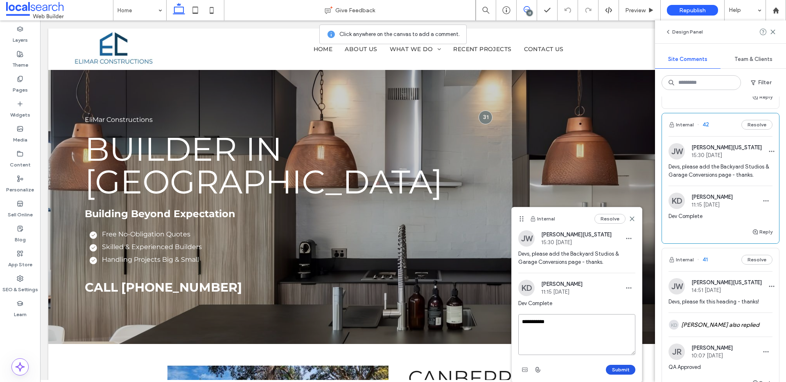
type textarea "**********"
click at [609, 367] on button "Submit" at bounding box center [620, 370] width 29 height 10
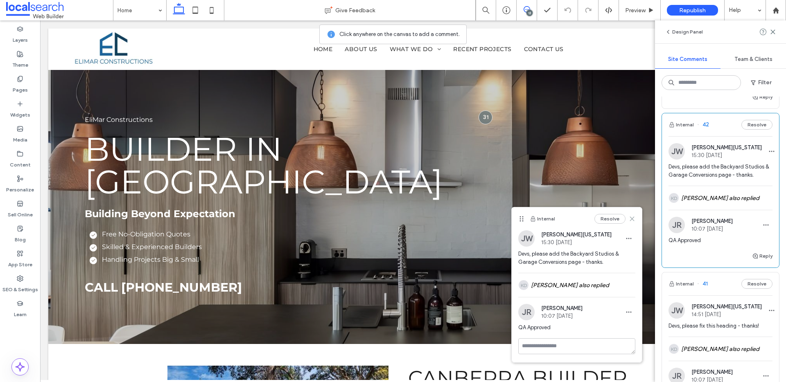
click at [630, 218] on icon at bounding box center [631, 219] width 7 height 7
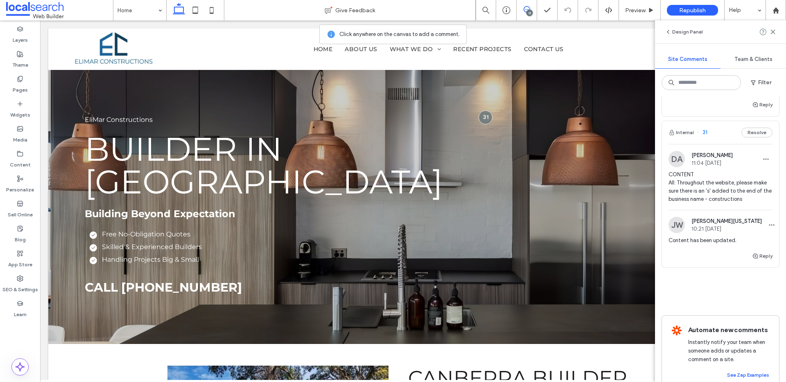
scroll to position [1956, 0]
click at [773, 32] on icon at bounding box center [772, 32] width 7 height 7
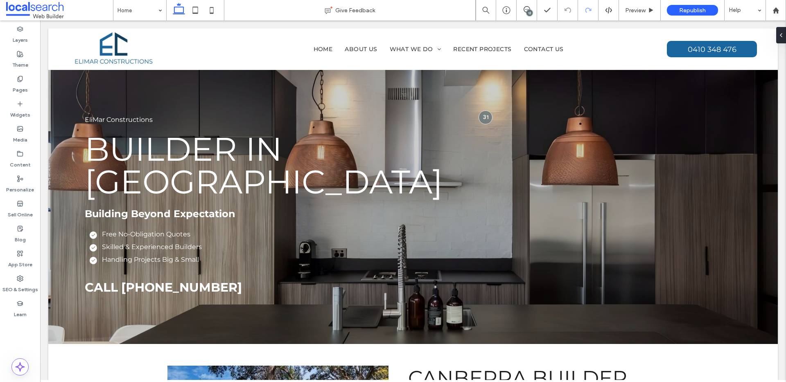
scroll to position [0, 0]
click at [524, 7] on icon at bounding box center [526, 9] width 7 height 7
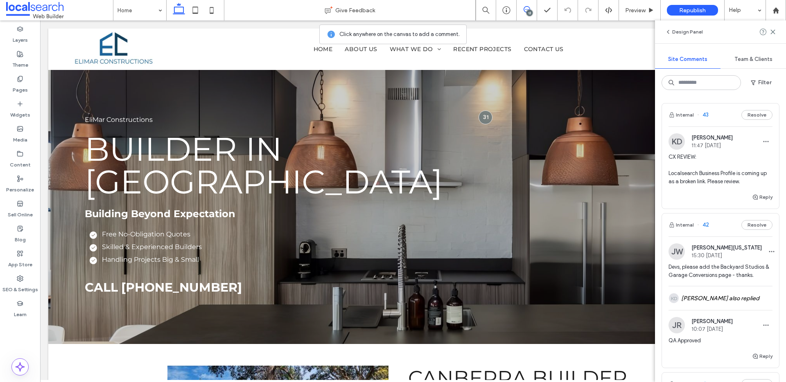
click at [667, 171] on div "KD Kieran Derrick 11:47 Oct 14 2025 CX REVIEW: Localsearch Business Profile is …" at bounding box center [720, 162] width 117 height 59
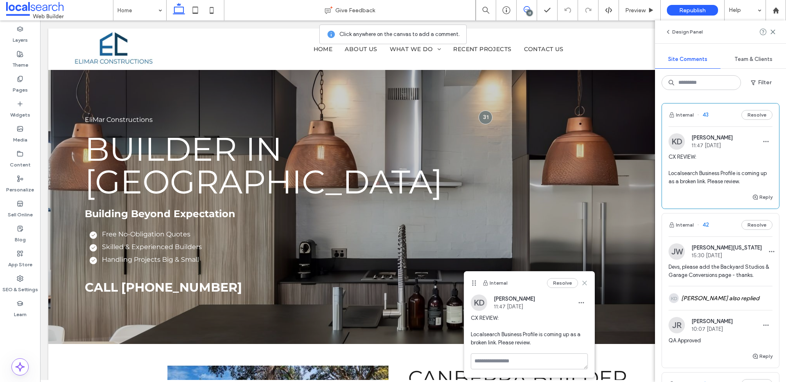
click at [582, 282] on icon at bounding box center [584, 283] width 7 height 7
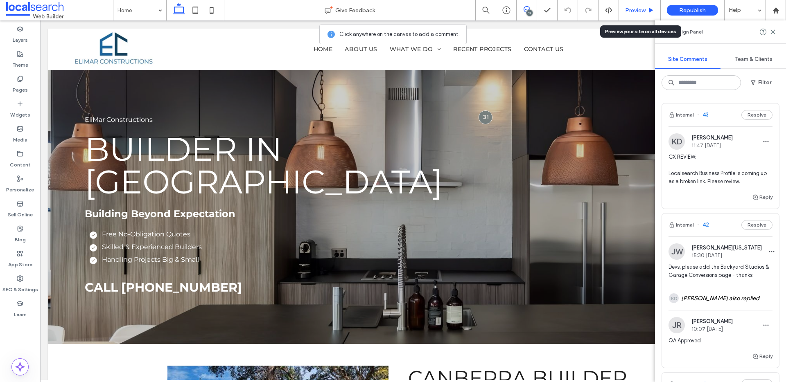
click at [651, 13] on icon at bounding box center [651, 10] width 6 height 6
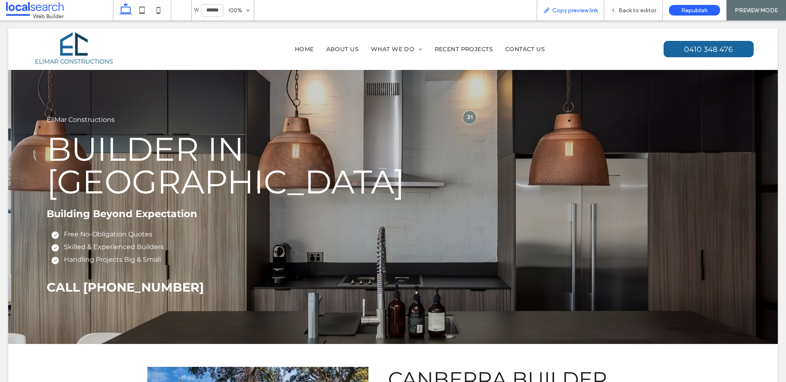
click at [570, 9] on span "Copy preview link" at bounding box center [574, 10] width 45 height 7
click at [634, 9] on span "Back to editor" at bounding box center [637, 10] width 38 height 7
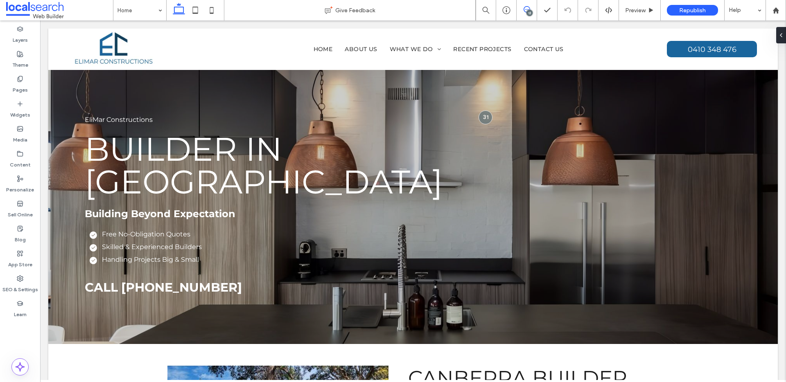
click at [528, 9] on icon at bounding box center [526, 9] width 7 height 7
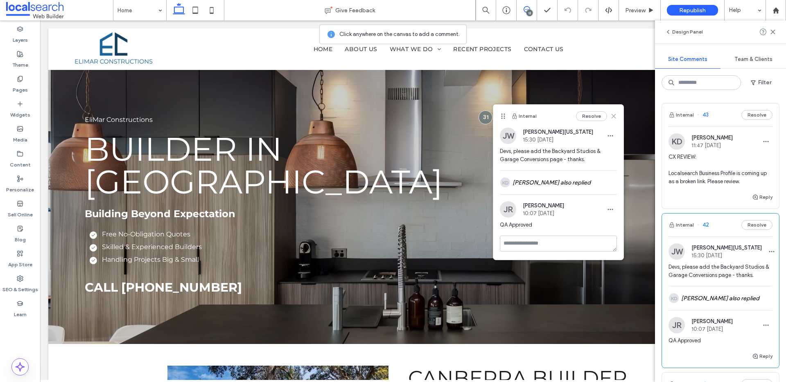
click at [614, 115] on icon at bounding box center [613, 116] width 7 height 7
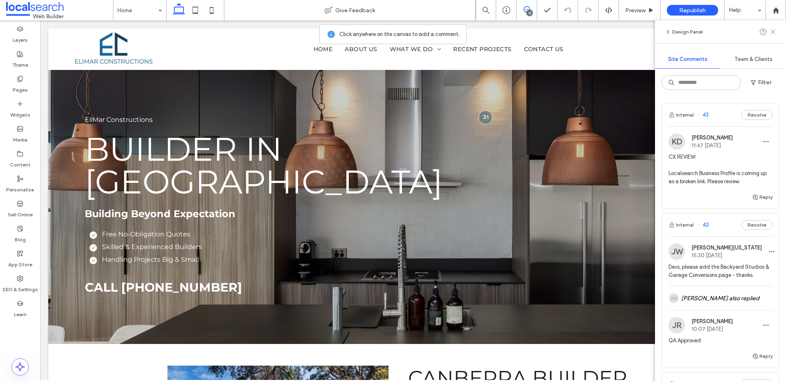
click at [771, 32] on icon at bounding box center [772, 32] width 7 height 7
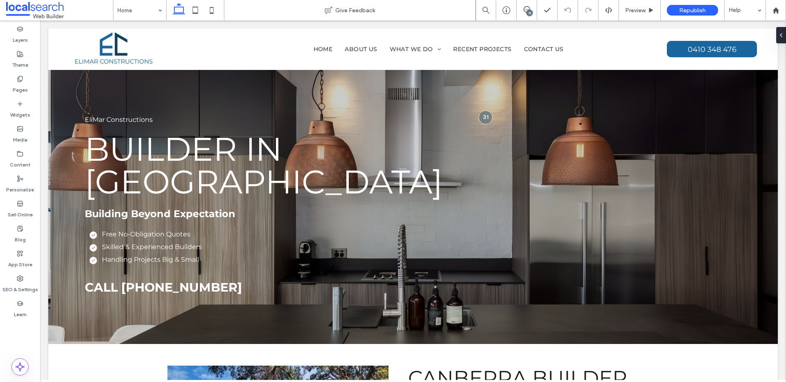
click at [531, 13] on div "13" at bounding box center [529, 13] width 6 height 6
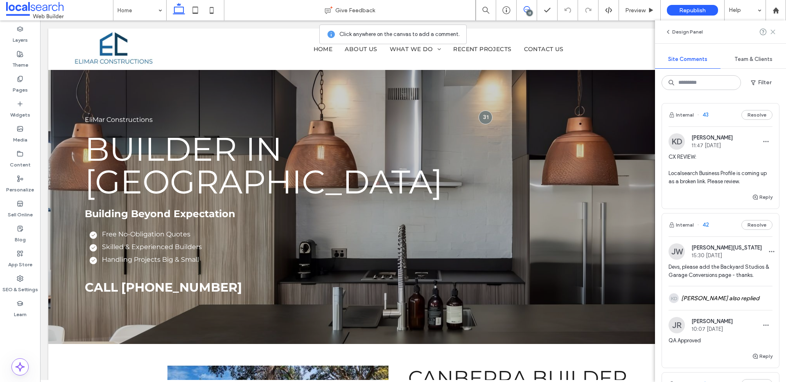
click at [775, 31] on icon at bounding box center [772, 32] width 7 height 7
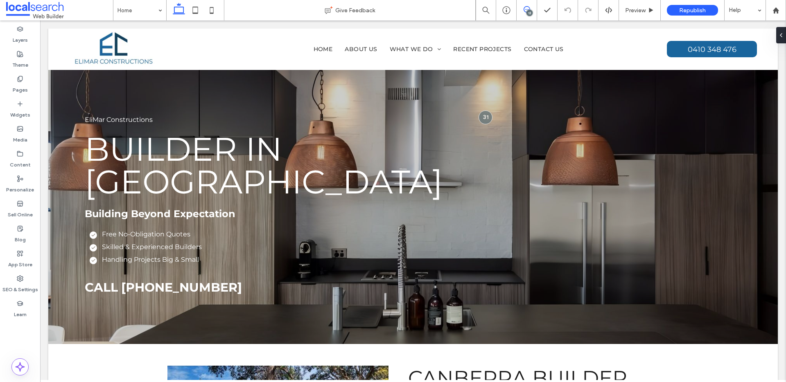
click at [527, 7] on icon at bounding box center [526, 9] width 7 height 7
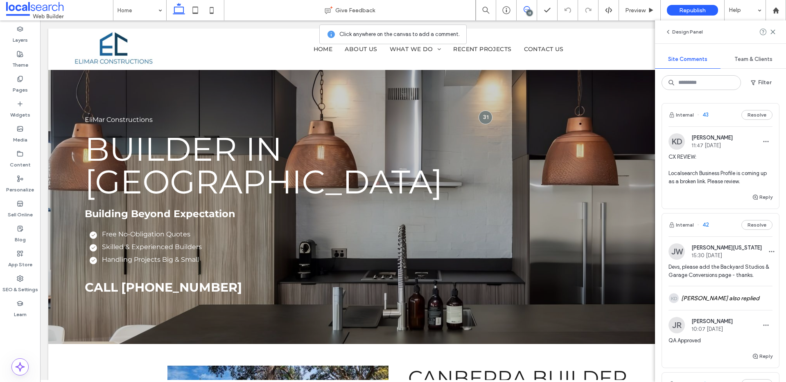
click at [684, 181] on span "CX REVIEW: Localsearch Business Profile is coming up as a broken link. Please r…" at bounding box center [720, 169] width 104 height 33
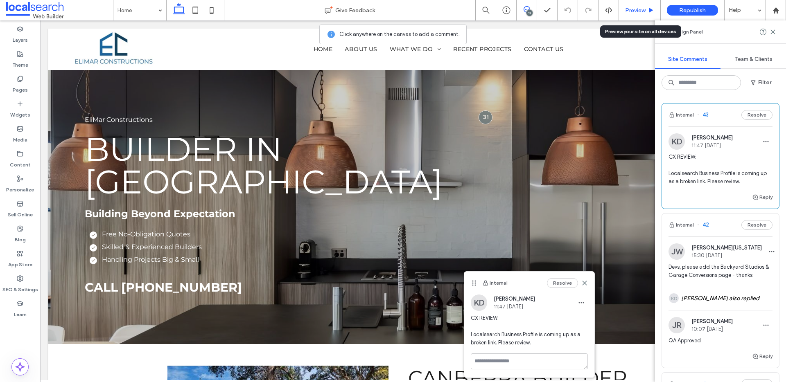
click at [629, 12] on span "Preview" at bounding box center [635, 10] width 20 height 7
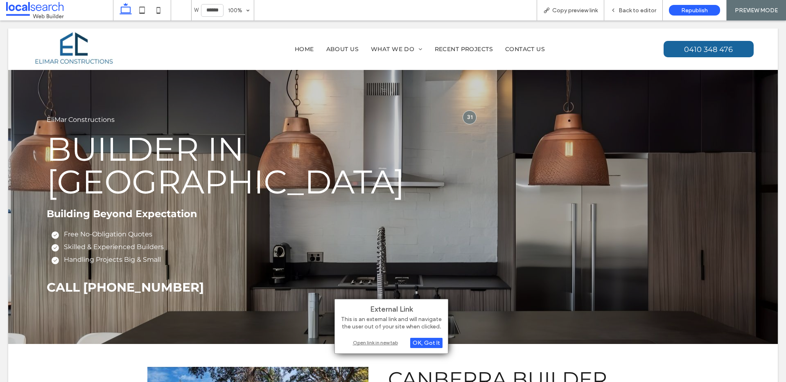
click at [394, 345] on div "Open link in new tab" at bounding box center [391, 342] width 102 height 9
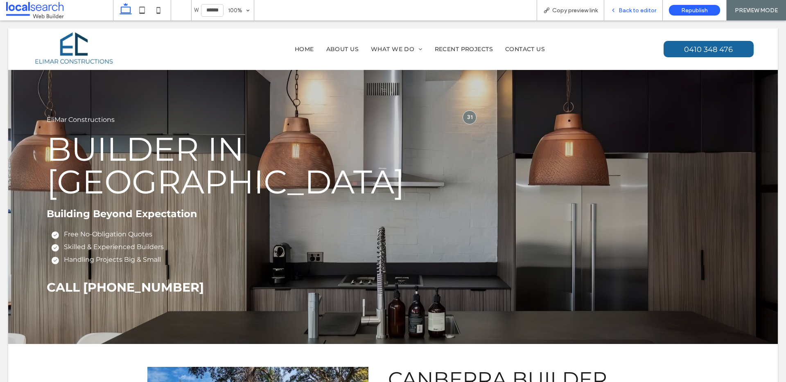
click at [633, 13] on span "Back to editor" at bounding box center [637, 10] width 38 height 7
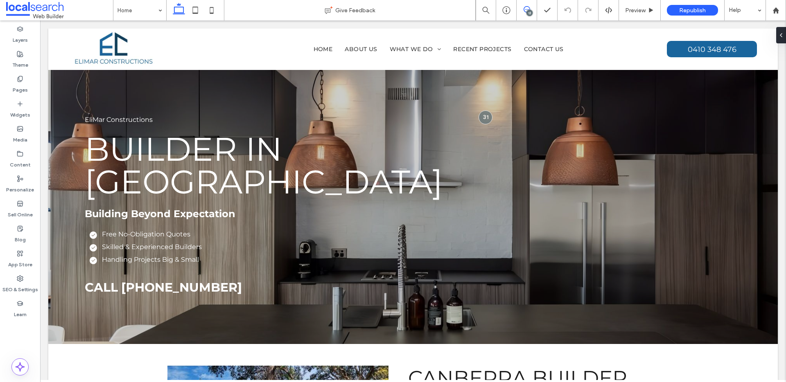
click at [520, 10] on span at bounding box center [526, 9] width 20 height 7
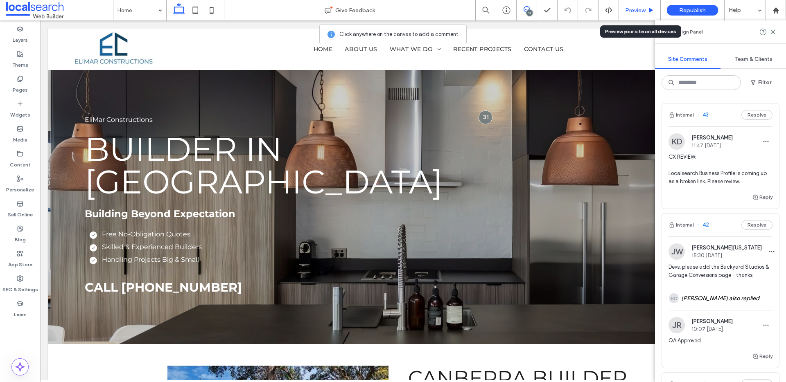
click at [637, 13] on span "Preview" at bounding box center [635, 10] width 20 height 7
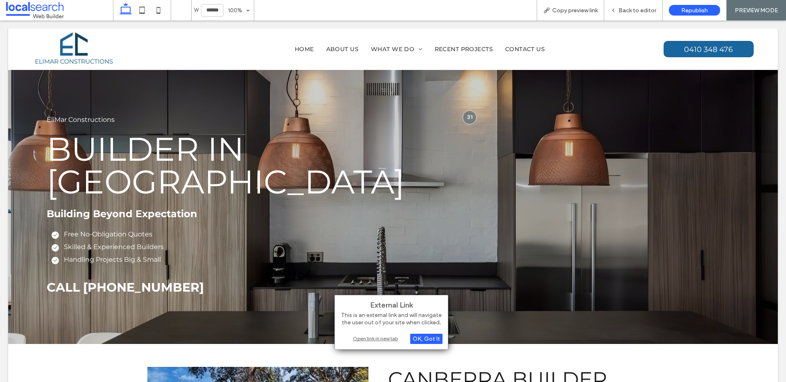
click at [383, 335] on div "Open link in new tab" at bounding box center [391, 338] width 102 height 9
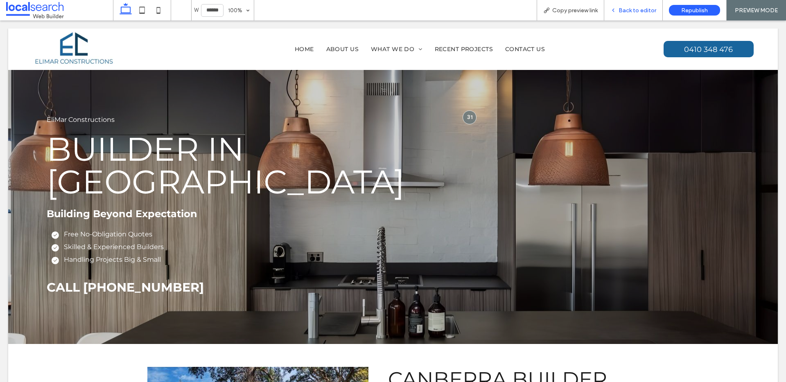
click at [637, 12] on span "Back to editor" at bounding box center [637, 10] width 38 height 7
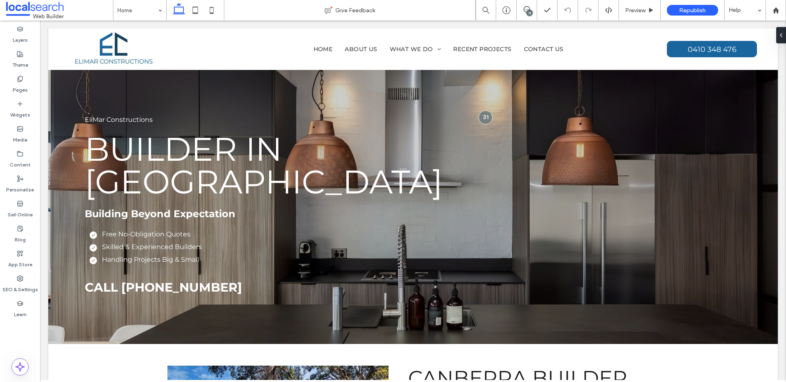
click at [527, 10] on div "13" at bounding box center [529, 13] width 6 height 6
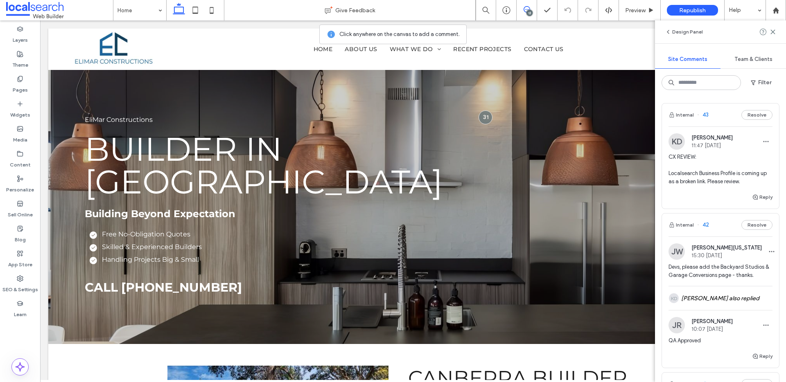
click at [765, 203] on div "Reply" at bounding box center [720, 200] width 117 height 16
click at [765, 200] on button "Reply" at bounding box center [762, 197] width 20 height 10
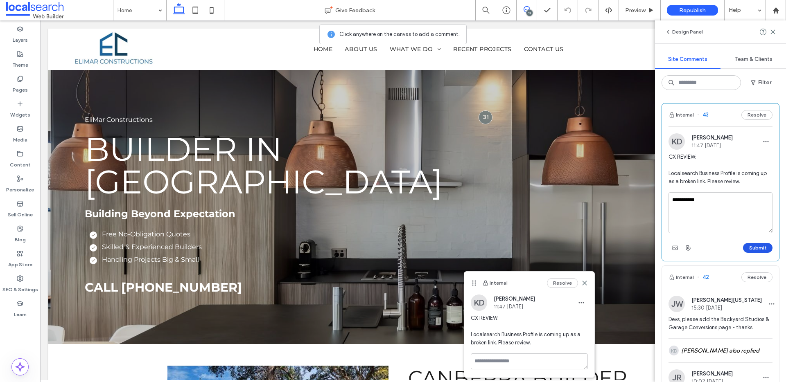
type textarea "**********"
click at [762, 250] on button "Submit" at bounding box center [757, 248] width 29 height 10
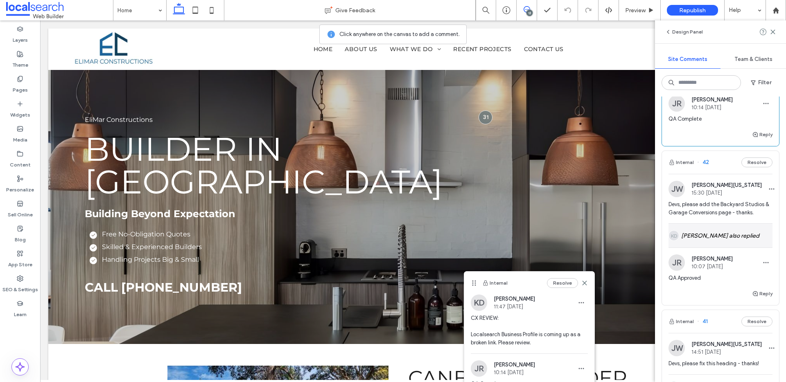
scroll to position [253, 0]
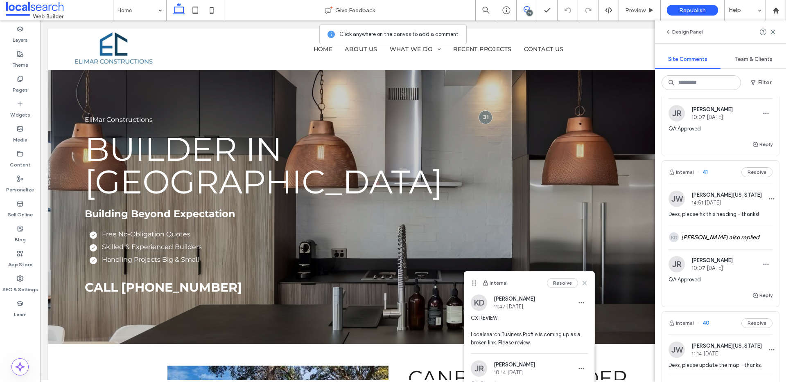
click at [586, 285] on use at bounding box center [585, 283] width 4 height 4
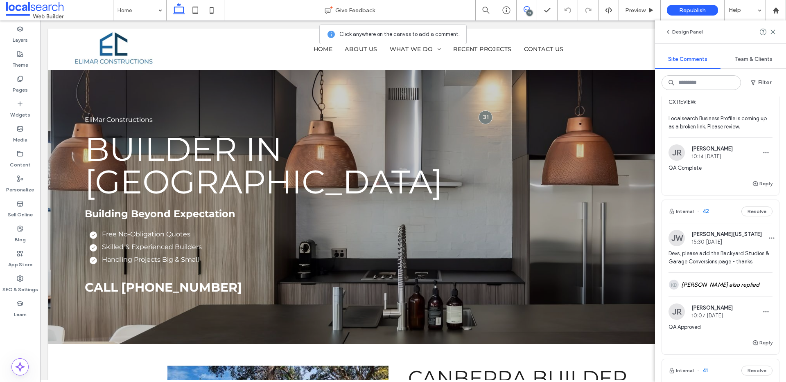
scroll to position [0, 0]
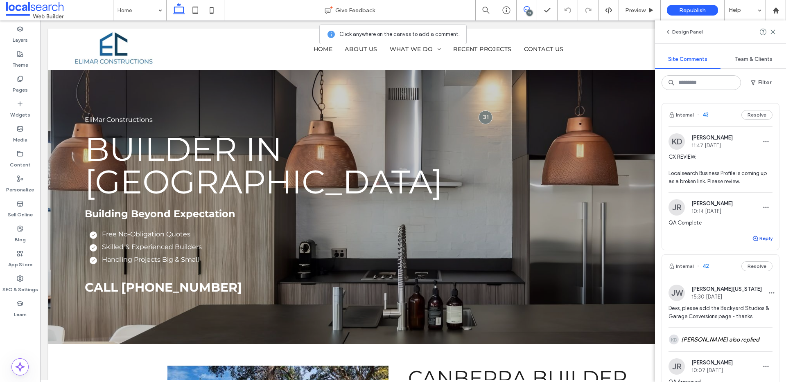
click at [759, 239] on button "Reply" at bounding box center [762, 239] width 20 height 10
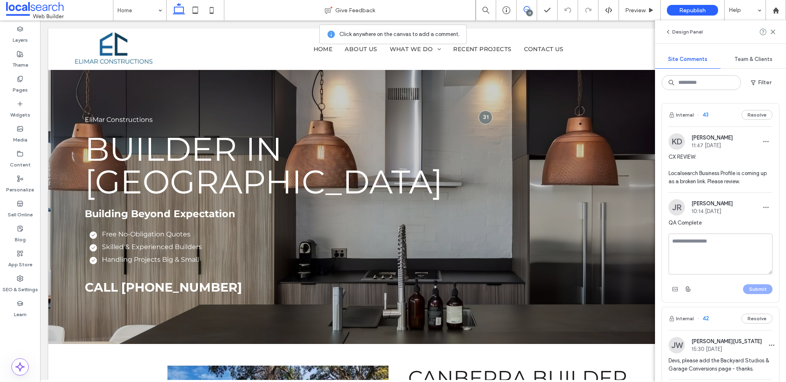
click at [757, 212] on div "JR Jackson Ryan 10:14 Oct 15 2025" at bounding box center [720, 207] width 104 height 16
click at [766, 203] on span "button" at bounding box center [765, 207] width 13 height 13
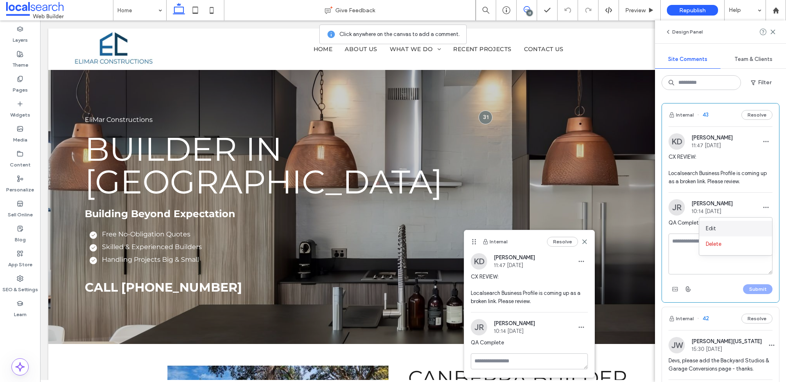
click at [728, 227] on div "Edit" at bounding box center [735, 229] width 73 height 16
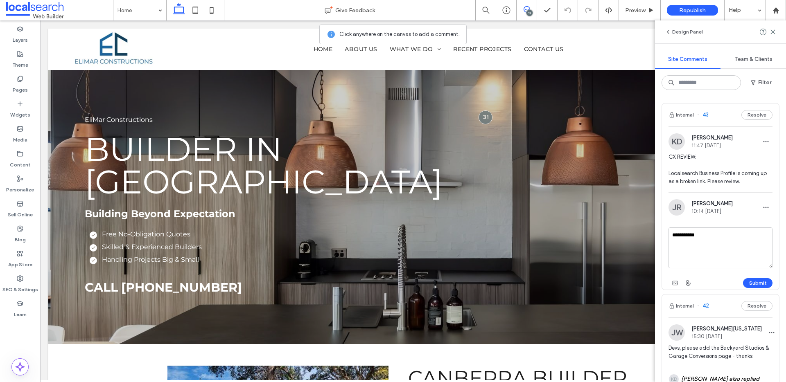
click at [717, 238] on textarea "**********" at bounding box center [720, 247] width 104 height 41
type textarea "**********"
click at [768, 280] on button "Submit" at bounding box center [757, 283] width 29 height 10
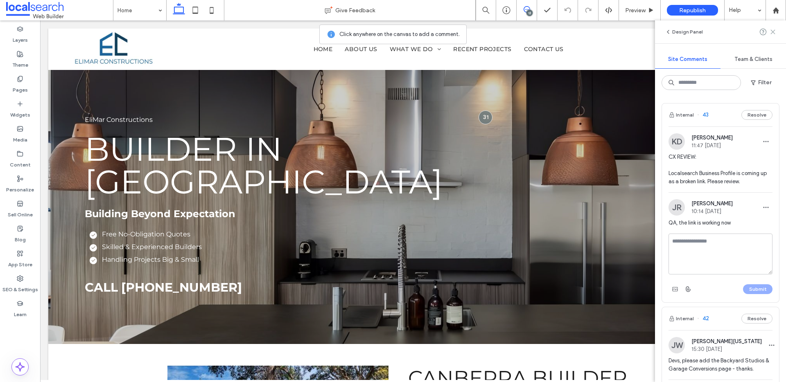
click at [773, 32] on icon at bounding box center [772, 32] width 7 height 7
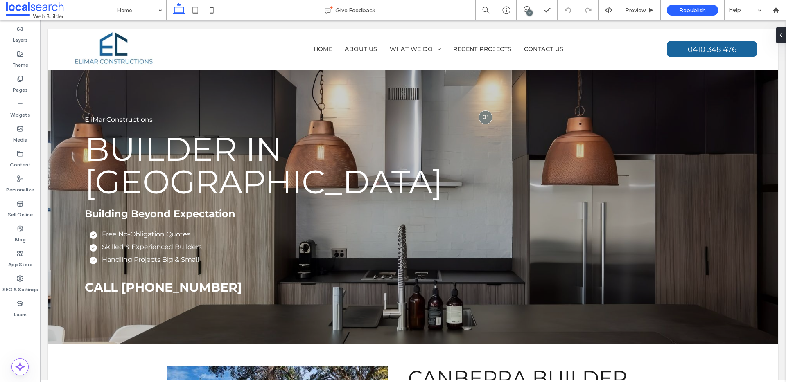
click at [642, 10] on span "Preview" at bounding box center [635, 10] width 20 height 7
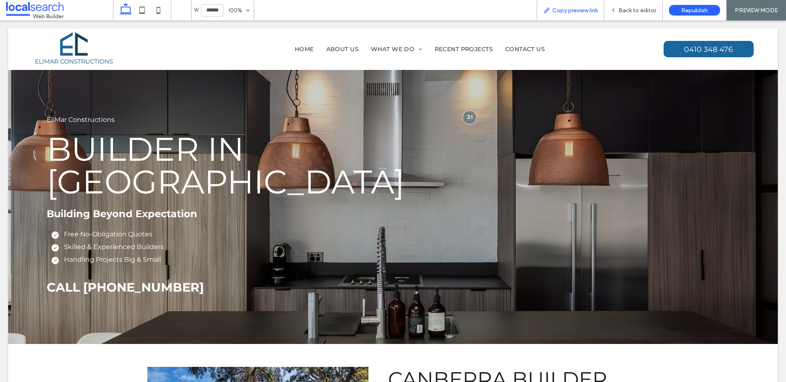
click at [586, 11] on span "Copy preview link" at bounding box center [574, 10] width 45 height 7
click at [624, 8] on span "Back to editor" at bounding box center [637, 10] width 38 height 7
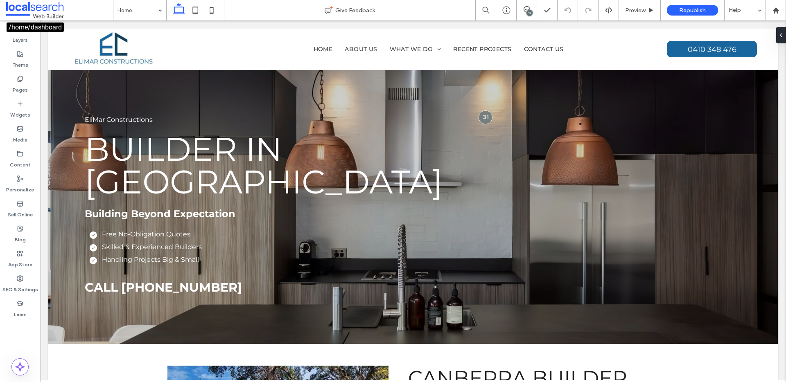
click at [45, 9] on span at bounding box center [59, 10] width 107 height 16
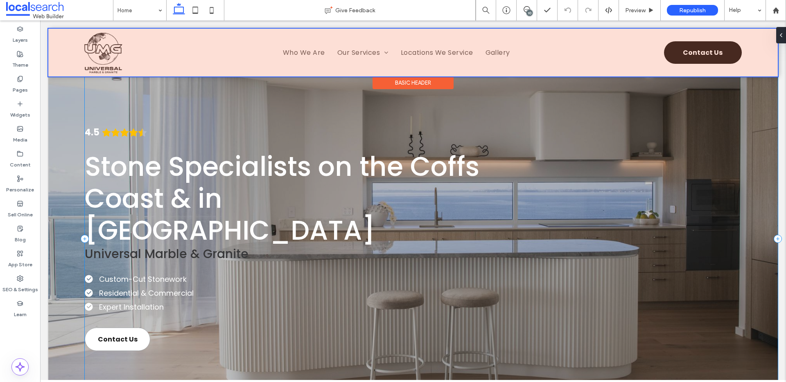
scroll to position [2, 0]
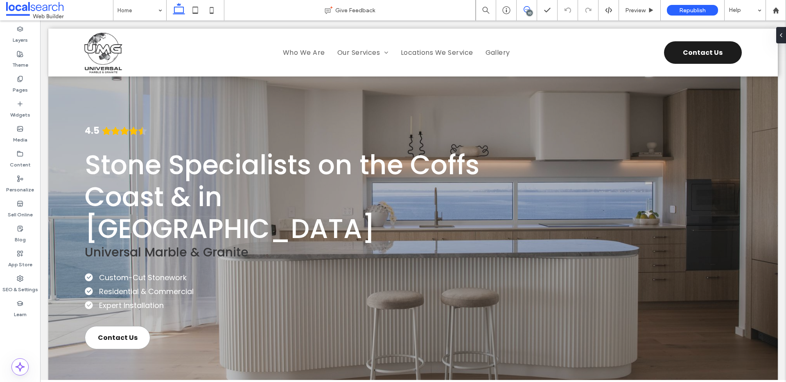
click at [529, 7] on icon at bounding box center [526, 9] width 7 height 7
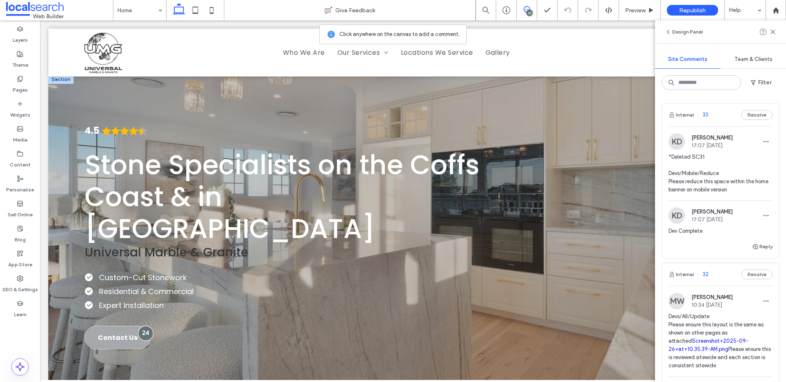
click at [149, 326] on div at bounding box center [145, 333] width 15 height 15
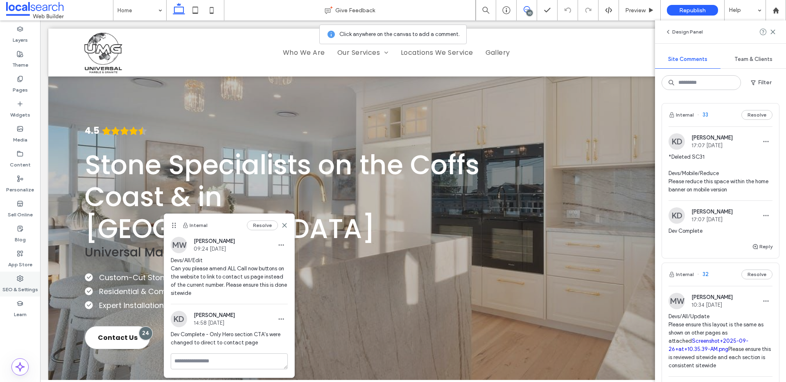
click at [30, 275] on div "SEO & Settings" at bounding box center [20, 284] width 40 height 25
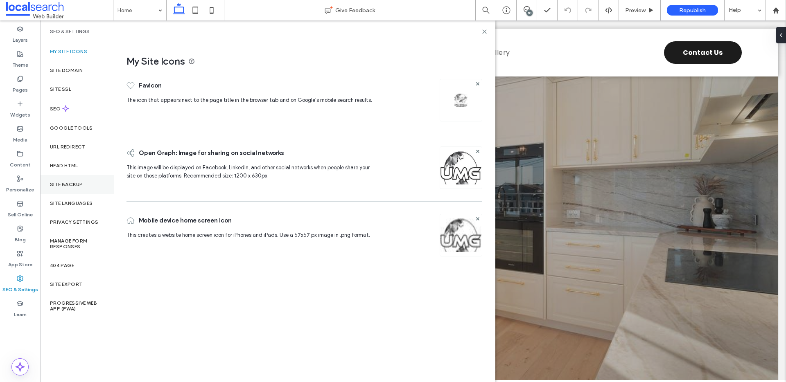
click at [98, 191] on div "Site Backup" at bounding box center [77, 184] width 74 height 19
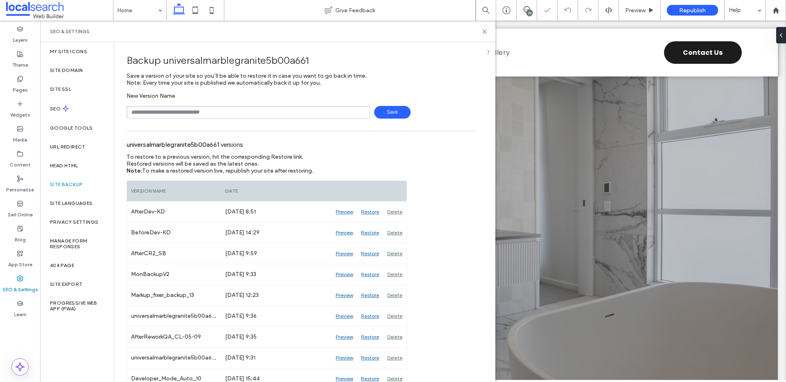
click at [225, 115] on input "text" at bounding box center [247, 112] width 243 height 13
type input "**********"
click at [387, 110] on span "Save" at bounding box center [392, 112] width 36 height 13
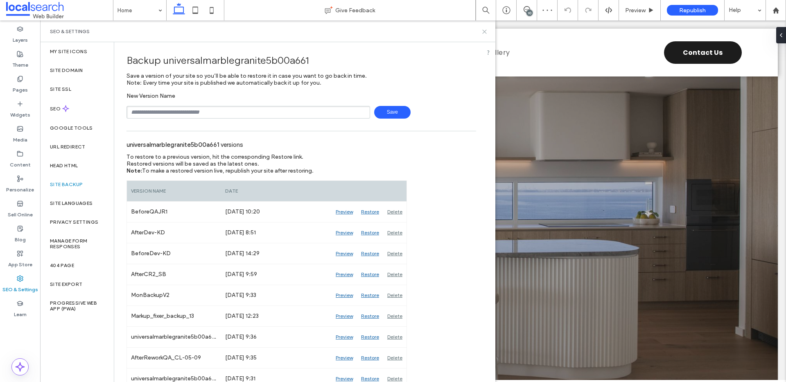
click at [483, 33] on icon at bounding box center [484, 32] width 6 height 6
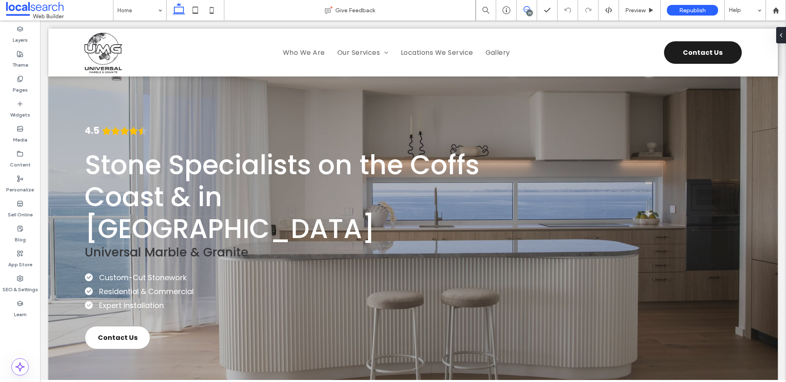
click at [525, 9] on icon at bounding box center [526, 9] width 7 height 7
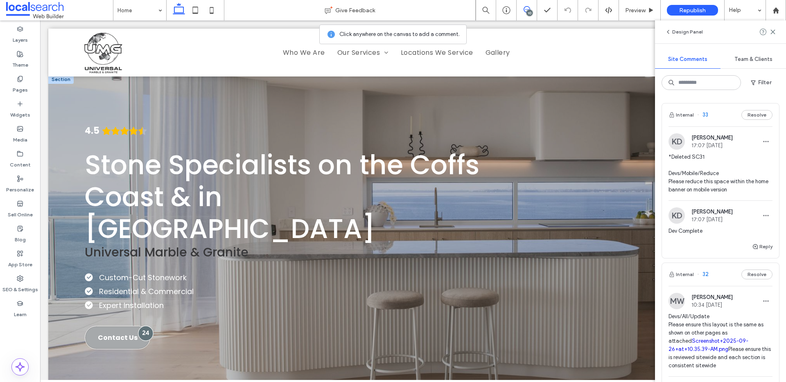
click at [148, 326] on div at bounding box center [145, 333] width 15 height 15
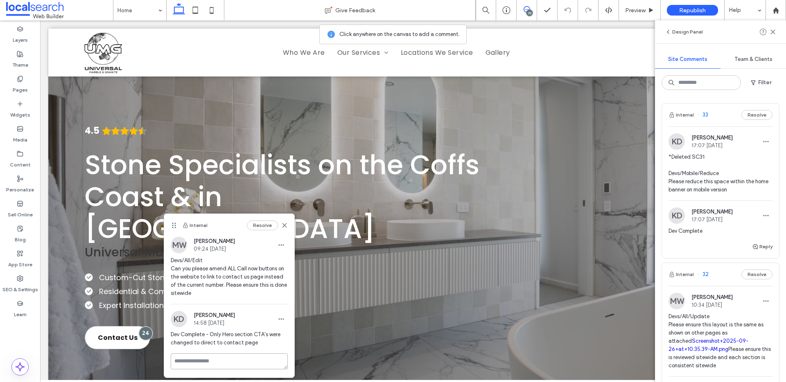
click at [223, 361] on textarea at bounding box center [229, 362] width 117 height 16
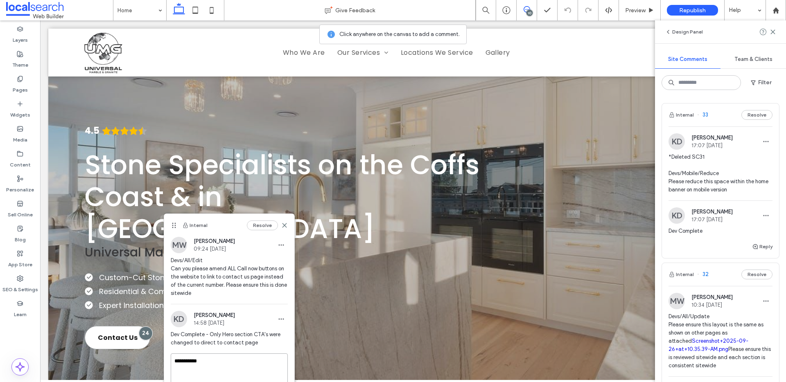
scroll to position [25, 0]
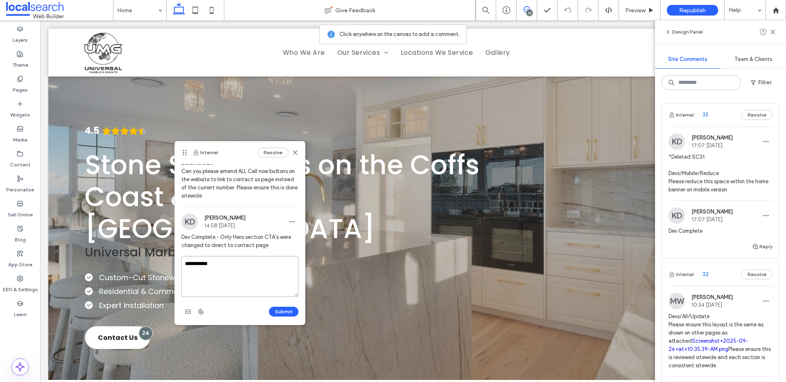
drag, startPoint x: 172, startPoint y: 227, endPoint x: 183, endPoint y: 153, distance: 75.3
click at [183, 153] on use at bounding box center [184, 152] width 4 height 5
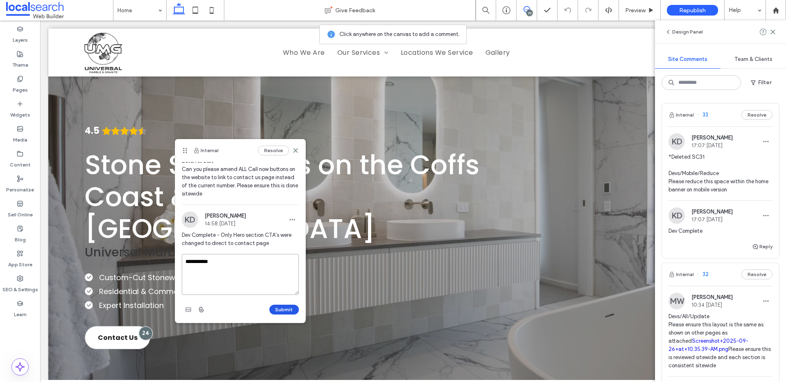
type textarea "**********"
drag, startPoint x: 287, startPoint y: 313, endPoint x: 263, endPoint y: 264, distance: 54.0
click at [263, 264] on div "**********" at bounding box center [240, 285] width 117 height 62
drag, startPoint x: 263, startPoint y: 264, endPoint x: 197, endPoint y: 257, distance: 66.6
click at [197, 257] on textarea "**********" at bounding box center [240, 274] width 117 height 41
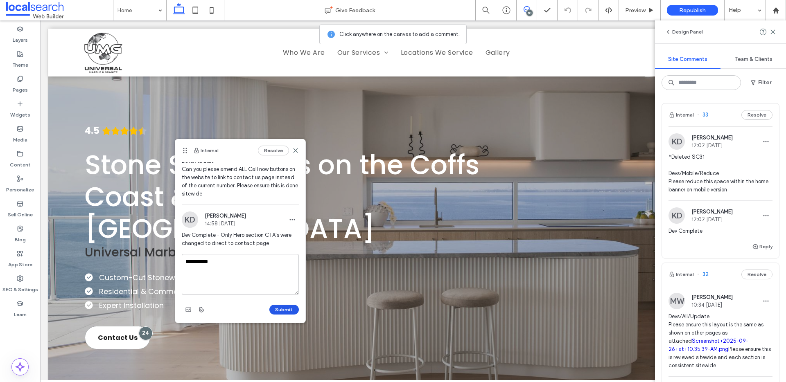
click at [289, 311] on button "Submit" at bounding box center [283, 310] width 29 height 10
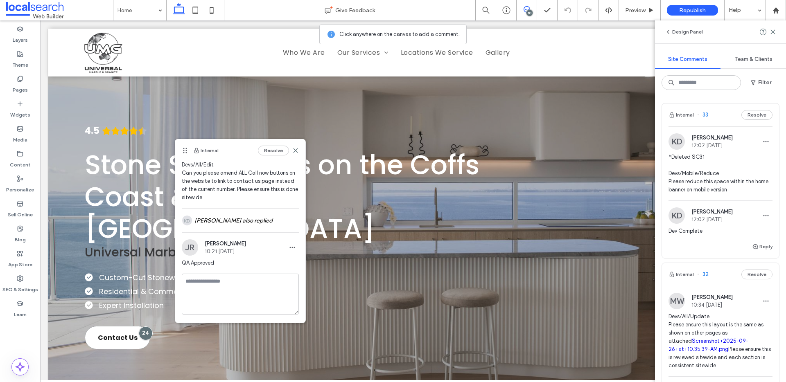
scroll to position [0, 0]
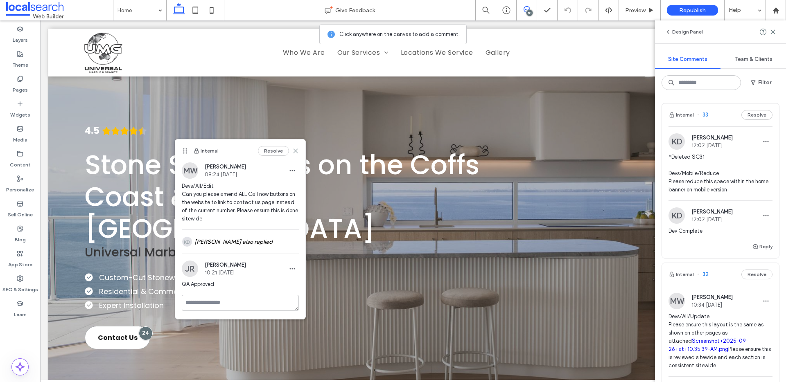
click at [296, 153] on icon at bounding box center [295, 151] width 7 height 7
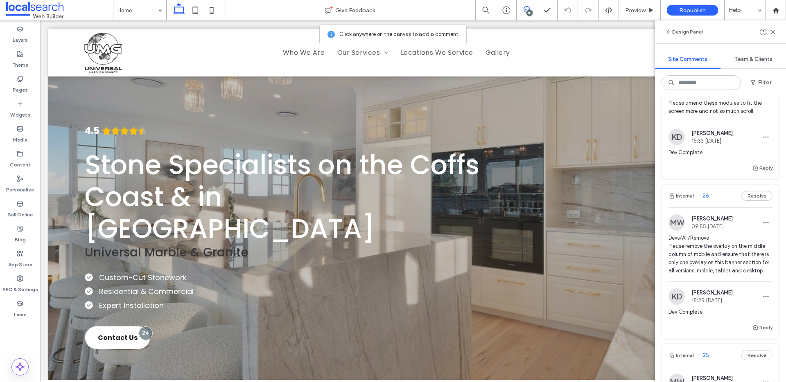
scroll to position [1091, 0]
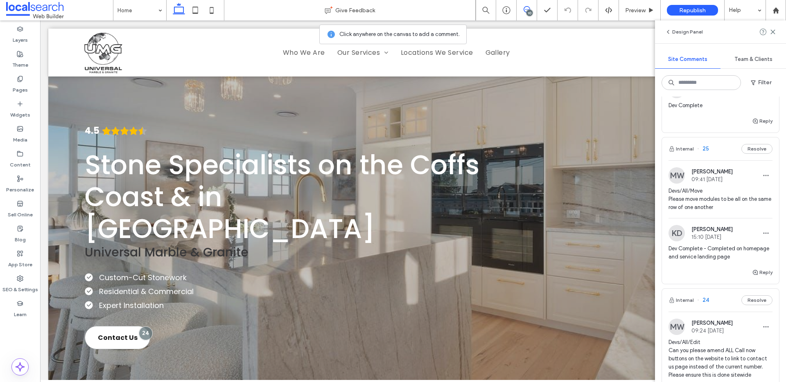
click at [712, 203] on span "Devs/All/Move Please move modules to be all on the same row of one another" at bounding box center [720, 199] width 104 height 25
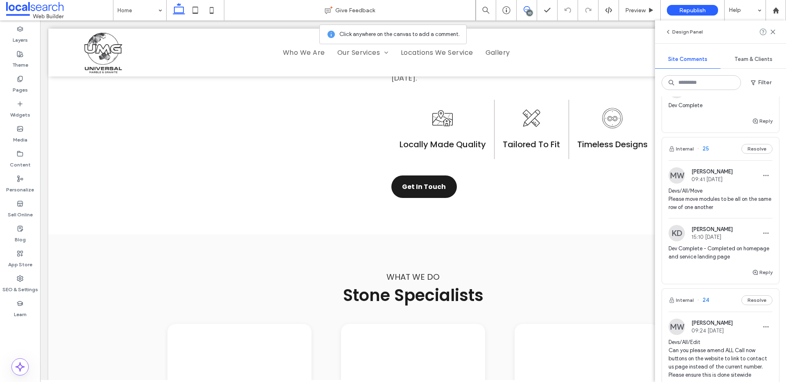
scroll to position [1361, 0]
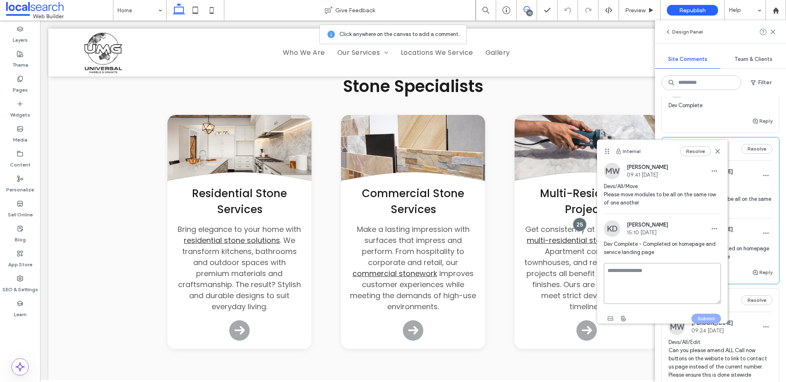
click at [676, 273] on textarea at bounding box center [662, 283] width 117 height 41
paste textarea "**********"
type textarea "**********"
click at [705, 313] on div "Submit" at bounding box center [662, 318] width 117 height 13
click at [706, 315] on button "Submit" at bounding box center [705, 319] width 29 height 10
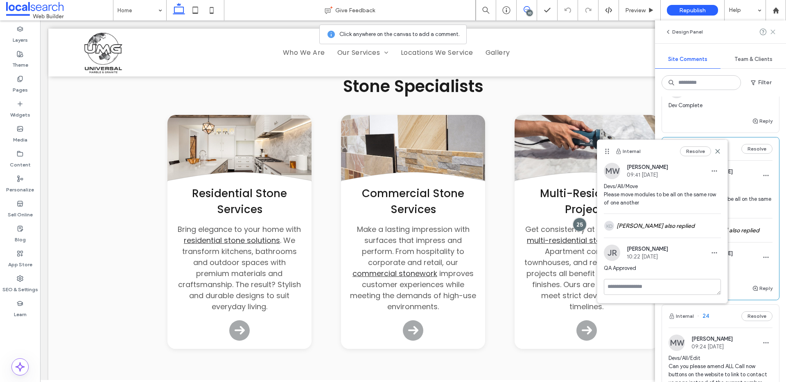
click at [771, 31] on icon at bounding box center [772, 32] width 7 height 7
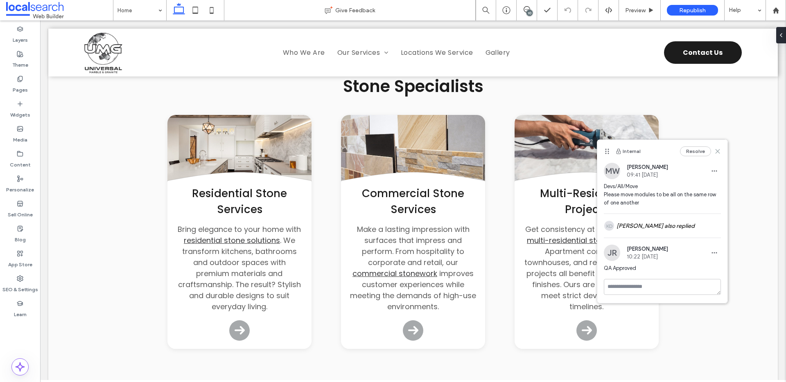
click at [716, 152] on use at bounding box center [718, 151] width 4 height 4
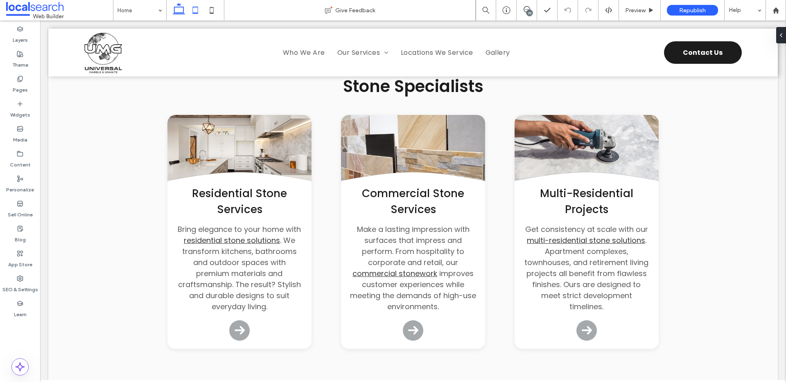
click at [194, 9] on icon at bounding box center [195, 10] width 16 height 16
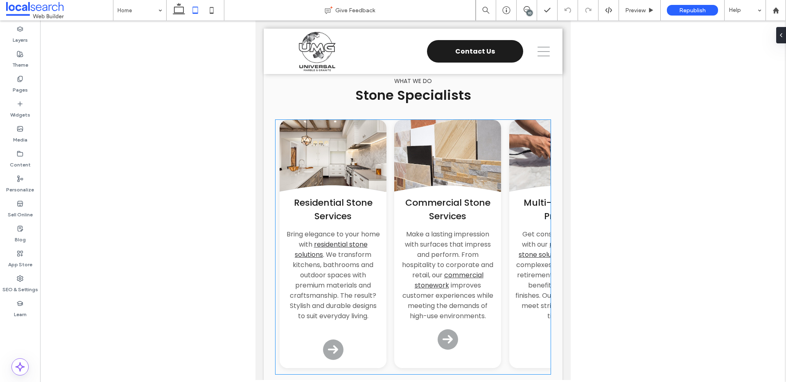
scroll to position [1276, 0]
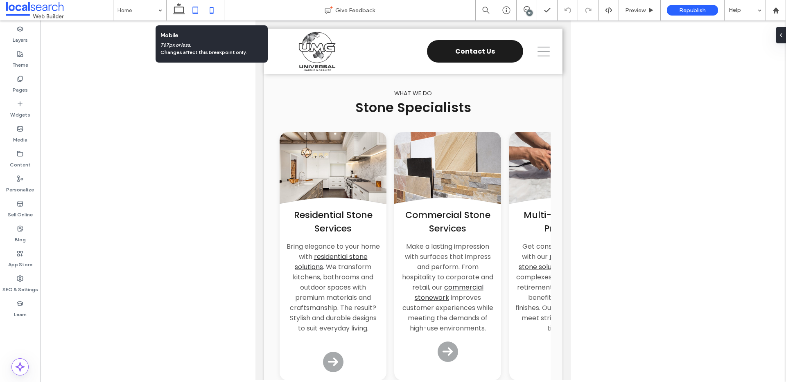
click at [217, 7] on icon at bounding box center [211, 10] width 16 height 16
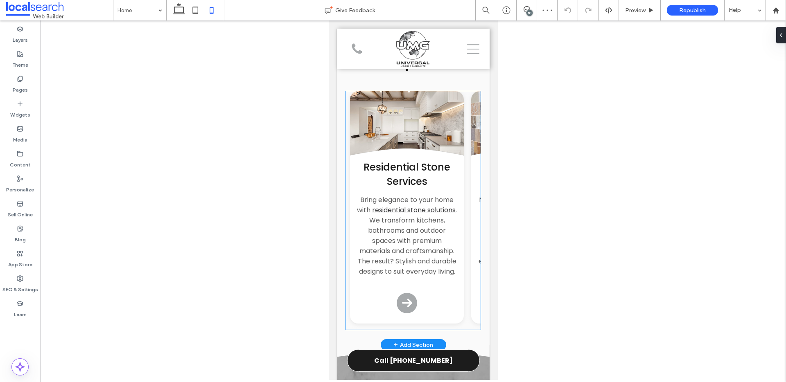
scroll to position [1508, 0]
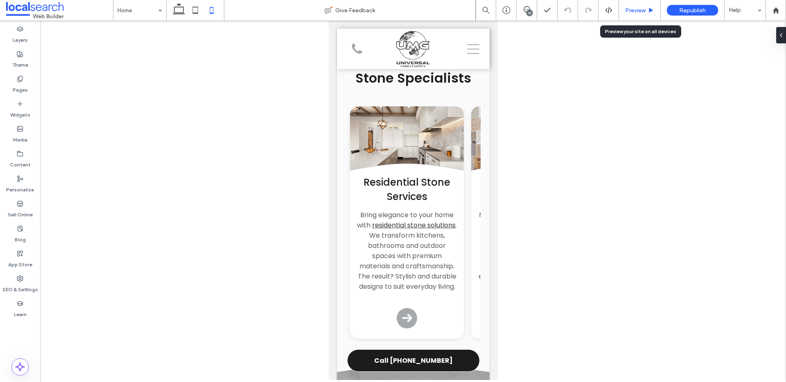
click at [644, 11] on span "Preview" at bounding box center [635, 10] width 20 height 7
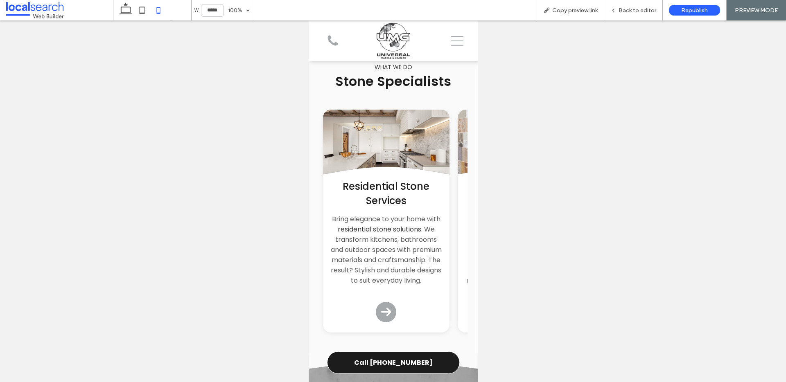
scroll to position [1461, 0]
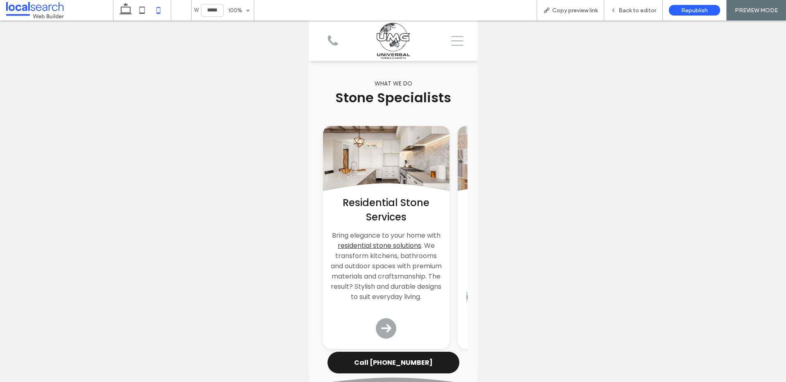
drag, startPoint x: 391, startPoint y: 294, endPoint x: 457, endPoint y: 294, distance: 66.3
click at [457, 294] on div "Divider Icon .cls-1-1132603790-1132603790 { fill: none; stroke: #000; } Residen…" at bounding box center [392, 240] width 149 height 229
drag, startPoint x: 437, startPoint y: 275, endPoint x: 372, endPoint y: 293, distance: 68.3
click at [356, 309] on div "what we do Stone Specialists Divider Icon .cls-1-1132603790-1132603790 { fill: …" at bounding box center [392, 216] width 169 height 312
click at [571, 15] on div "Copy preview link" at bounding box center [570, 10] width 68 height 20
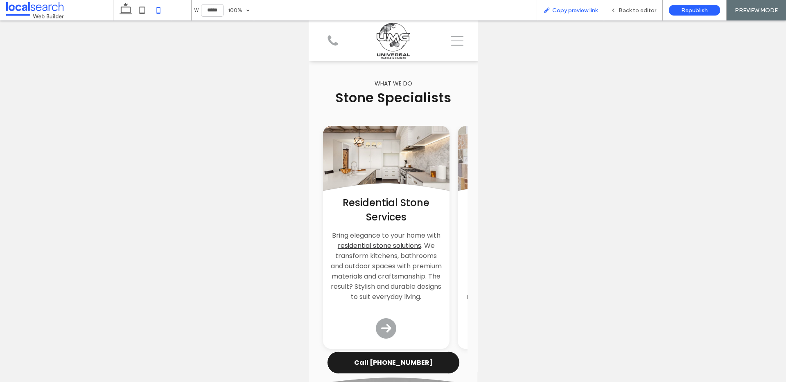
click at [570, 10] on span "Copy preview link" at bounding box center [574, 10] width 45 height 7
click at [633, 11] on span "Back to editor" at bounding box center [637, 10] width 38 height 7
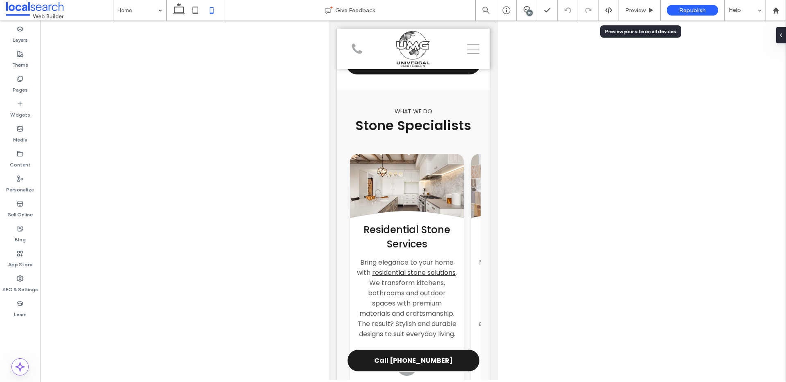
scroll to position [1537, 0]
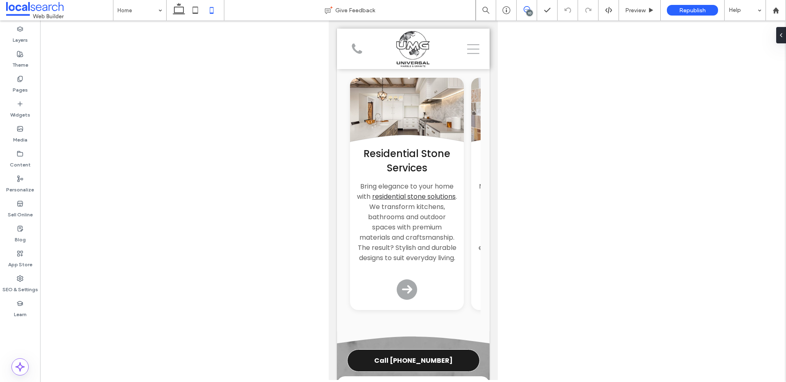
click at [526, 9] on icon at bounding box center [526, 9] width 7 height 7
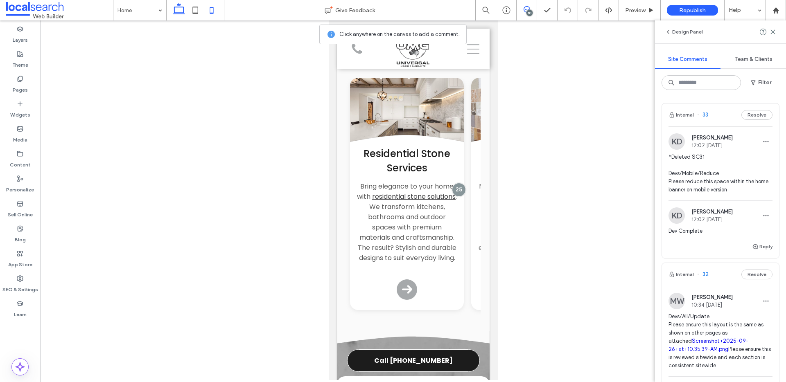
click at [174, 7] on use at bounding box center [179, 8] width 12 height 11
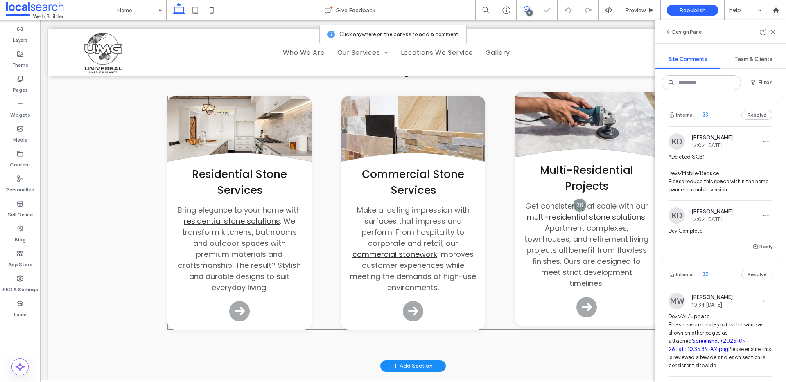
scroll to position [1383, 0]
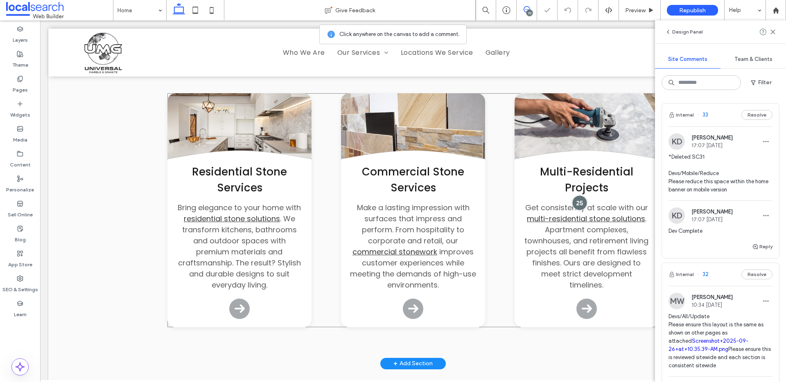
click at [574, 195] on div at bounding box center [579, 202] width 15 height 15
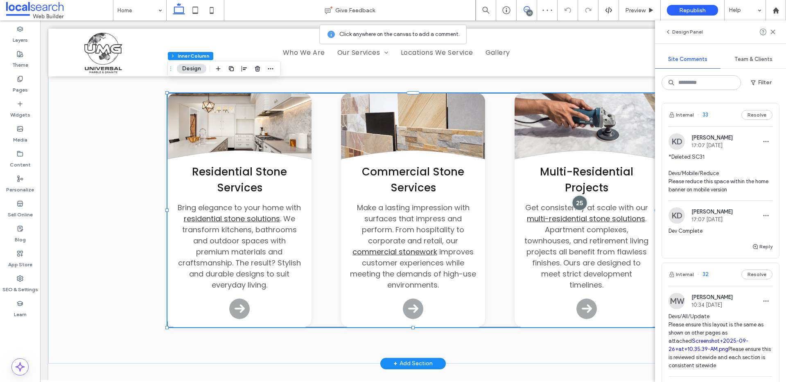
click at [582, 195] on div at bounding box center [579, 202] width 15 height 15
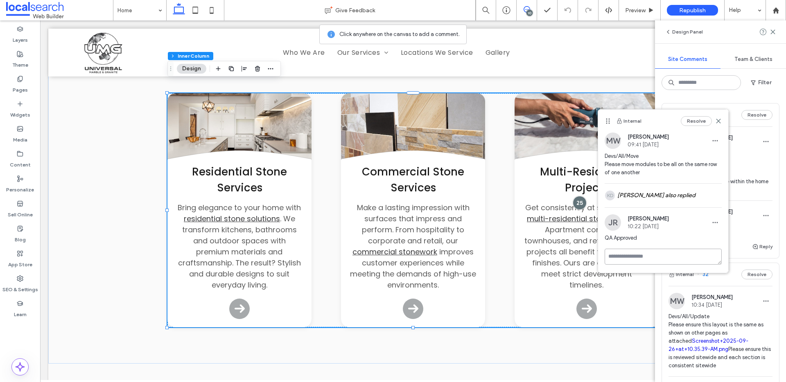
click at [628, 255] on textarea at bounding box center [662, 257] width 117 height 16
click at [719, 120] on icon at bounding box center [718, 121] width 7 height 7
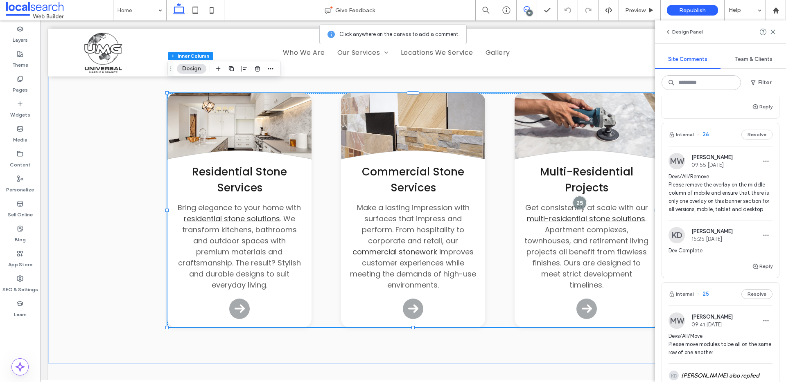
scroll to position [945, 0]
click at [746, 201] on span "Devs/All/Remove Please remove the overlay on the middle column of mobile and en…" at bounding box center [720, 193] width 104 height 41
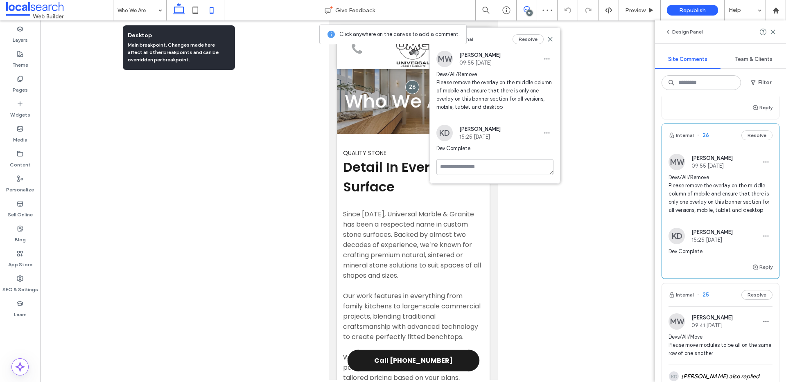
click at [181, 15] on icon at bounding box center [179, 10] width 16 height 16
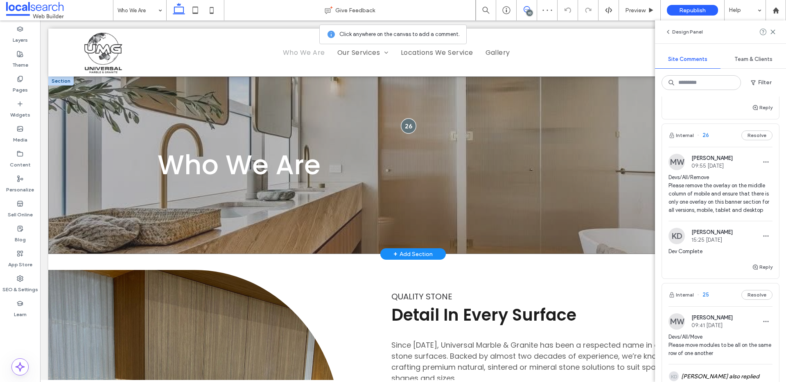
click at [405, 128] on div at bounding box center [408, 126] width 15 height 15
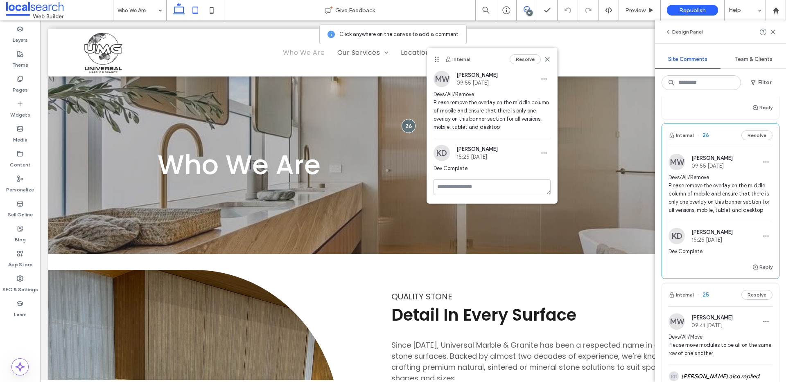
click at [187, 7] on icon at bounding box center [195, 10] width 16 height 16
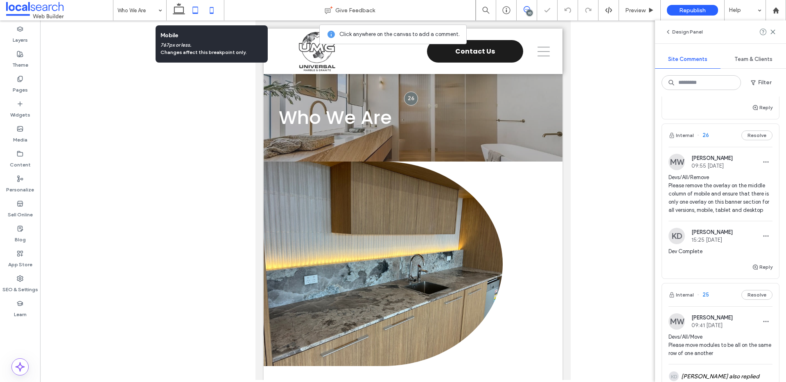
click at [207, 14] on icon at bounding box center [211, 10] width 16 height 16
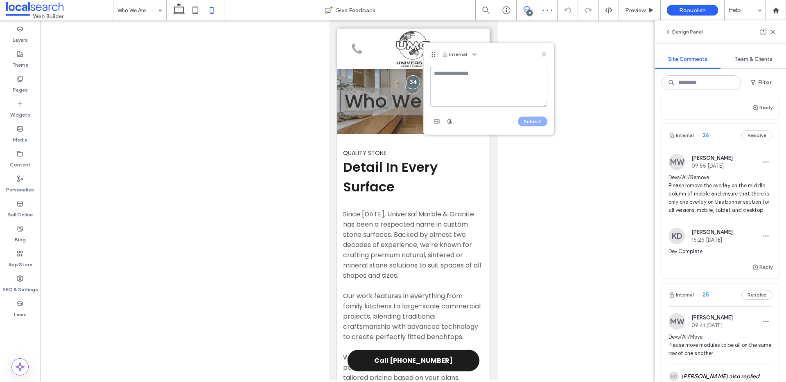
click at [541, 52] on icon at bounding box center [544, 54] width 7 height 7
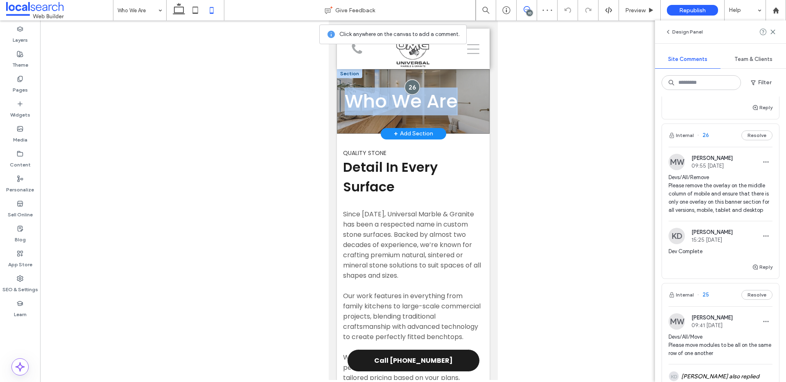
click at [409, 85] on div at bounding box center [411, 86] width 15 height 15
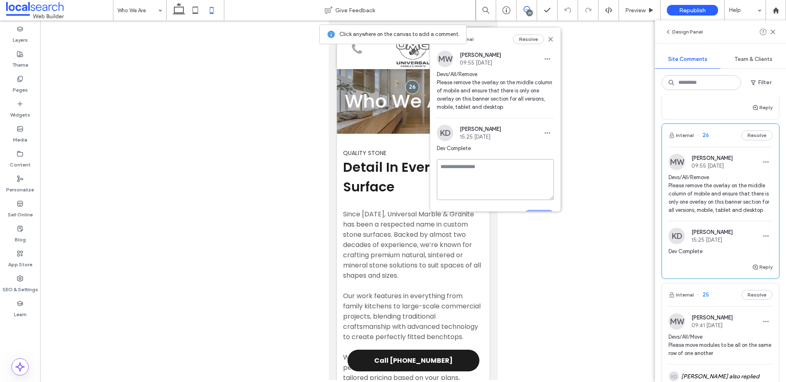
click at [461, 165] on textarea at bounding box center [495, 179] width 117 height 41
paste textarea "**********"
type textarea "**********"
drag, startPoint x: 822, startPoint y: 186, endPoint x: 427, endPoint y: 162, distance: 396.0
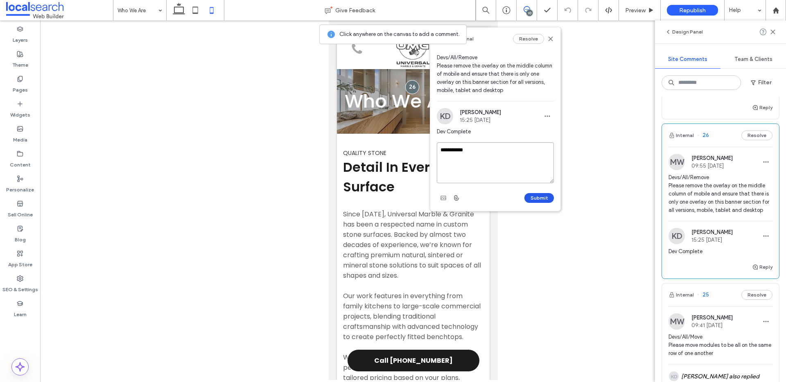
type textarea "**********"
click at [542, 201] on button "Submit" at bounding box center [538, 198] width 29 height 10
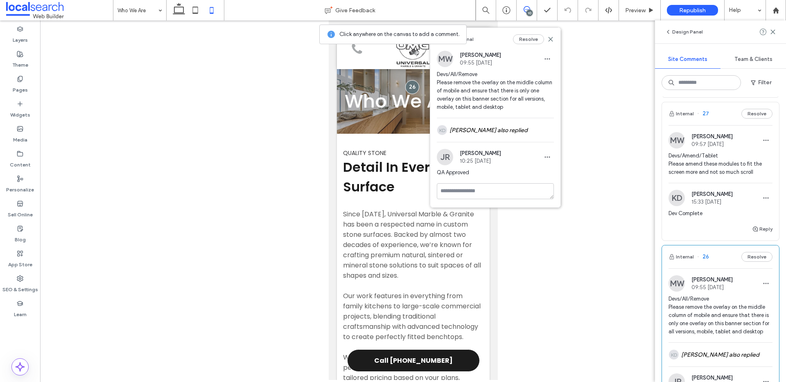
scroll to position [822, 0]
click at [713, 169] on span "Devs/Amend/Tablet Please amend these modules to fit the screen more and not so …" at bounding box center [720, 165] width 104 height 25
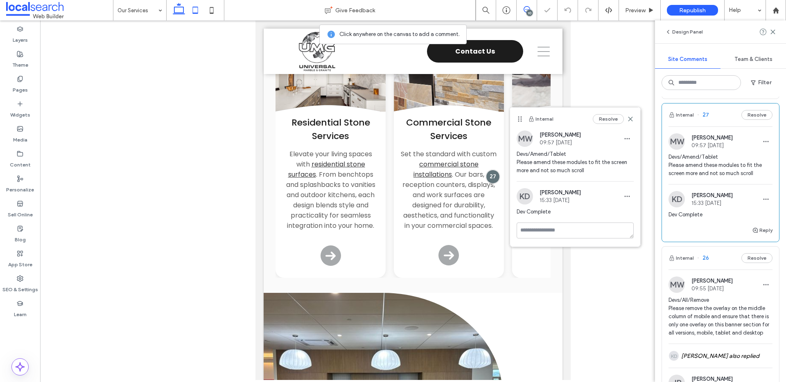
click at [184, 14] on icon at bounding box center [179, 10] width 16 height 16
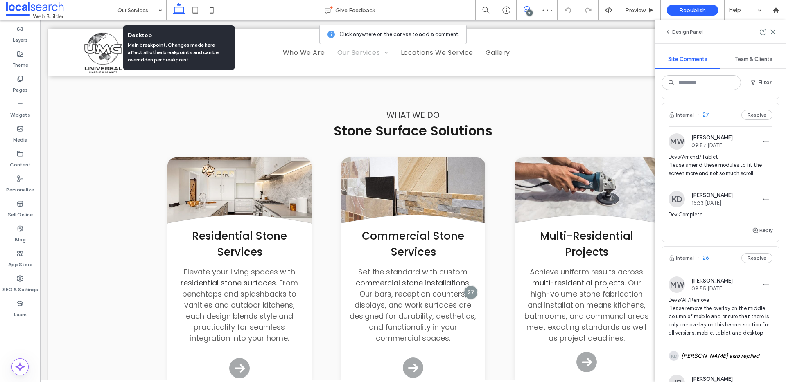
scroll to position [296, 0]
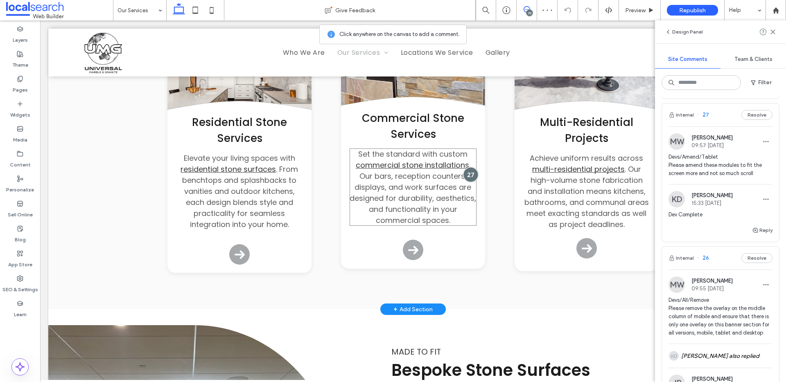
click at [476, 175] on div at bounding box center [470, 174] width 15 height 15
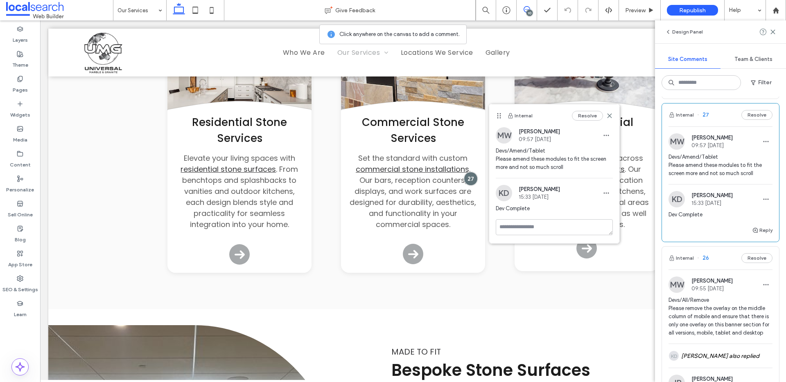
click at [570, 169] on span "Devs/Amend/Tablet Please amend these modules to fit the screen more and not so …" at bounding box center [554, 159] width 117 height 25
click at [540, 222] on textarea at bounding box center [554, 227] width 117 height 16
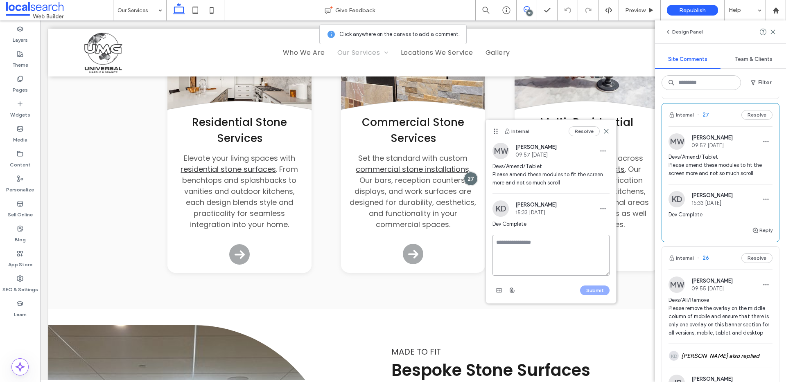
drag, startPoint x: 500, startPoint y: 116, endPoint x: 497, endPoint y: 131, distance: 15.9
click at [497, 131] on use at bounding box center [495, 131] width 4 height 5
click at [524, 245] on textarea at bounding box center [550, 255] width 117 height 41
type textarea "**********"
click at [597, 291] on button "Submit" at bounding box center [594, 291] width 29 height 10
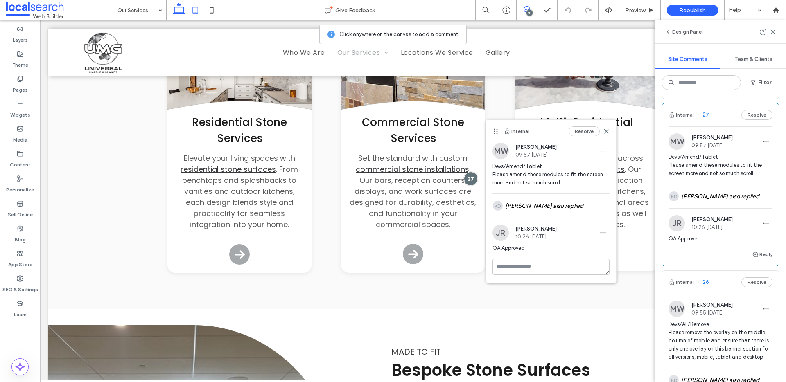
click at [196, 7] on use at bounding box center [195, 10] width 5 height 7
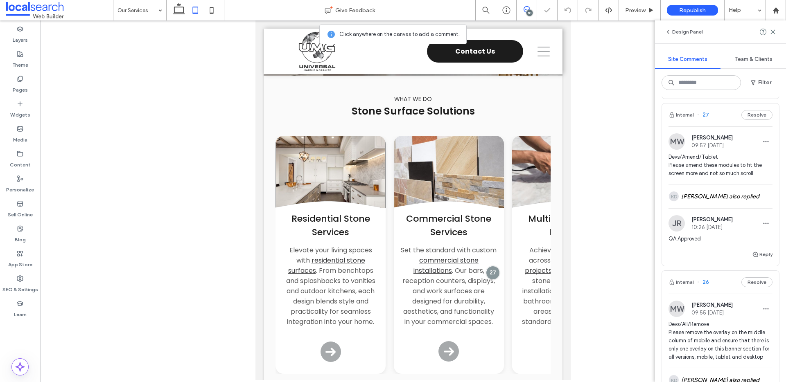
scroll to position [88, 0]
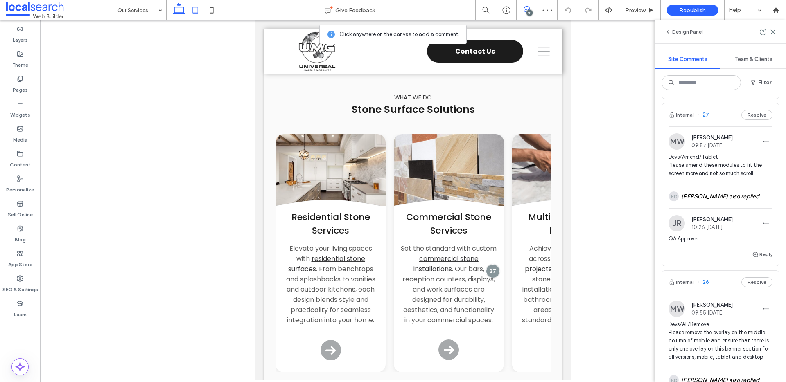
click at [178, 15] on icon at bounding box center [179, 10] width 16 height 16
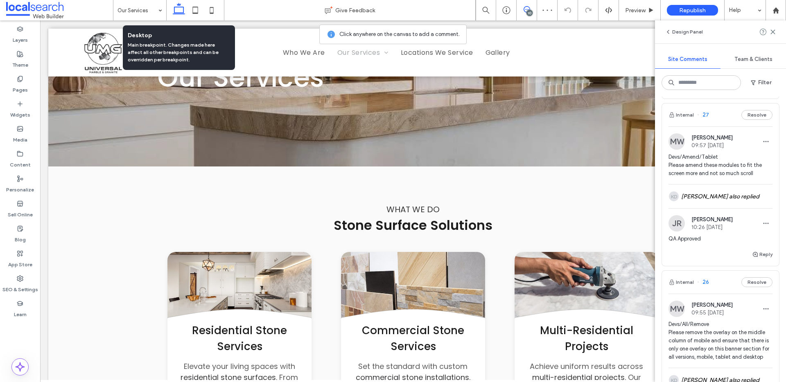
scroll to position [178, 0]
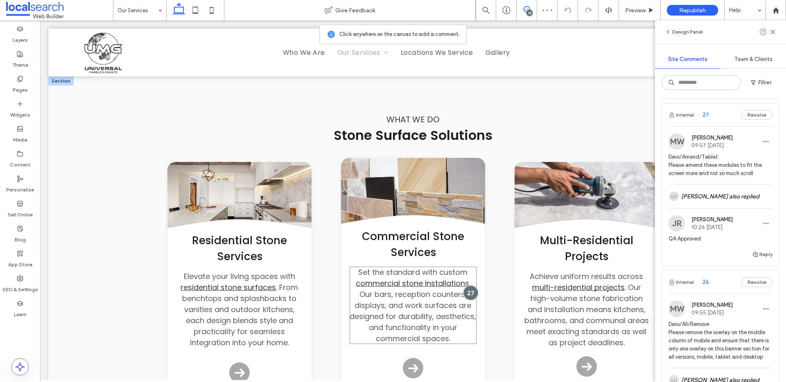
click at [469, 291] on div at bounding box center [470, 292] width 15 height 15
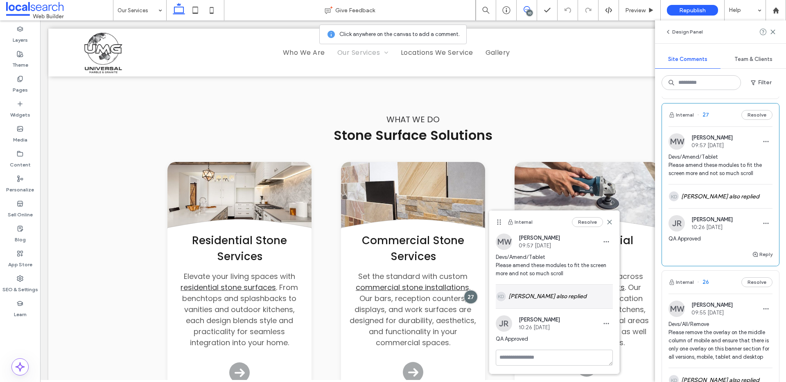
click at [536, 294] on div "KD Kieran Derrick also replied" at bounding box center [554, 297] width 117 height 24
click at [612, 225] on icon at bounding box center [609, 222] width 7 height 7
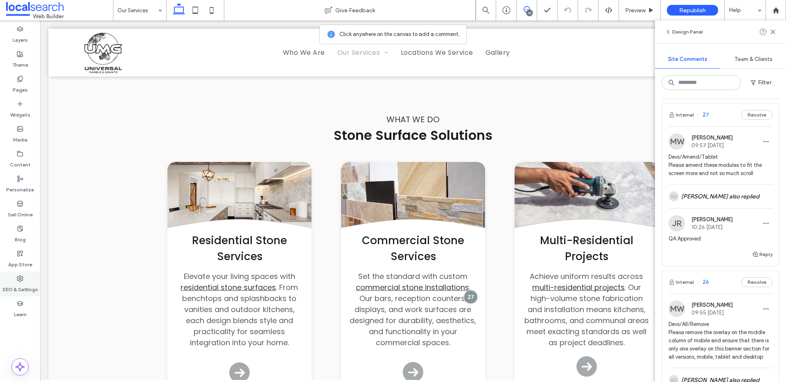
click at [19, 273] on div "SEO & Settings" at bounding box center [20, 284] width 40 height 25
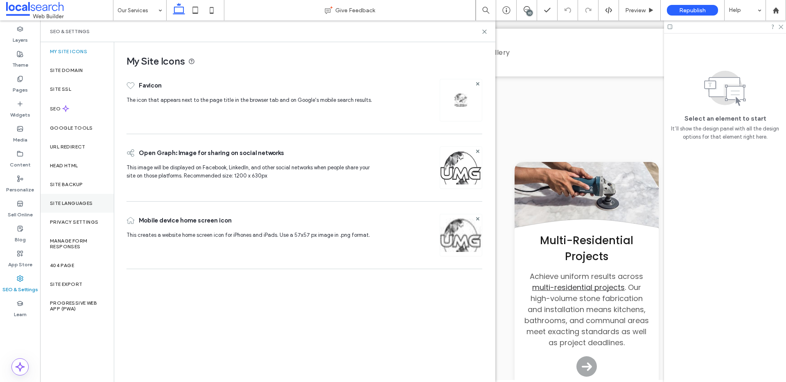
scroll to position [0, 0]
click at [87, 182] on div "Site Backup" at bounding box center [77, 184] width 74 height 19
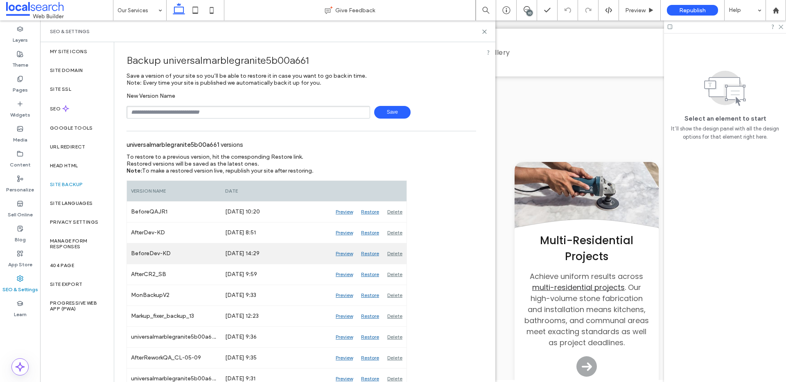
click at [342, 254] on div "Preview" at bounding box center [343, 253] width 25 height 20
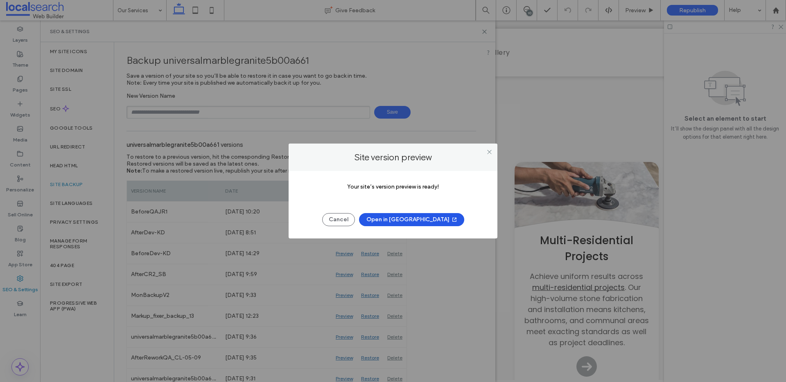
click at [408, 225] on button "Open in New Tab" at bounding box center [411, 219] width 105 height 13
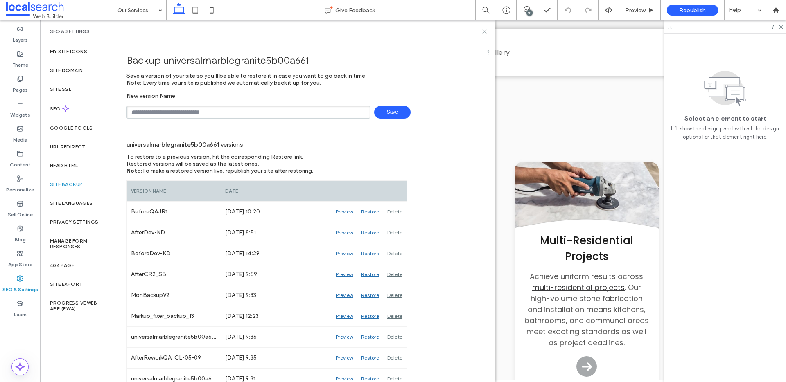
click at [482, 32] on icon at bounding box center [484, 32] width 6 height 6
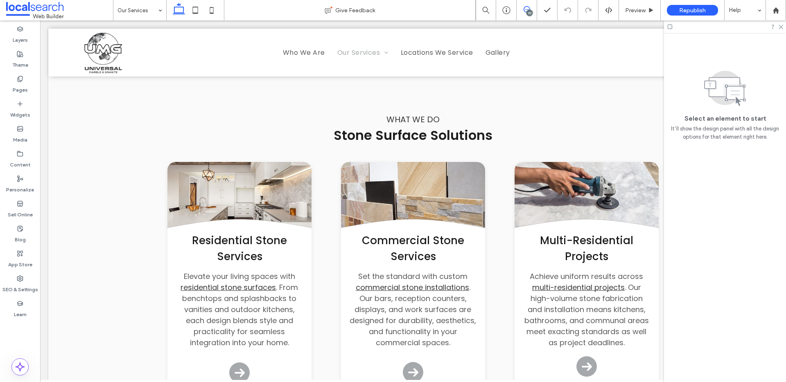
click at [525, 9] on icon at bounding box center [526, 9] width 7 height 7
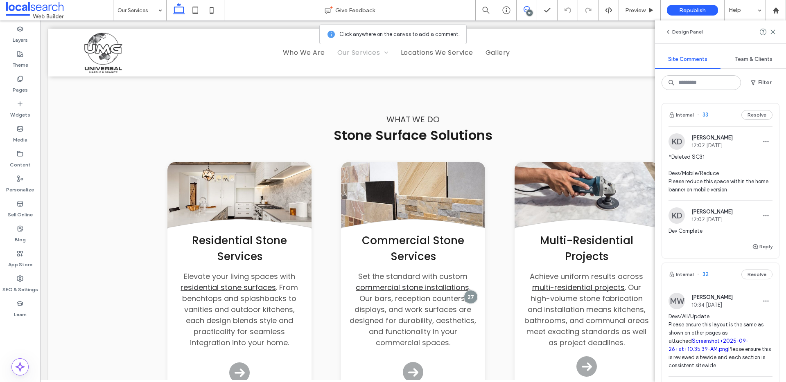
click at [666, 203] on div "KD Kieran Derrick 17:07 Oct 13 2025 *Deleted SC31 Devs/Mobile/Reduce Please red…" at bounding box center [720, 183] width 117 height 115
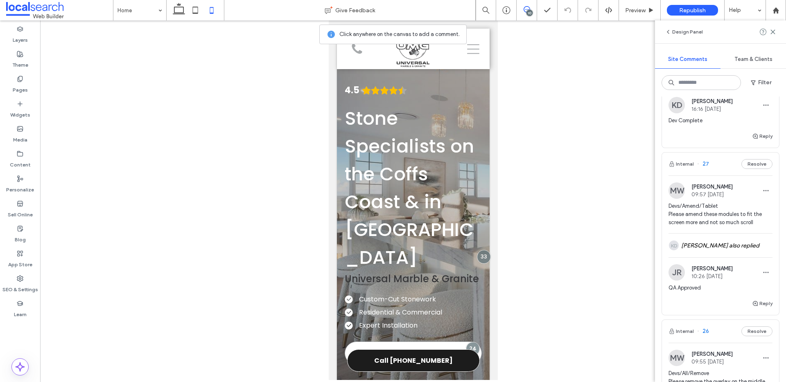
scroll to position [733, 0]
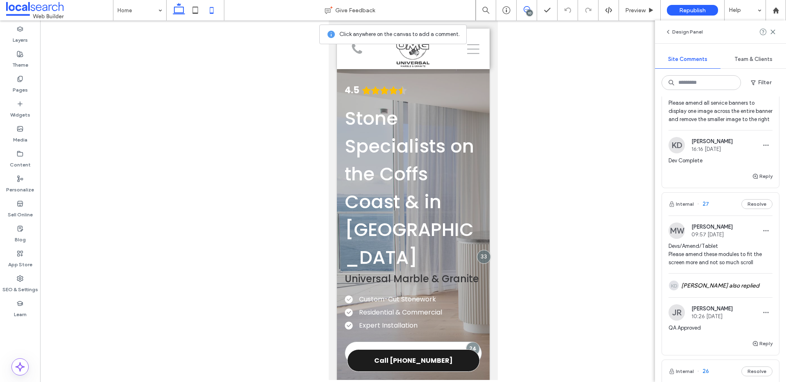
click at [183, 11] on use at bounding box center [179, 8] width 12 height 11
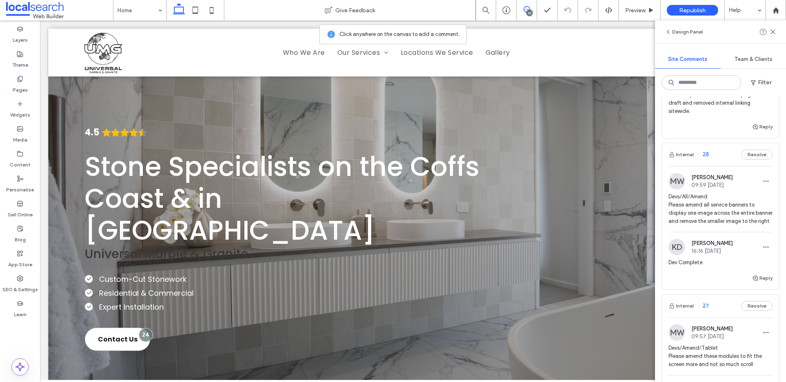
scroll to position [631, 0]
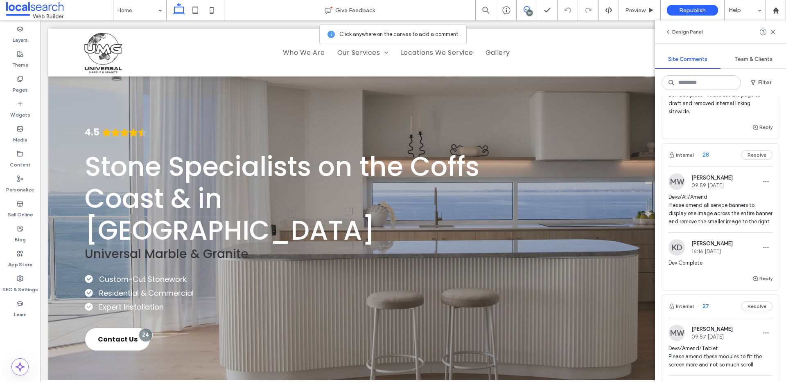
click at [731, 213] on span "Devs/All/Amend Please amend all service banners to display one image across the…" at bounding box center [720, 209] width 104 height 33
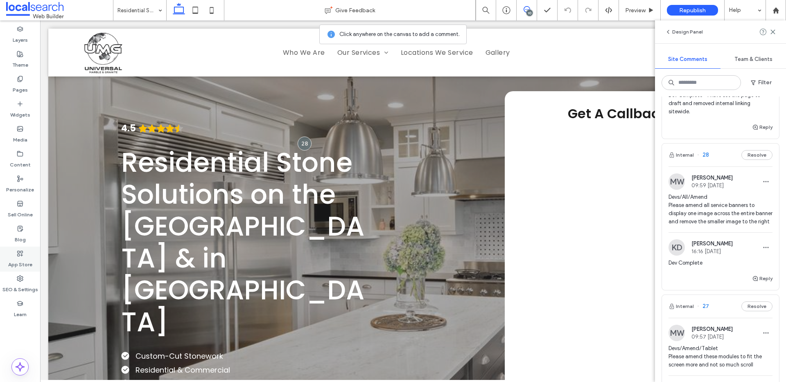
click at [33, 270] on div "App Store" at bounding box center [20, 259] width 40 height 25
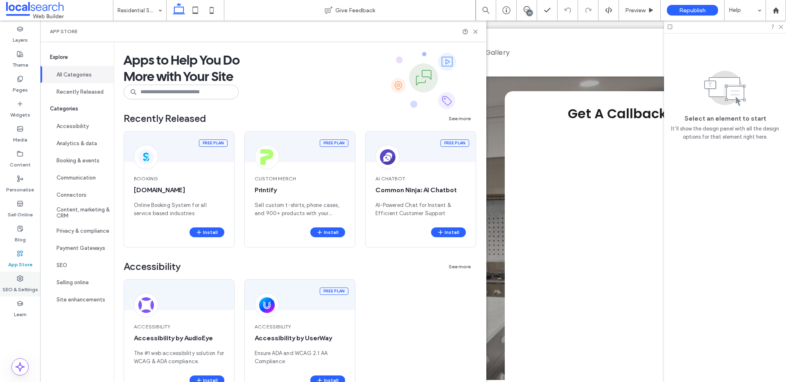
click at [33, 274] on div "SEO & Settings" at bounding box center [20, 284] width 40 height 25
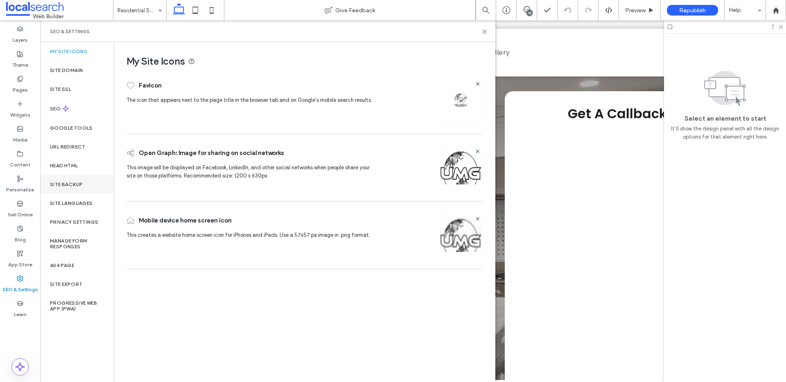
click at [72, 180] on div "Site Backup" at bounding box center [77, 184] width 74 height 19
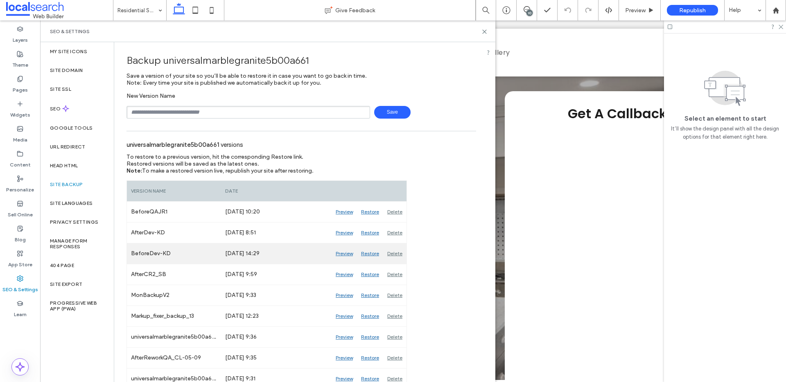
click at [345, 254] on div "Preview" at bounding box center [343, 253] width 25 height 20
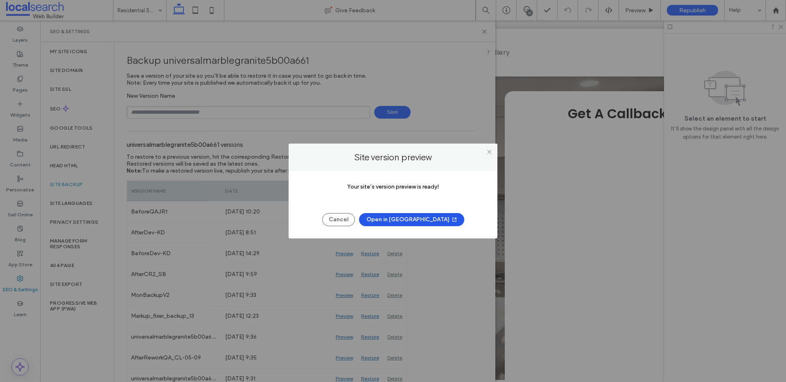
click at [419, 222] on button "Open in New Tab" at bounding box center [411, 219] width 105 height 13
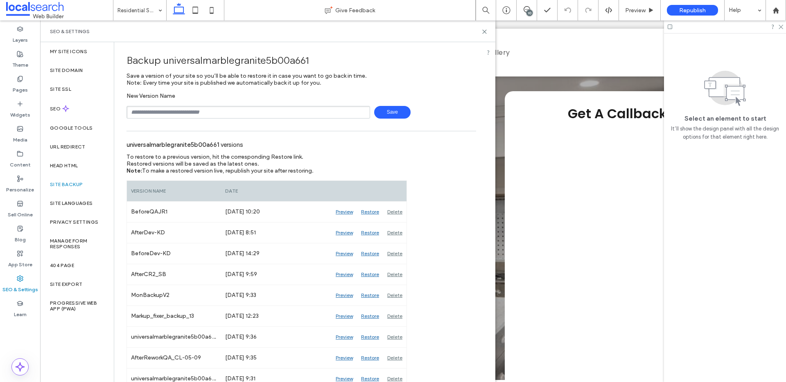
click at [388, 117] on span "Save" at bounding box center [392, 112] width 36 height 13
click at [485, 32] on icon at bounding box center [484, 32] width 6 height 6
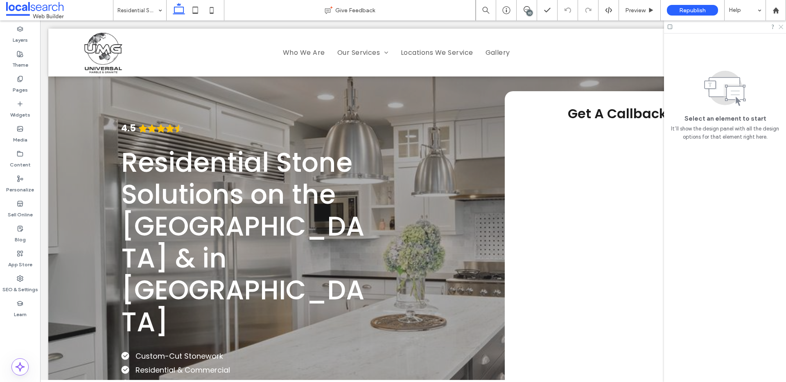
click at [780, 28] on icon at bounding box center [779, 26] width 5 height 5
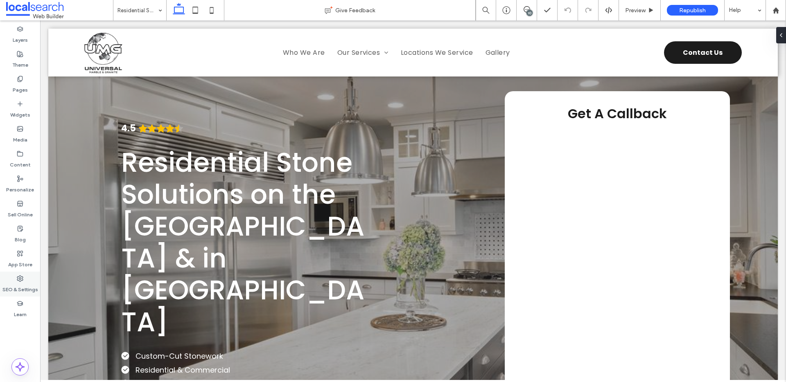
click at [21, 282] on label "SEO & Settings" at bounding box center [20, 287] width 36 height 11
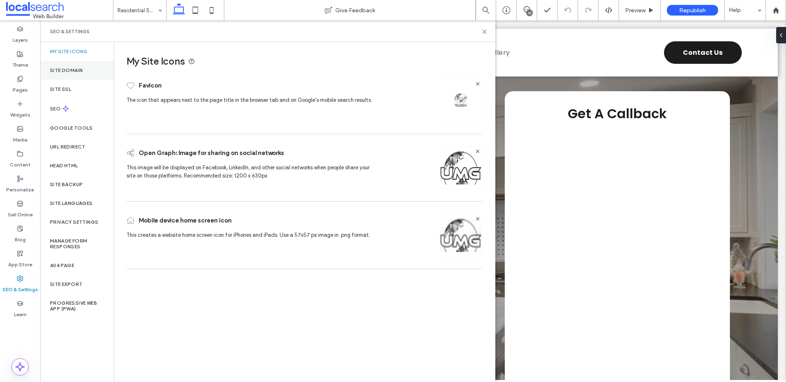
click at [81, 61] on div "Site Domain" at bounding box center [77, 70] width 74 height 19
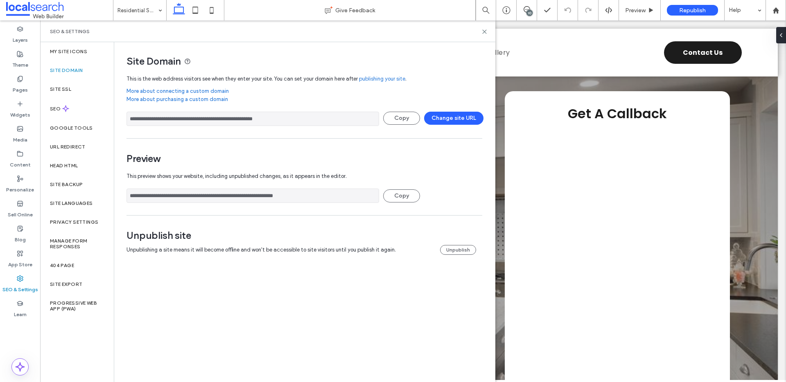
click at [81, 68] on label "Site Domain" at bounding box center [66, 71] width 33 height 6
click at [524, 9] on icon at bounding box center [526, 9] width 7 height 7
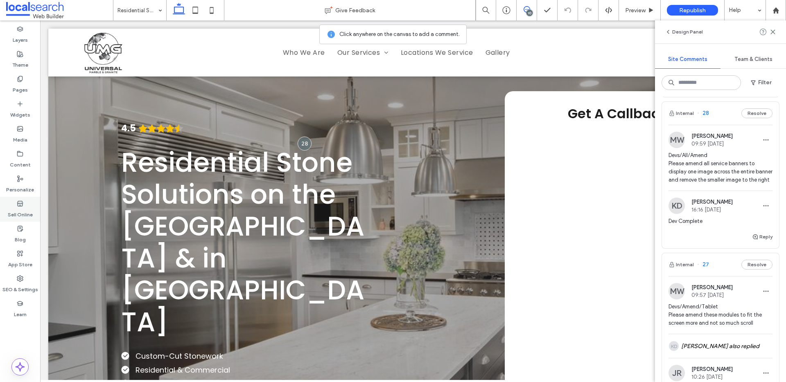
scroll to position [668, 0]
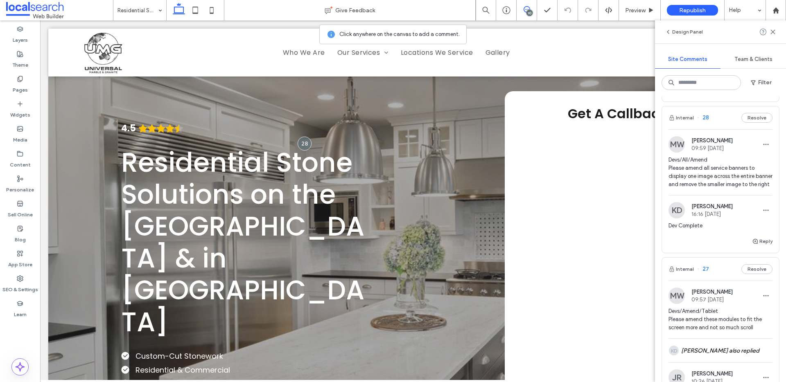
click at [726, 169] on span "Devs/All/Amend Please amend all service banners to display one image across the…" at bounding box center [720, 172] width 104 height 33
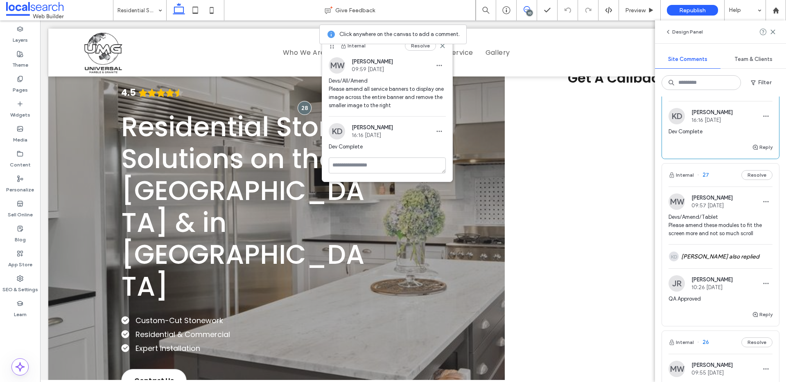
scroll to position [674, 0]
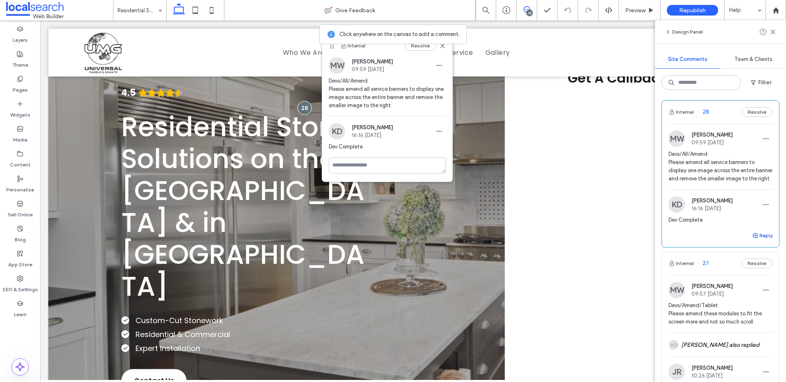
click at [766, 238] on button "Reply" at bounding box center [762, 236] width 20 height 10
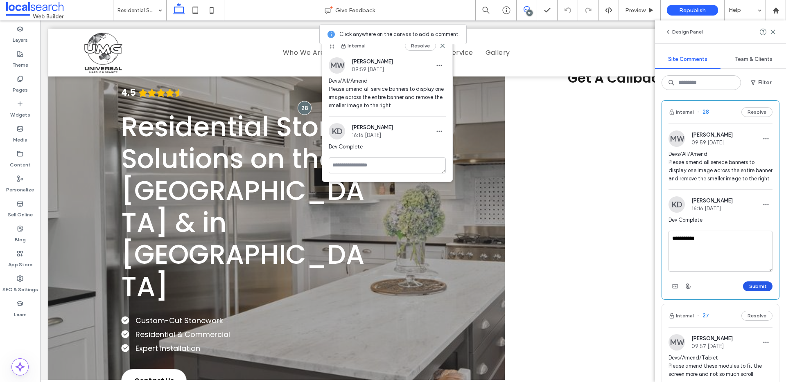
type textarea "**********"
click at [768, 284] on button "Submit" at bounding box center [757, 287] width 29 height 10
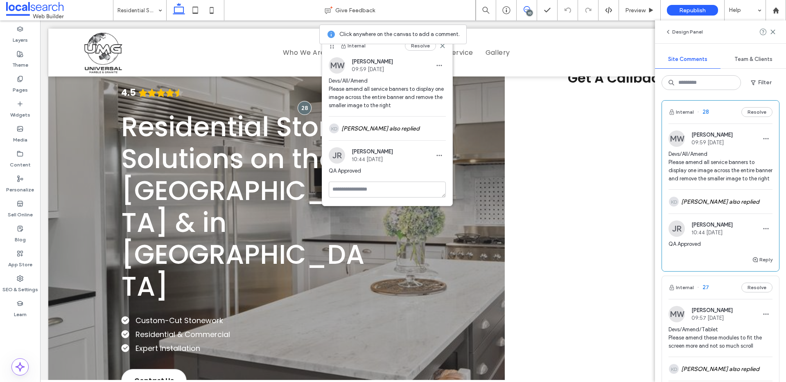
click at [446, 49] on div "Internal Resolve" at bounding box center [387, 45] width 130 height 23
click at [444, 46] on icon at bounding box center [442, 46] width 7 height 7
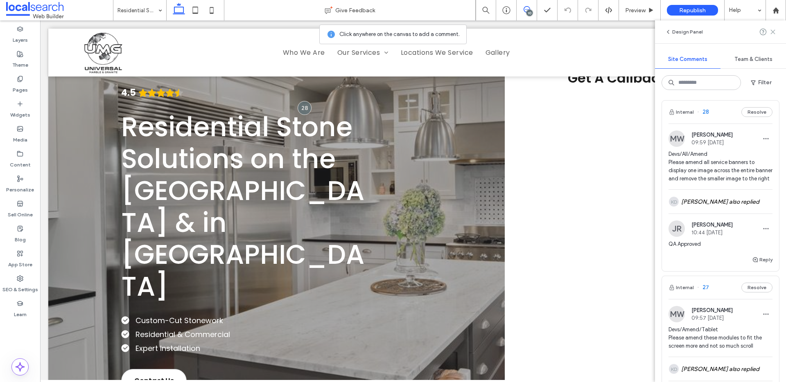
click at [774, 32] on icon at bounding box center [772, 32] width 7 height 7
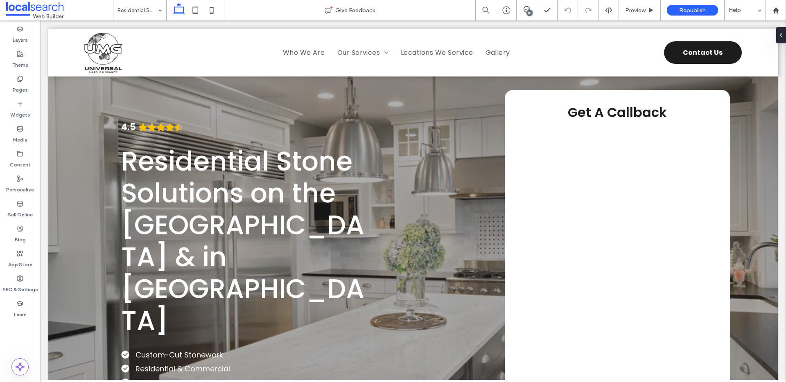
scroll to position [0, 0]
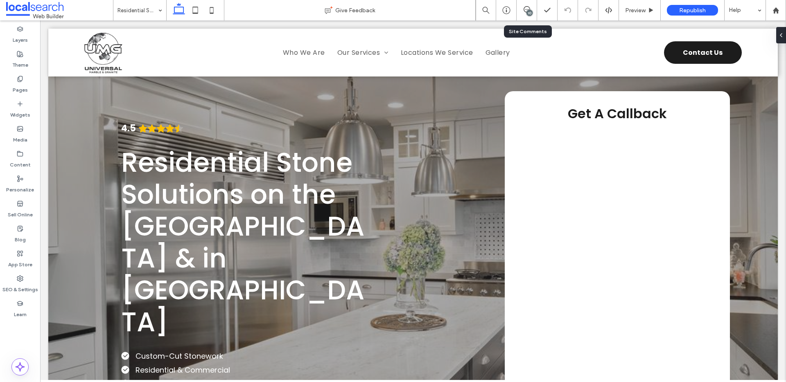
click at [530, 4] on div "10" at bounding box center [526, 10] width 20 height 20
click at [527, 6] on use at bounding box center [526, 9] width 7 height 7
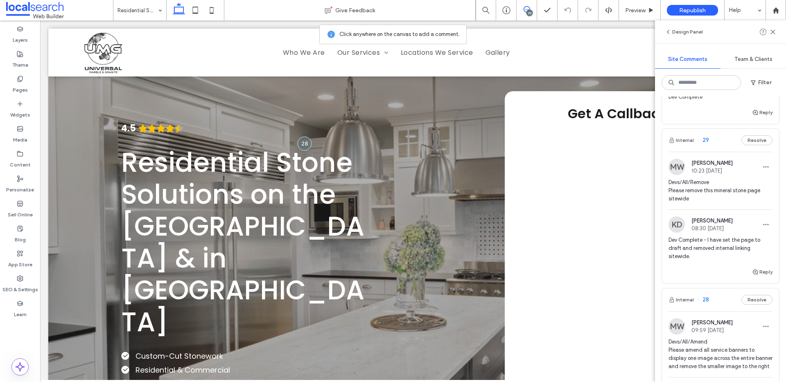
scroll to position [475, 0]
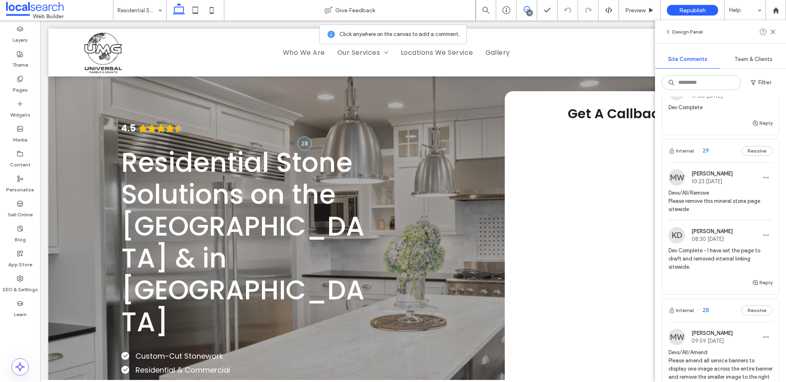
click at [723, 208] on span "Devs/All/Remove Please remove this mineral stone page sitewide" at bounding box center [720, 201] width 104 height 25
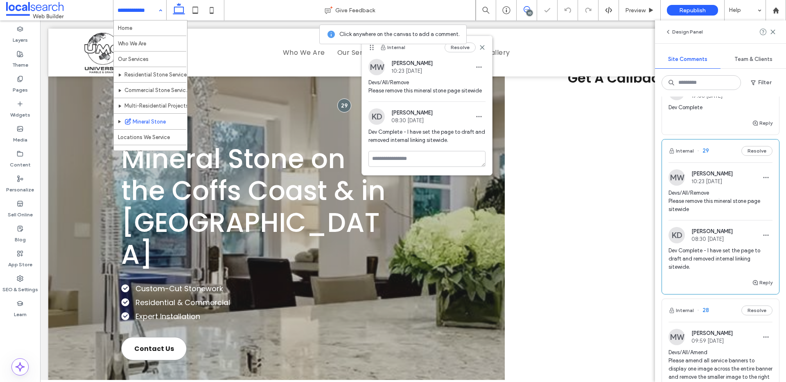
click at [142, 9] on input at bounding box center [137, 10] width 41 height 20
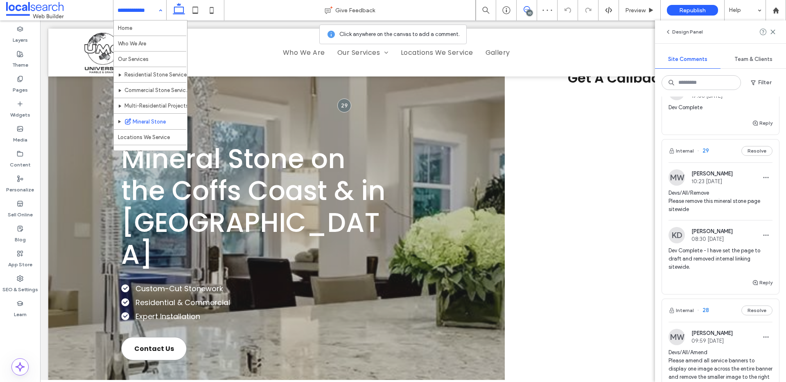
click at [158, 9] on div "Home Who We Are Our Services Residential Stone Services Commercial Stone Servic…" at bounding box center [139, 10] width 53 height 20
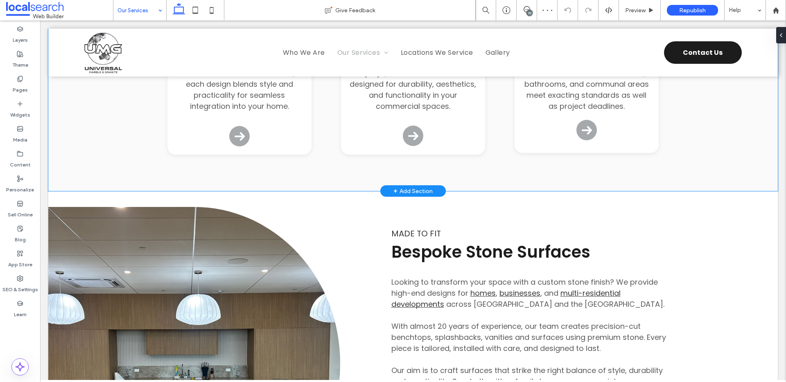
scroll to position [211, 0]
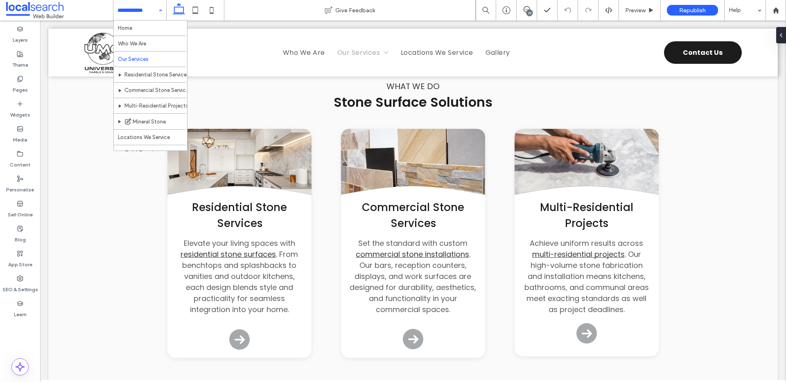
click at [146, 6] on input at bounding box center [137, 10] width 41 height 20
click at [523, 11] on icon at bounding box center [526, 9] width 7 height 7
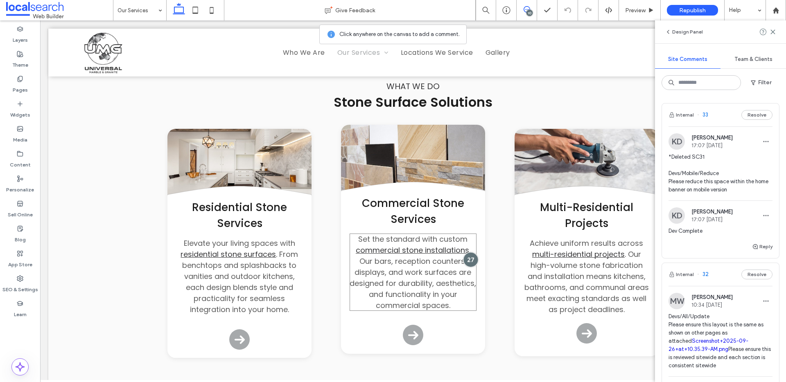
click at [472, 263] on div at bounding box center [470, 259] width 15 height 15
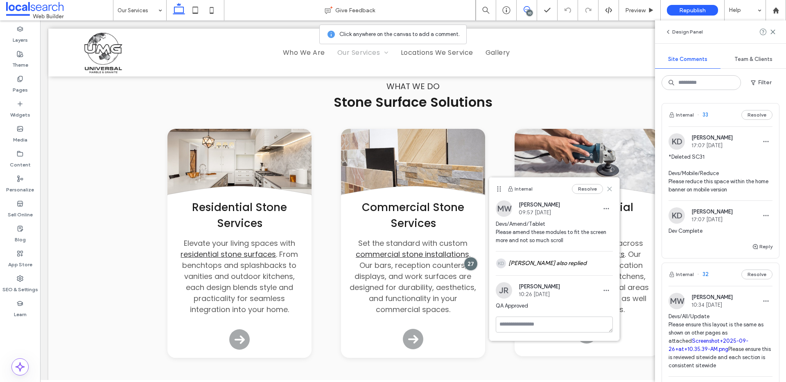
click at [610, 188] on icon at bounding box center [609, 189] width 7 height 7
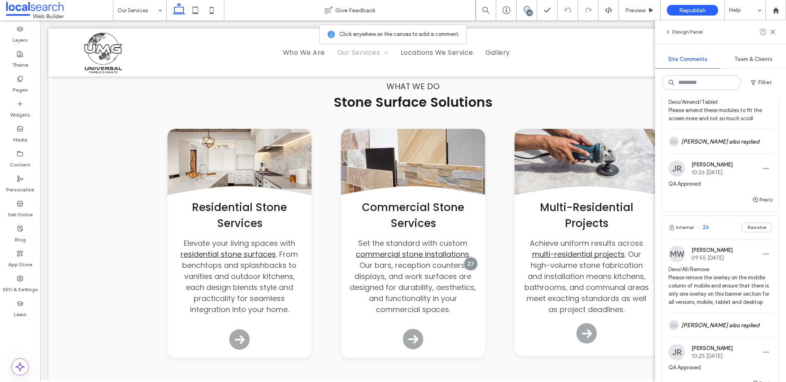
scroll to position [900, 0]
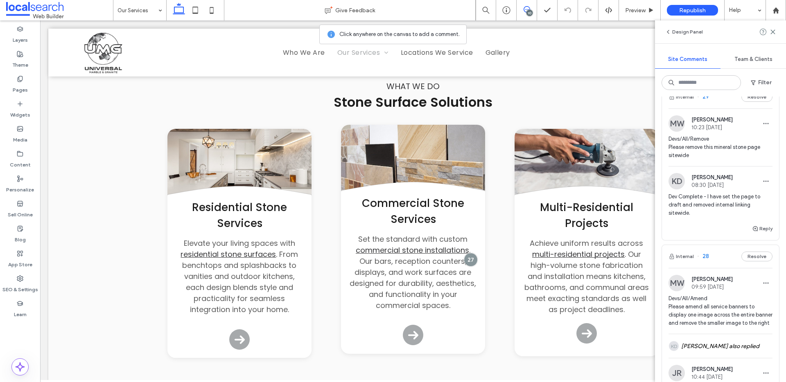
scroll to position [474, 0]
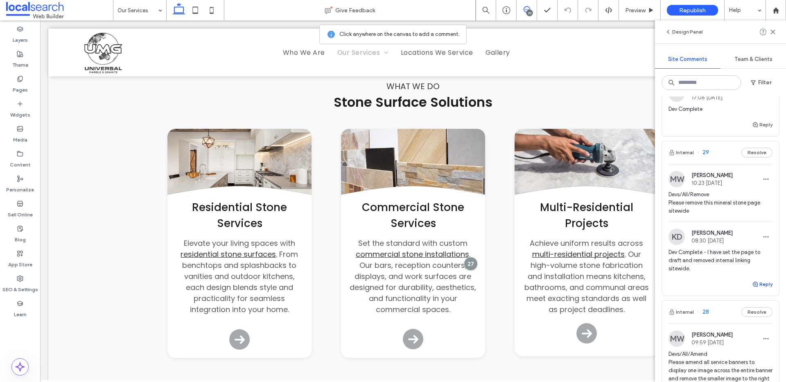
click at [761, 284] on button "Reply" at bounding box center [762, 284] width 20 height 10
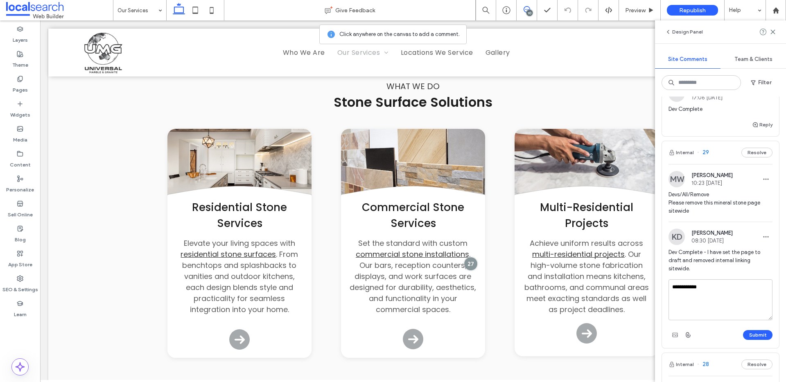
type textarea "**********"
click at [752, 329] on div "Submit" at bounding box center [720, 335] width 104 height 13
click at [752, 336] on div at bounding box center [393, 191] width 786 height 382
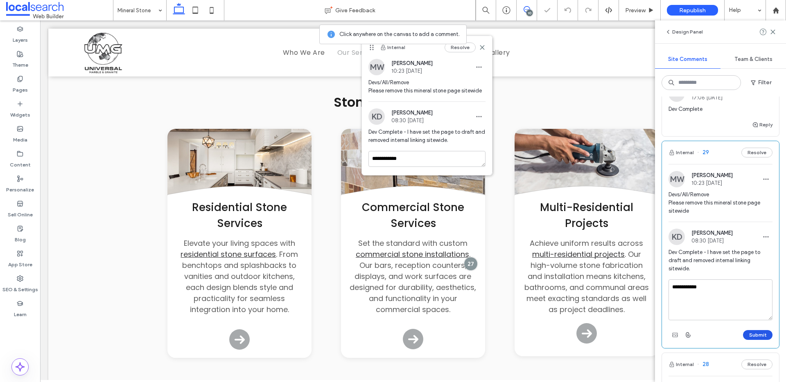
click at [749, 333] on button "Submit" at bounding box center [757, 335] width 29 height 10
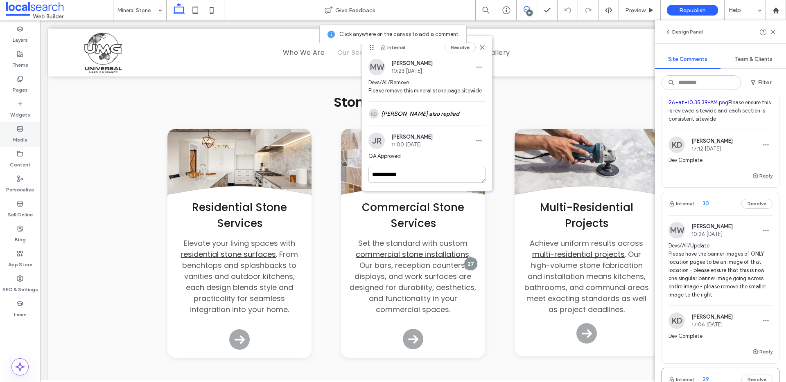
scroll to position [302, 0]
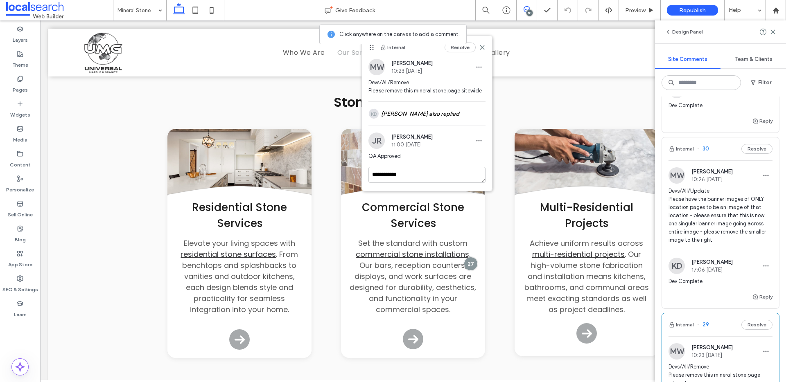
click at [685, 212] on span "Devs/All/Update Please have the banner images of ONLY location pages to be an i…" at bounding box center [720, 215] width 104 height 57
click at [0, 0] on div at bounding box center [0, 0] width 0 height 0
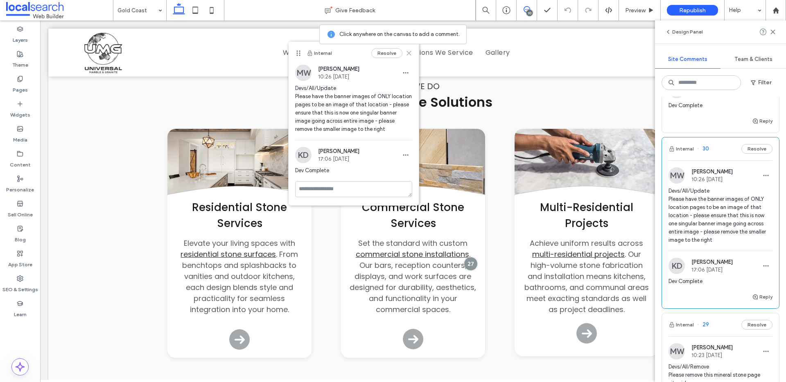
click at [410, 54] on use at bounding box center [409, 54] width 4 height 4
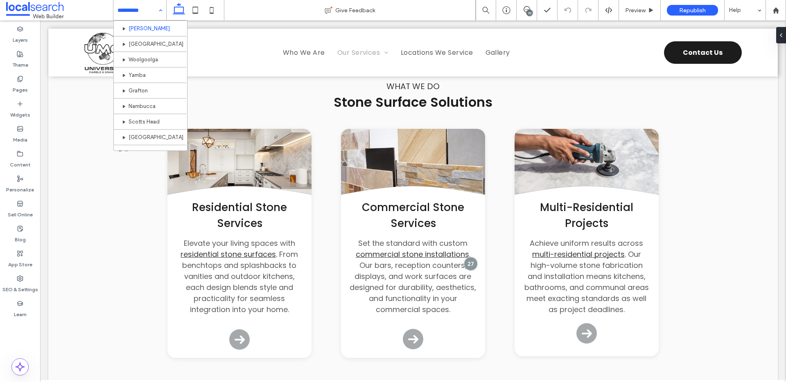
scroll to position [96, 0]
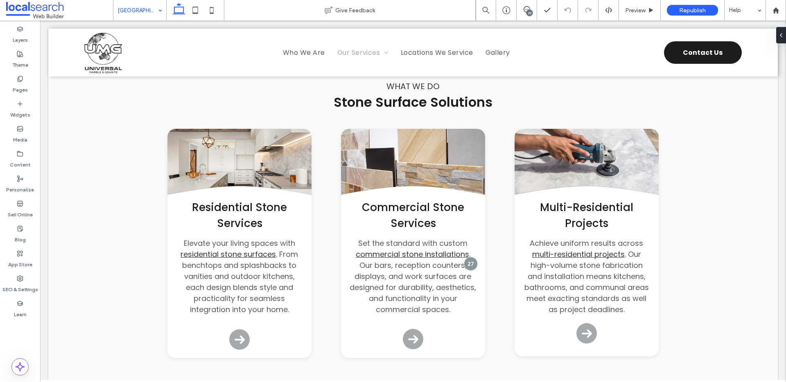
click at [155, 16] on div "[GEOGRAPHIC_DATA]" at bounding box center [139, 10] width 53 height 20
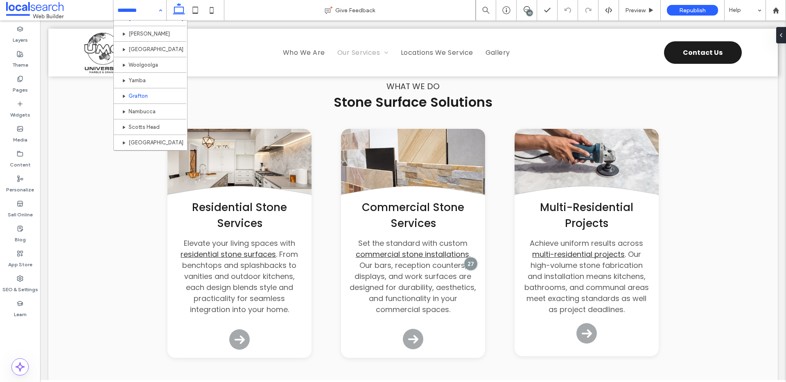
scroll to position [140, 0]
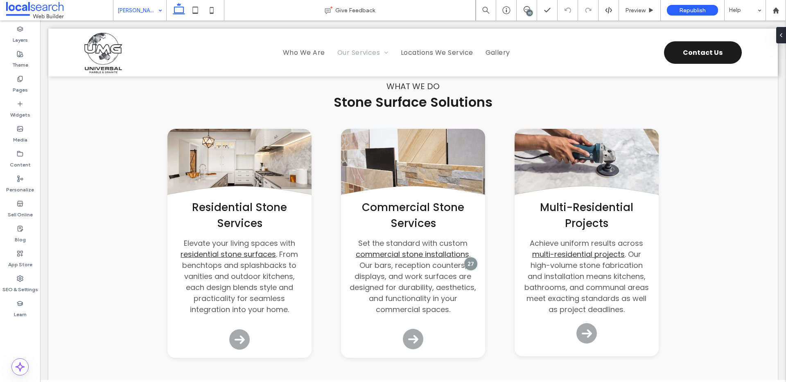
click at [119, 16] on input at bounding box center [137, 10] width 41 height 20
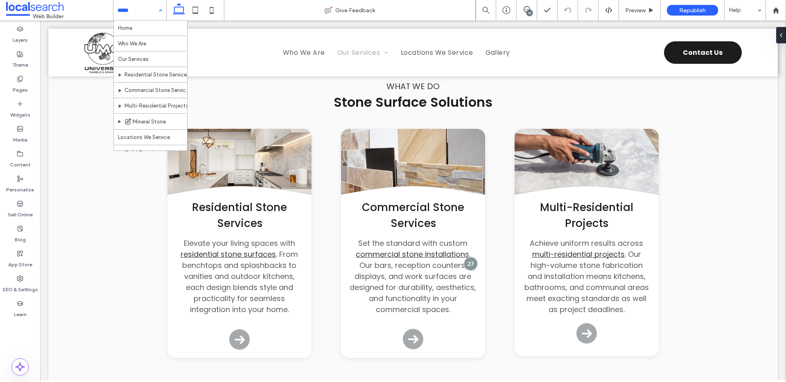
click at [119, 16] on input at bounding box center [137, 10] width 41 height 20
click at [129, 14] on input at bounding box center [137, 10] width 41 height 20
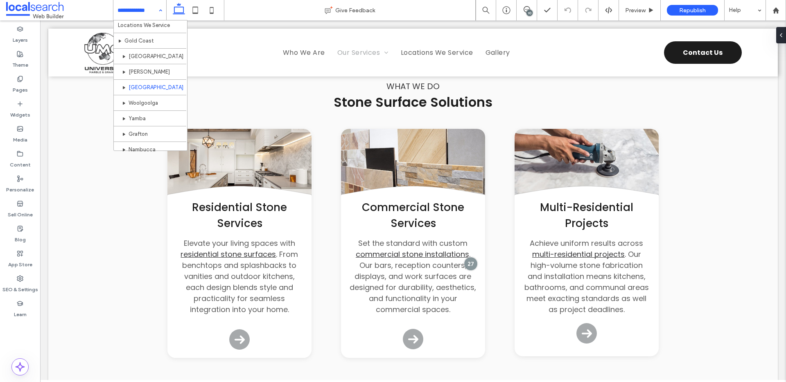
scroll to position [113, 0]
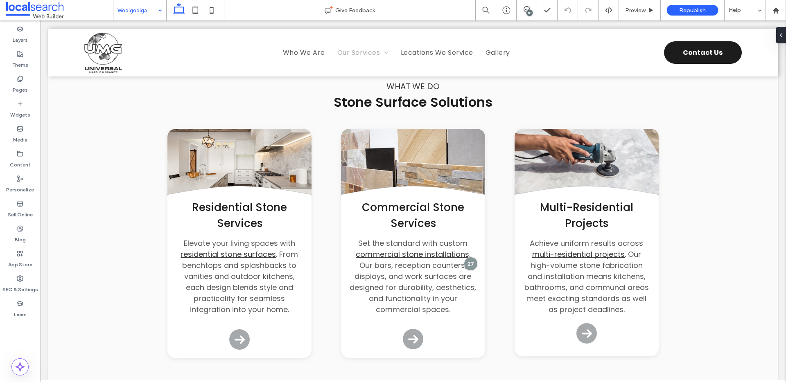
click at [149, 105] on div at bounding box center [393, 191] width 786 height 382
click at [134, 13] on input at bounding box center [137, 10] width 41 height 20
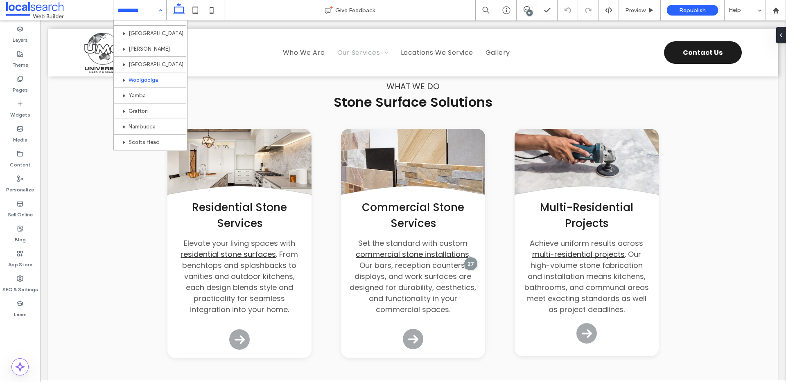
scroll to position [164, 0]
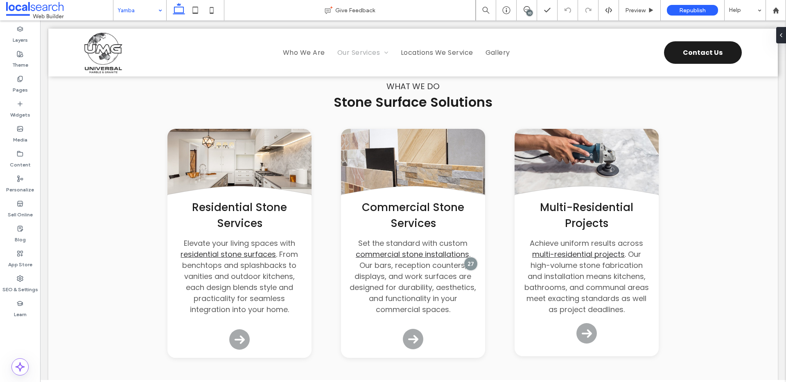
click at [162, 66] on div at bounding box center [393, 191] width 786 height 382
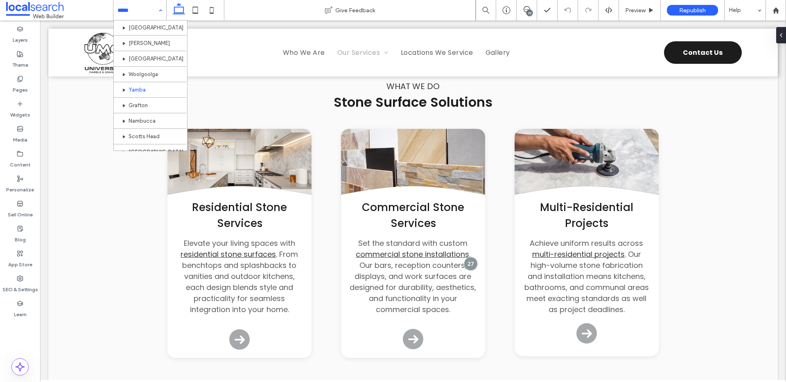
scroll to position [164, 0]
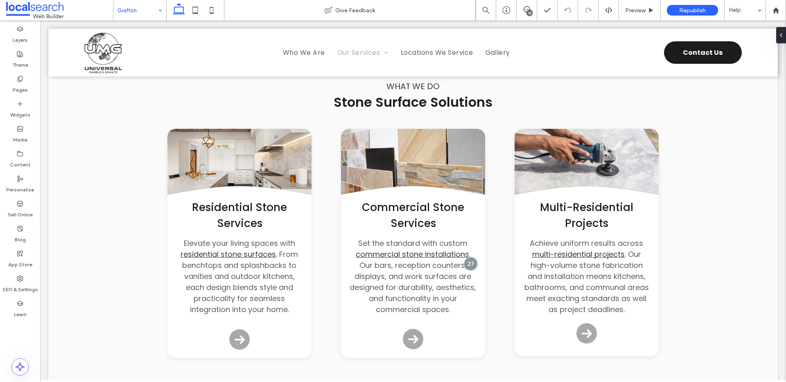
click at [159, 14] on div "Grafton" at bounding box center [139, 10] width 53 height 20
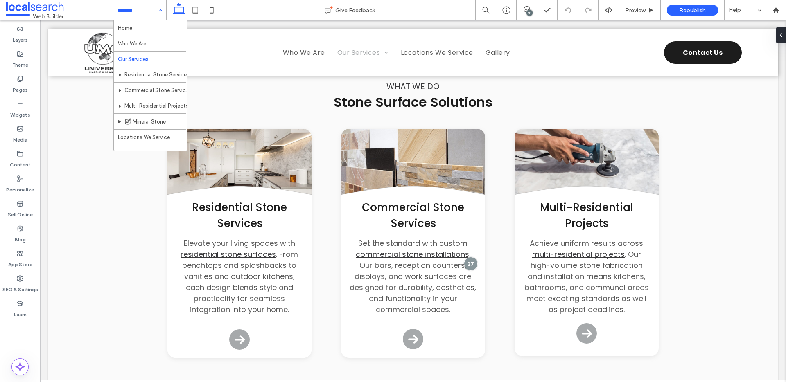
scroll to position [180, 0]
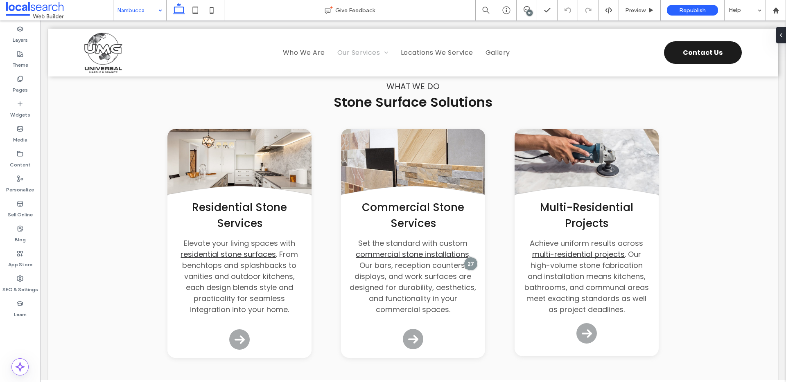
click at [139, 86] on div at bounding box center [393, 191] width 786 height 382
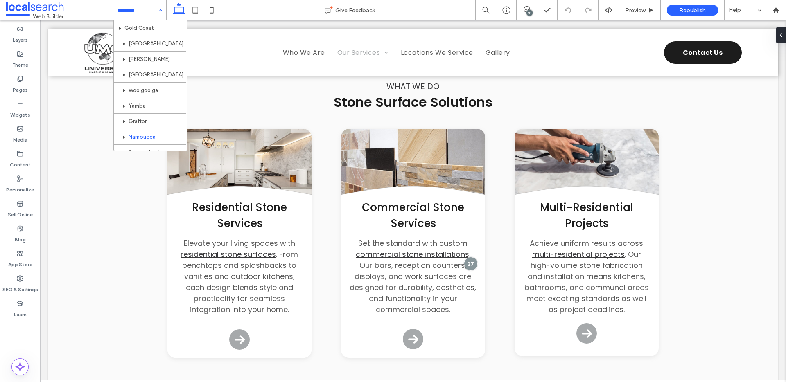
scroll to position [180, 0]
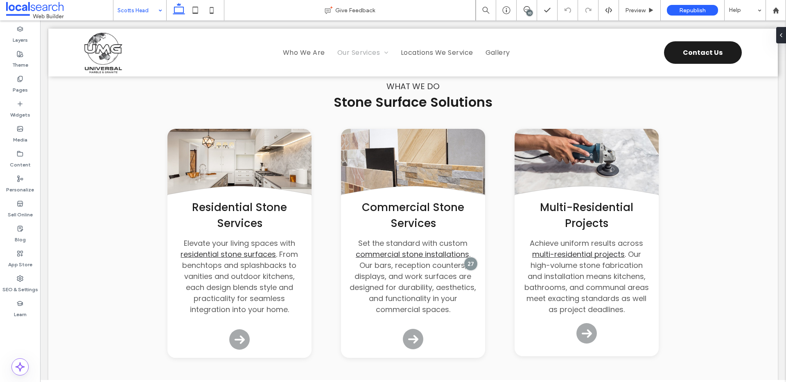
click at [129, 18] on input at bounding box center [137, 10] width 41 height 20
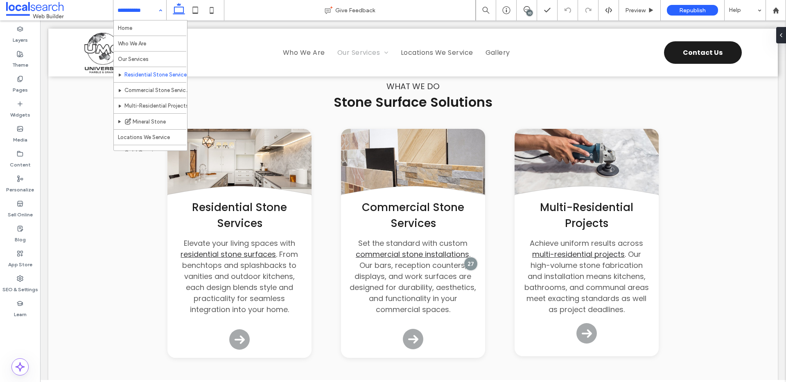
scroll to position [180, 0]
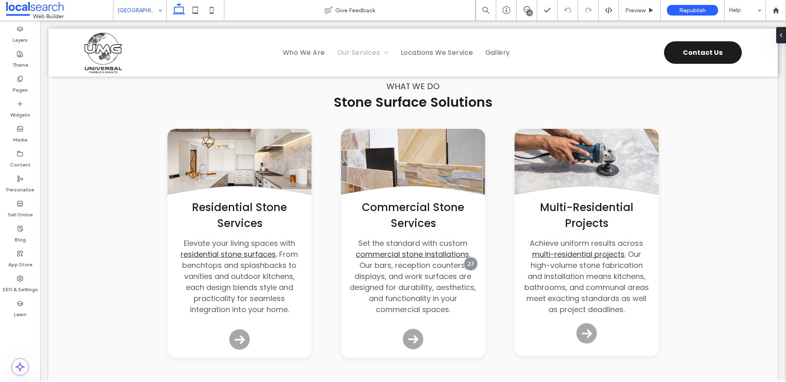
click at [151, 14] on input at bounding box center [137, 10] width 41 height 20
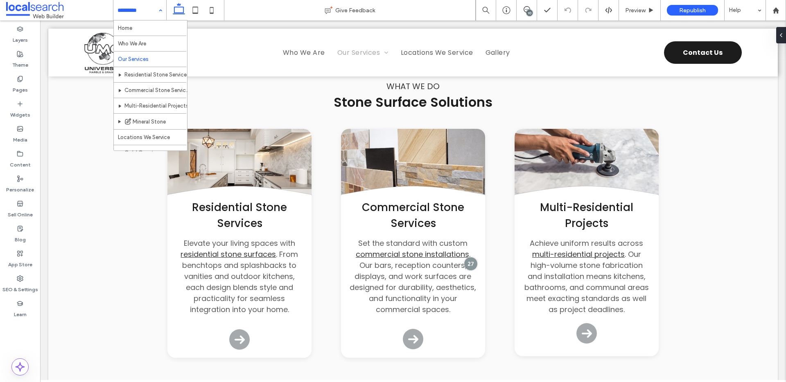
scroll to position [180, 0]
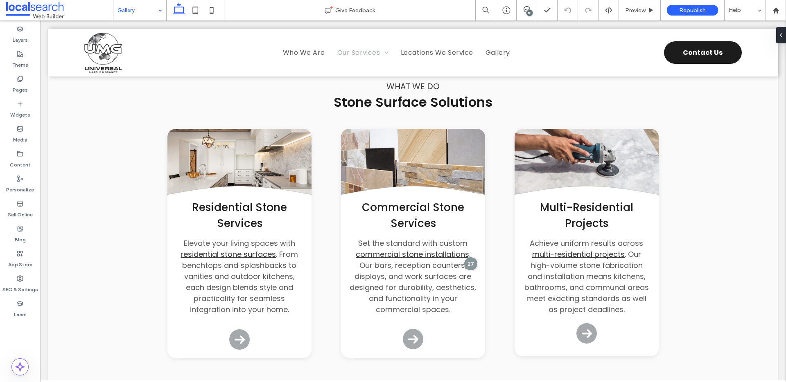
click at [130, 14] on input at bounding box center [137, 10] width 41 height 20
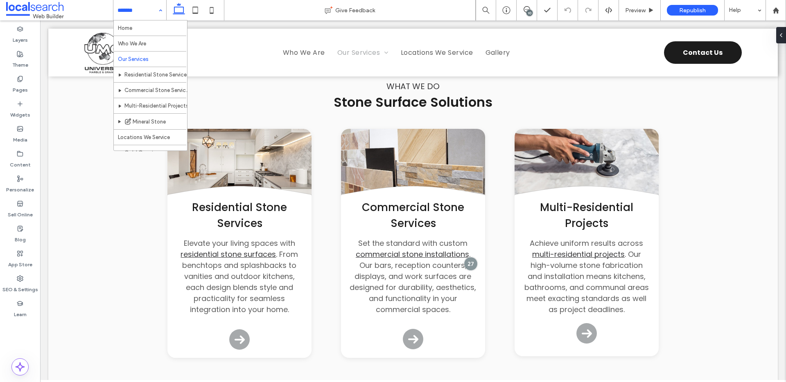
scroll to position [180, 0]
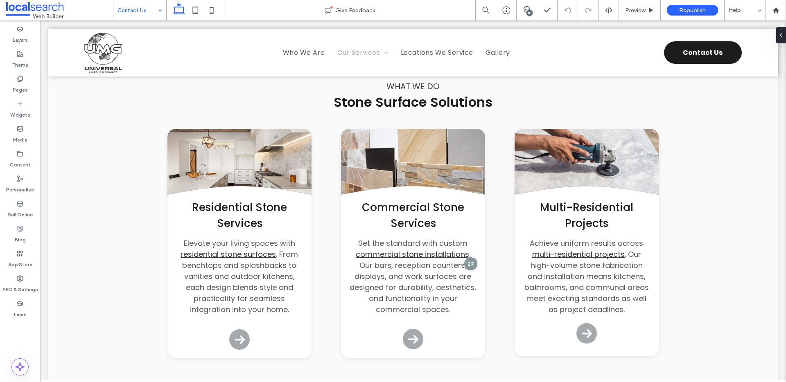
click at [136, 10] on input at bounding box center [137, 10] width 41 height 20
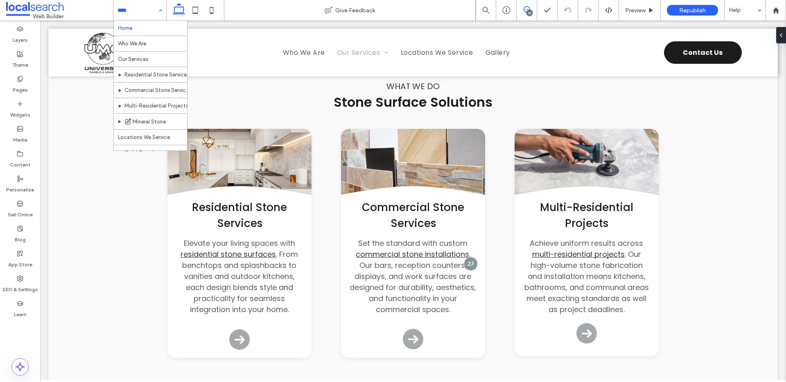
click at [525, 8] on icon at bounding box center [526, 9] width 7 height 7
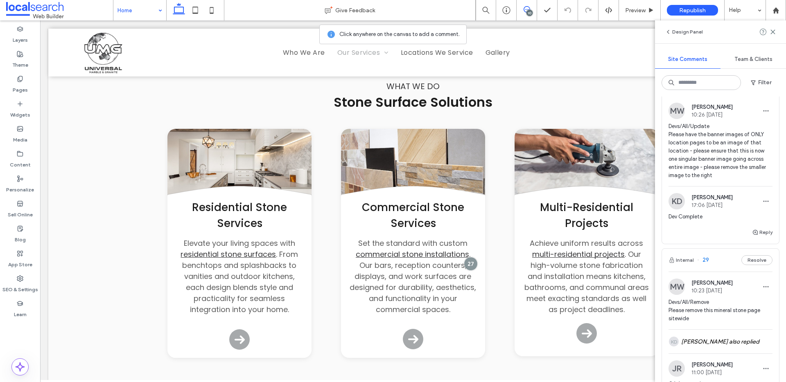
scroll to position [365, 0]
click at [762, 239] on button "Reply" at bounding box center [762, 234] width 20 height 10
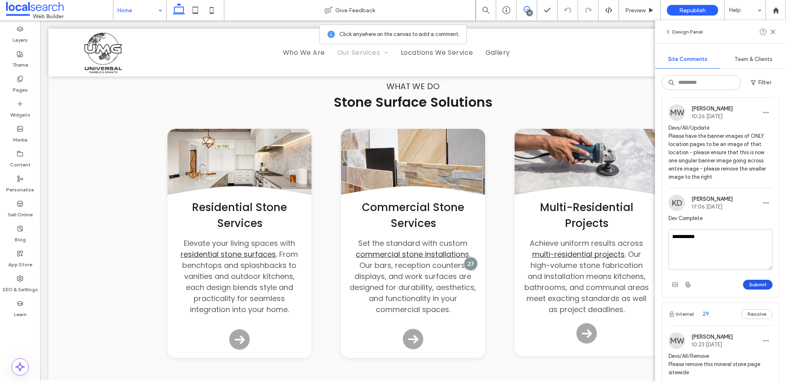
type textarea "**********"
click at [758, 290] on button "Submit" at bounding box center [757, 285] width 29 height 10
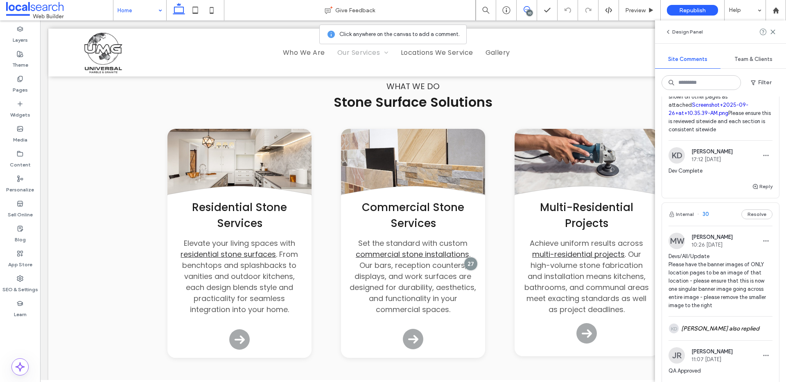
scroll to position [148, 0]
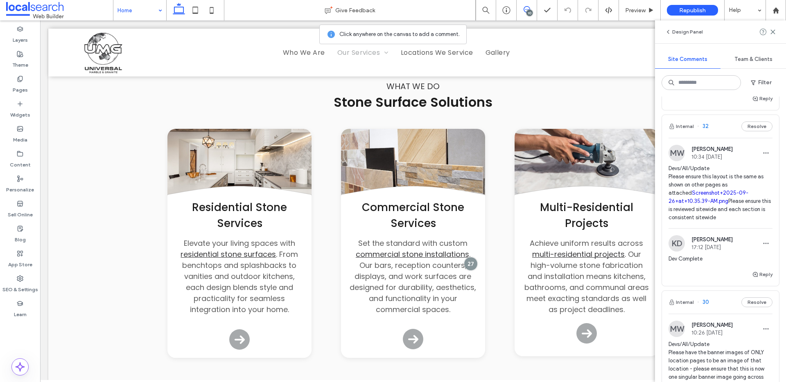
click at [741, 179] on span "Devs/All/Update Please ensure this layout is the same as shown on other pages a…" at bounding box center [720, 192] width 104 height 57
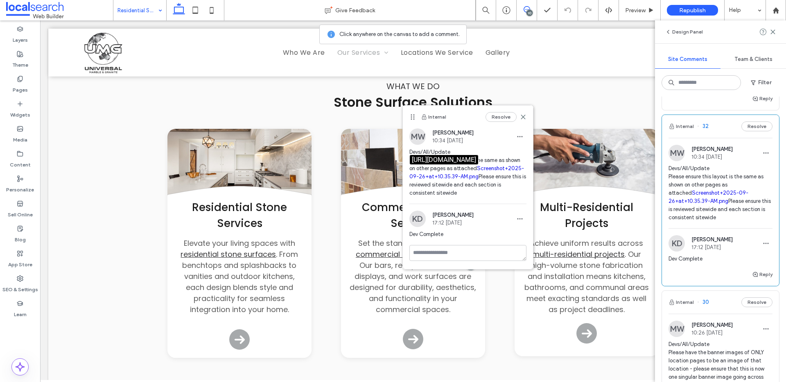
click at [507, 168] on link "Screenshot+2025-09-26+at+10.35.39-AM.png" at bounding box center [466, 172] width 115 height 14
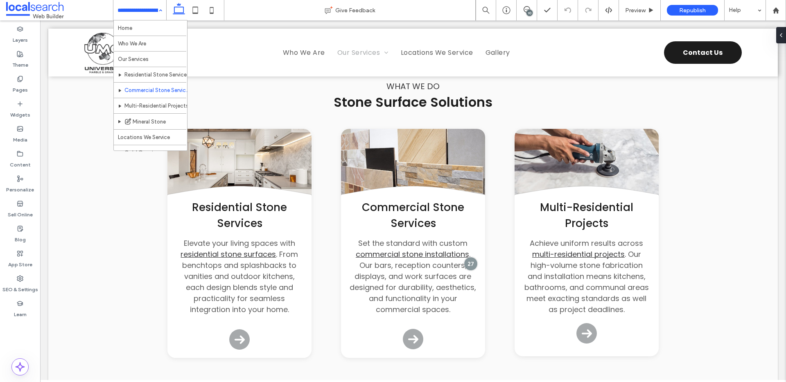
click at [140, 20] on div "Home Who We Are Our Services Residential Stone Services Commercial Stone Servic…" at bounding box center [139, 10] width 53 height 20
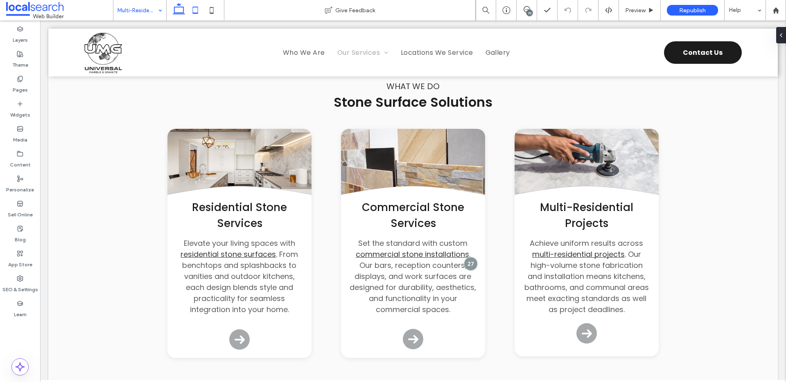
click at [200, 11] on icon at bounding box center [195, 10] width 16 height 16
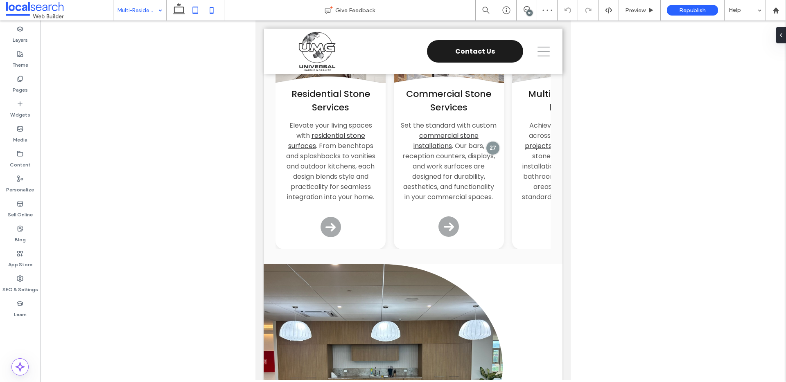
click at [213, 10] on use at bounding box center [212, 10] width 4 height 7
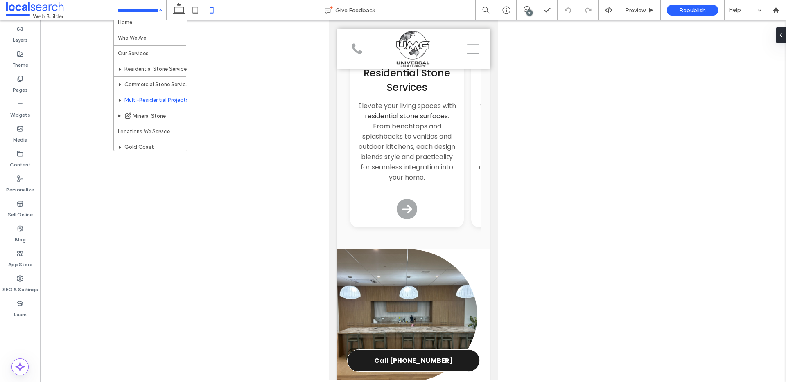
scroll to position [14, 0]
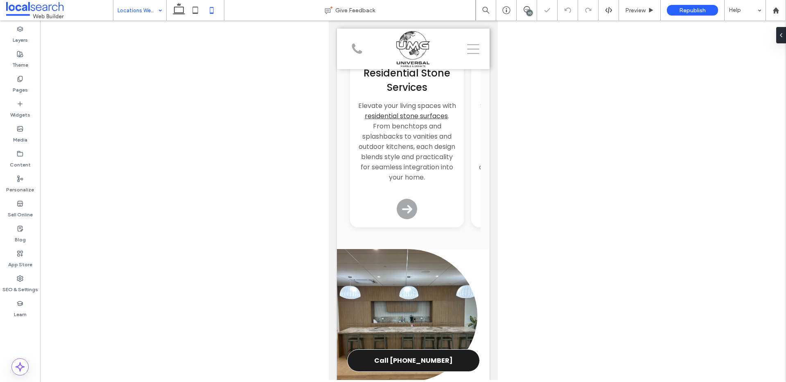
click at [184, 20] on div at bounding box center [413, 200] width 746 height 360
click at [183, 14] on icon at bounding box center [179, 10] width 16 height 16
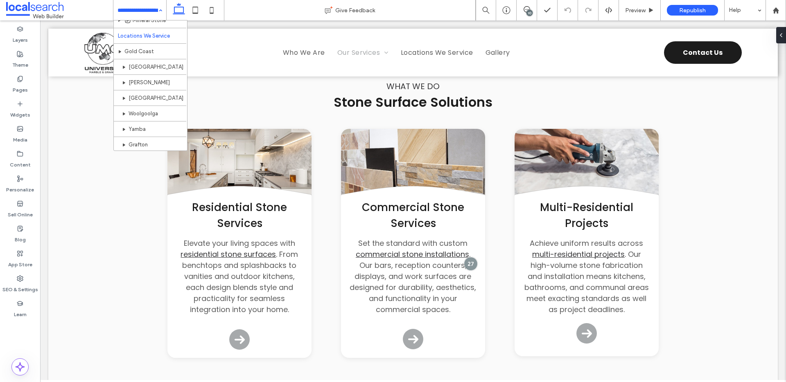
scroll to position [100, 0]
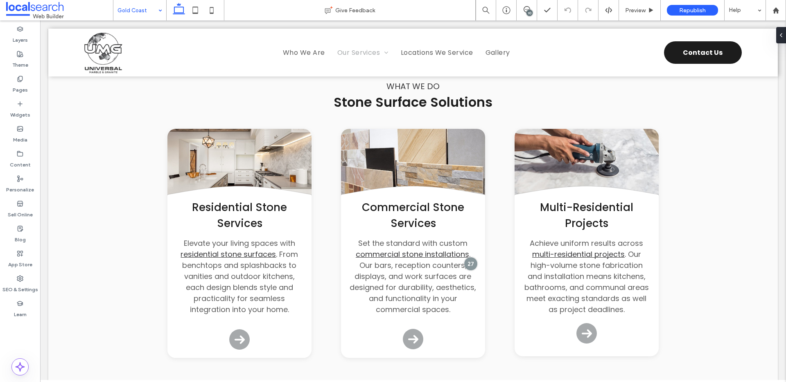
click at [136, 9] on input at bounding box center [137, 10] width 41 height 20
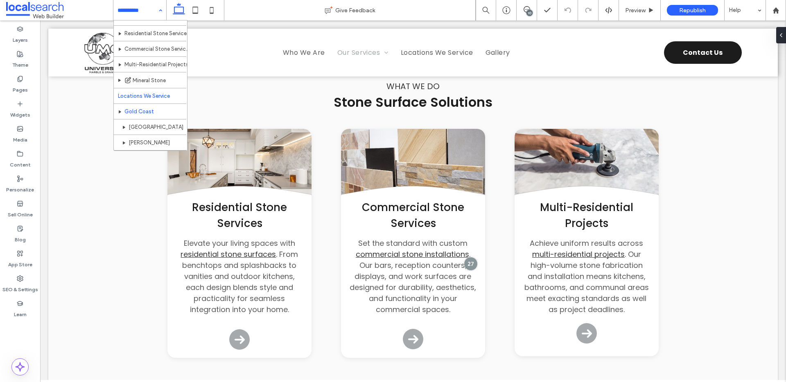
scroll to position [180, 0]
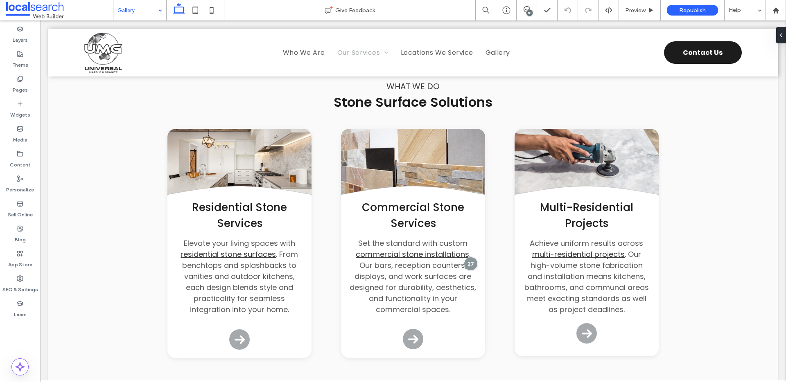
click at [133, 132] on div at bounding box center [393, 191] width 786 height 382
click at [521, 8] on span at bounding box center [526, 9] width 20 height 7
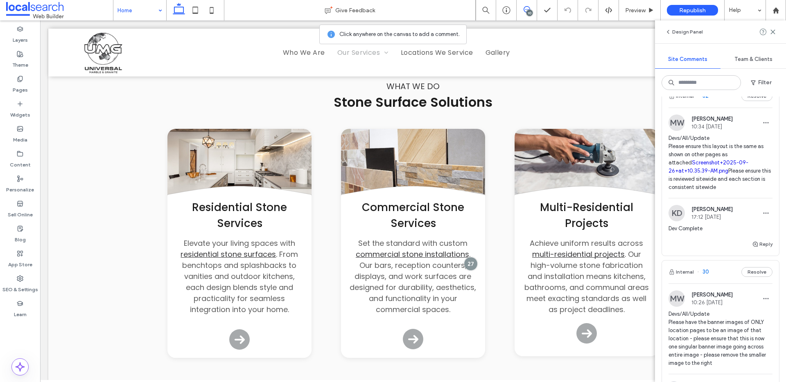
scroll to position [180, 0]
click at [756, 245] on use "button" at bounding box center [754, 242] width 5 height 5
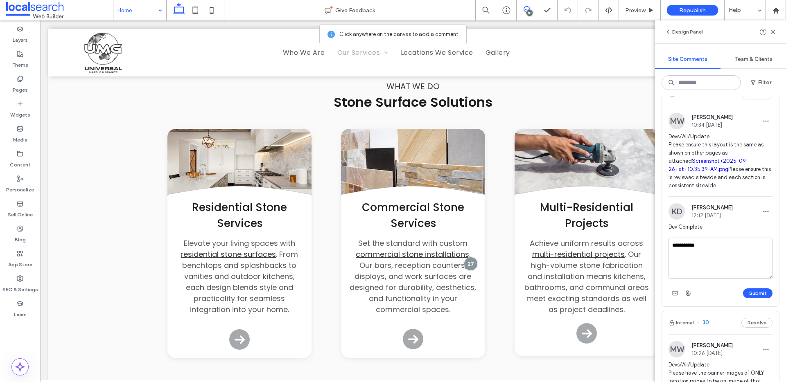
scroll to position [178, 0]
type textarea "**********"
click at [758, 300] on button "Submit" at bounding box center [757, 295] width 29 height 10
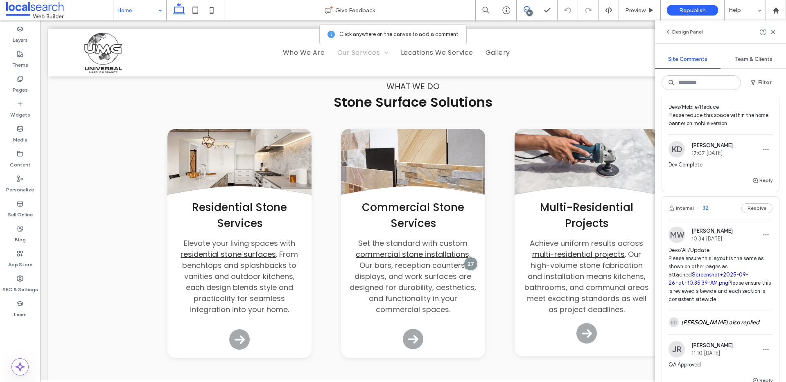
scroll to position [0, 0]
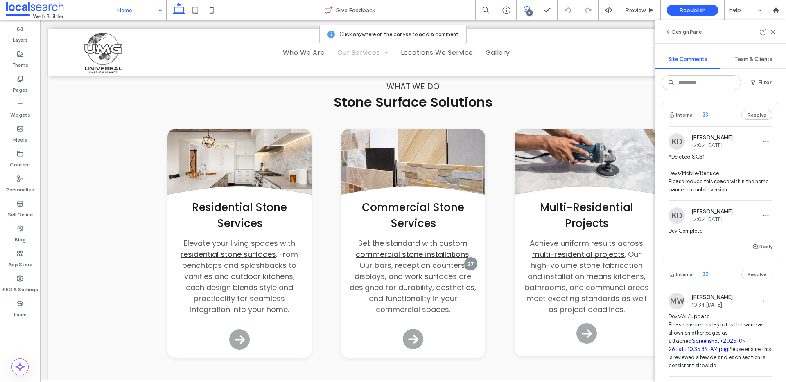
click at [707, 182] on span "*Deleted SC31 Devs/Mobile/Reduce Please reduce this space within the home banne…" at bounding box center [720, 173] width 104 height 41
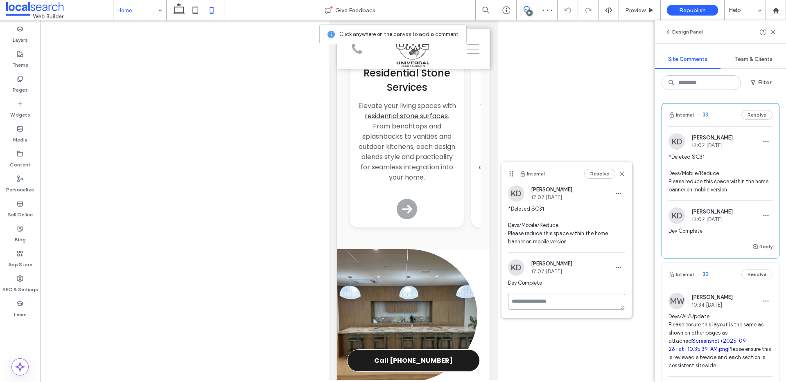
click at [545, 302] on textarea at bounding box center [566, 302] width 117 height 16
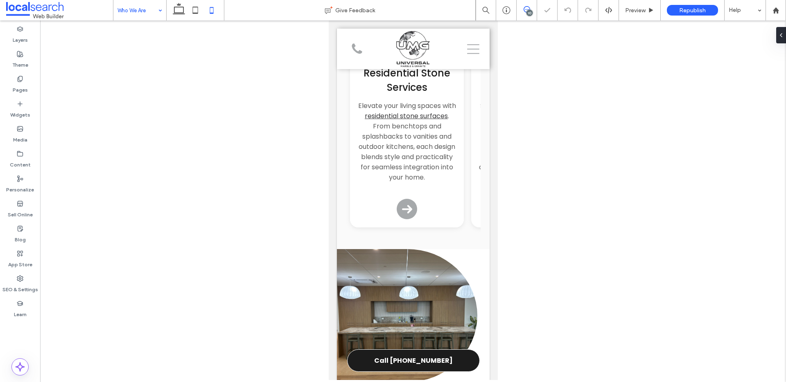
click at [523, 6] on icon at bounding box center [526, 9] width 7 height 7
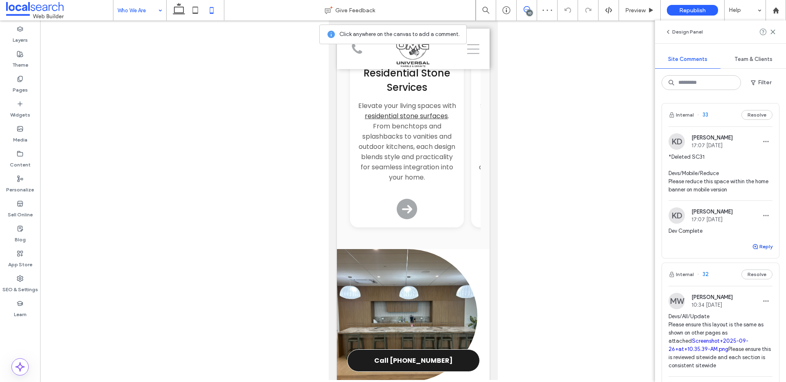
click at [766, 250] on button "Reply" at bounding box center [762, 247] width 20 height 10
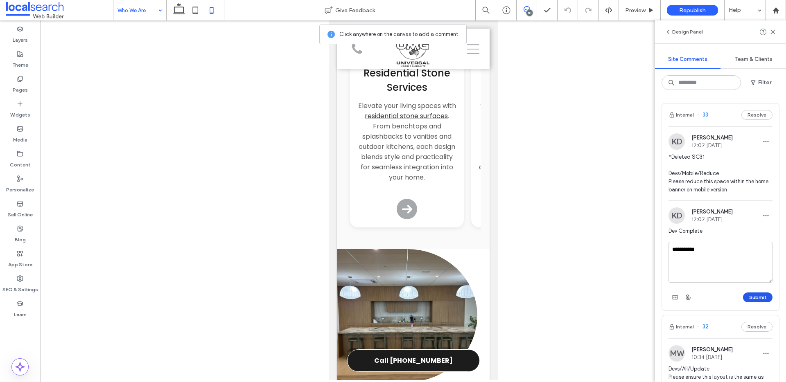
type textarea "**********"
click at [768, 297] on button "Submit" at bounding box center [757, 298] width 29 height 10
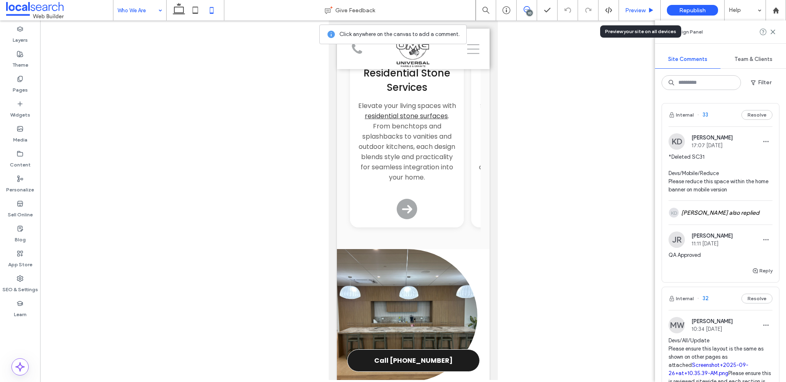
click at [647, 10] on div "Preview" at bounding box center [639, 10] width 41 height 7
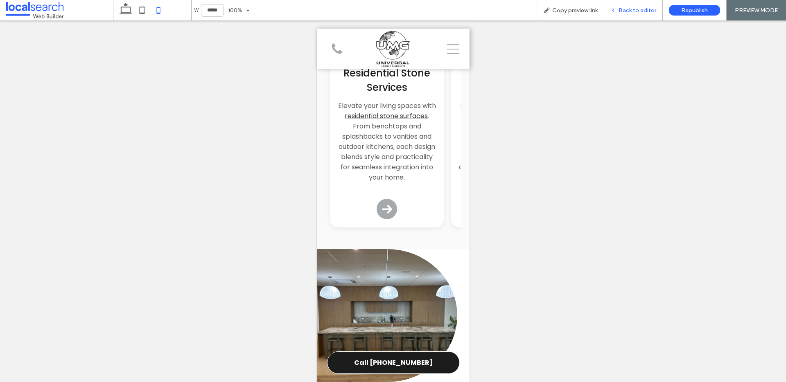
click at [622, 11] on span "Back to editor" at bounding box center [637, 10] width 38 height 7
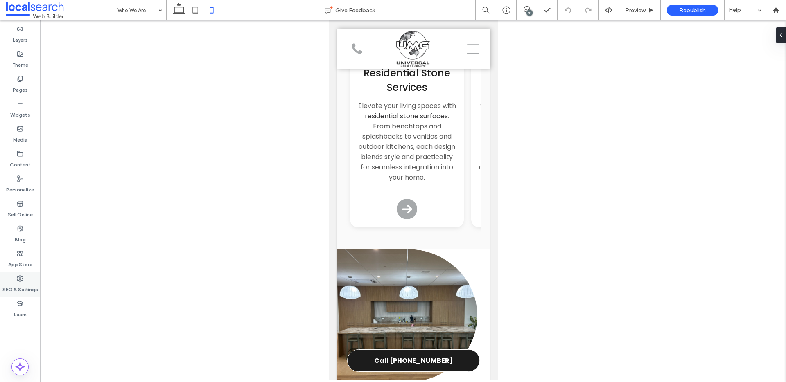
click at [29, 286] on label "SEO & Settings" at bounding box center [20, 287] width 36 height 11
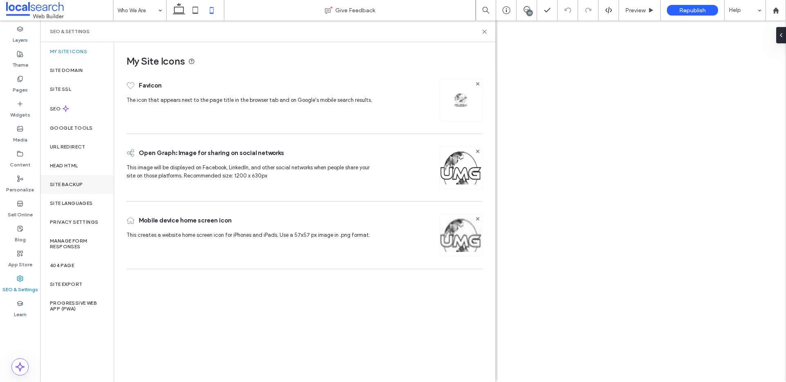
click at [101, 183] on div "Site Backup" at bounding box center [77, 184] width 74 height 19
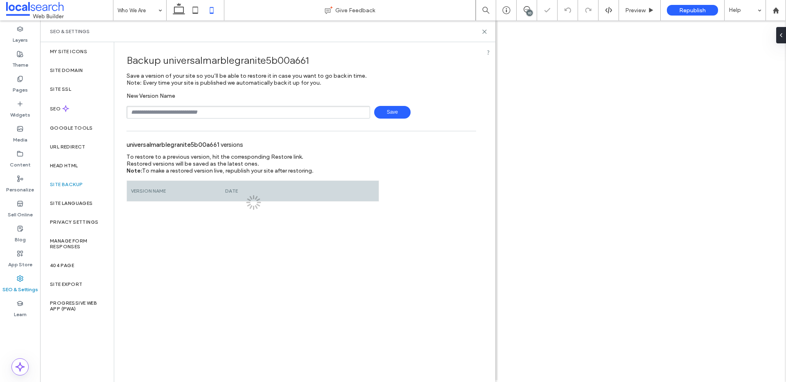
click at [228, 117] on input "text" at bounding box center [247, 112] width 243 height 13
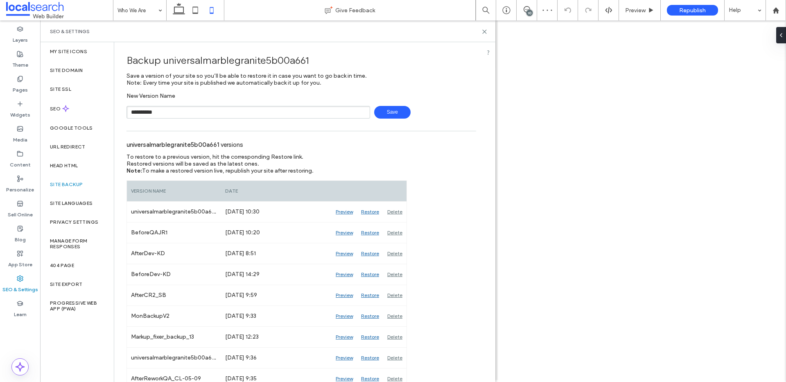
drag, startPoint x: 386, startPoint y: 110, endPoint x: 370, endPoint y: 113, distance: 15.9
click at [386, 110] on span "Save" at bounding box center [392, 112] width 36 height 13
click at [185, 113] on input "**********" at bounding box center [247, 112] width 243 height 13
type input "**********"
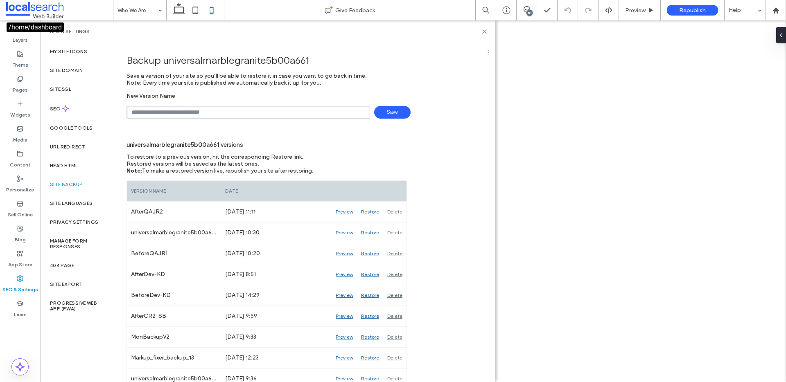
click at [21, 14] on span at bounding box center [59, 10] width 107 height 16
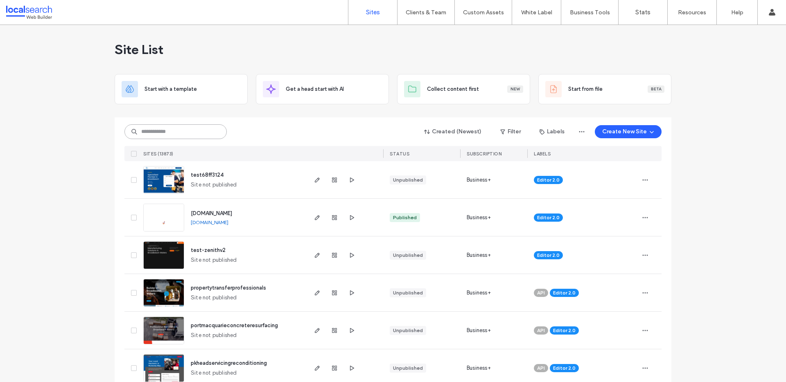
click at [174, 126] on input at bounding box center [175, 131] width 102 height 15
paste input "**********"
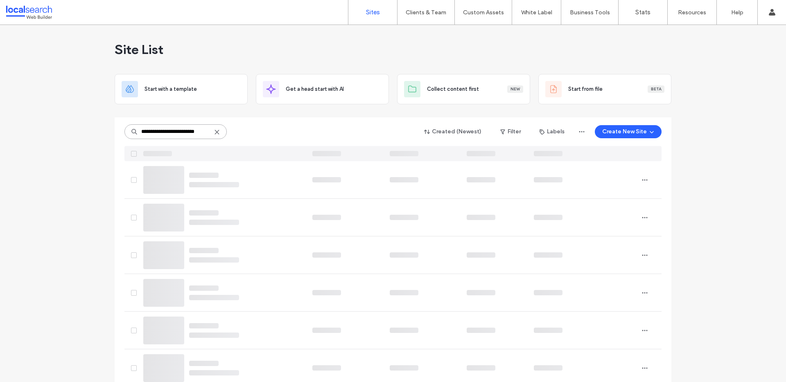
type input "**********"
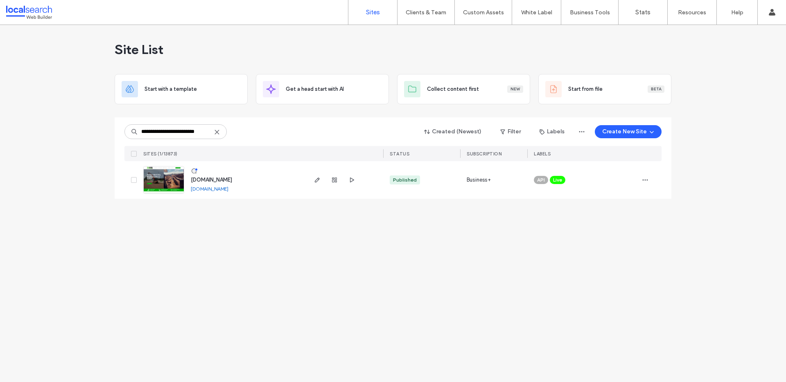
click at [231, 180] on span "[DOMAIN_NAME]" at bounding box center [211, 180] width 41 height 6
